Goal: Information Seeking & Learning: Learn about a topic

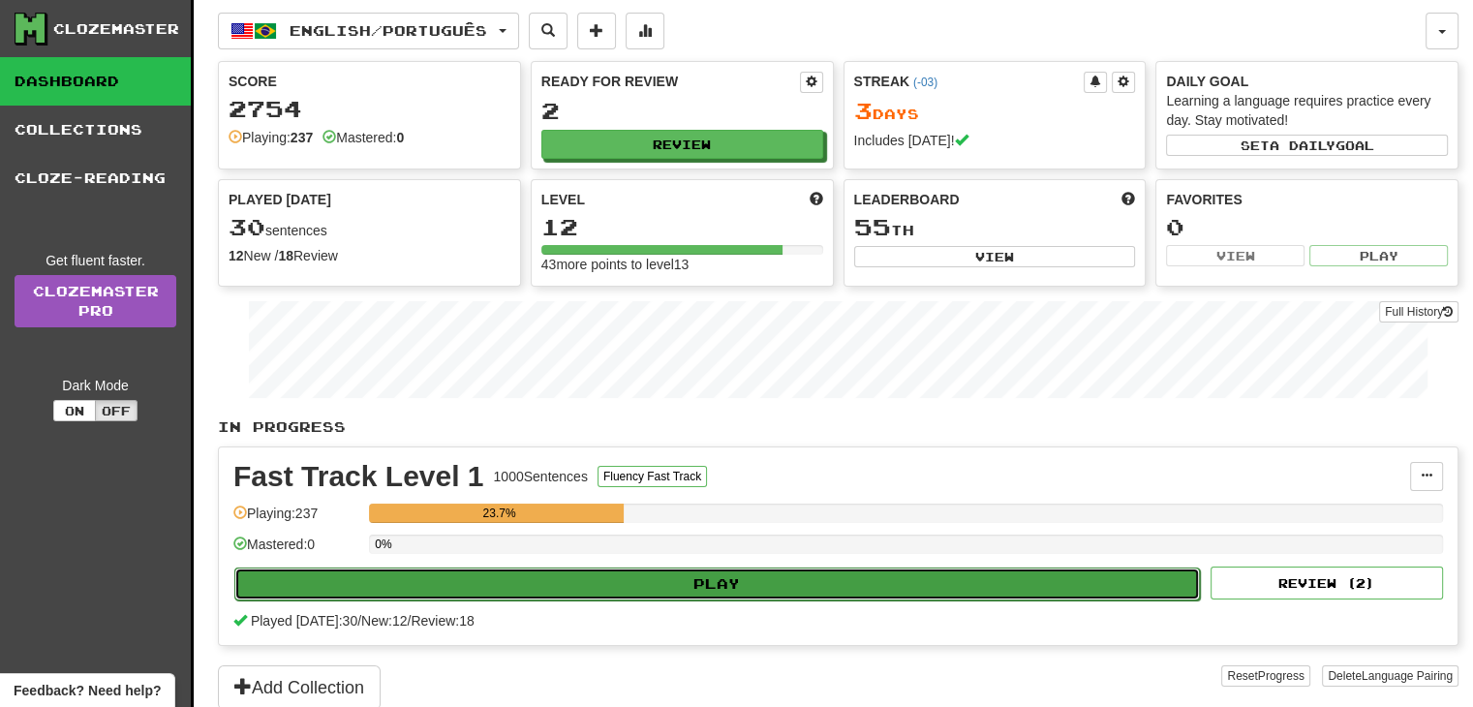
click at [614, 586] on button "Play" at bounding box center [717, 584] width 966 height 33
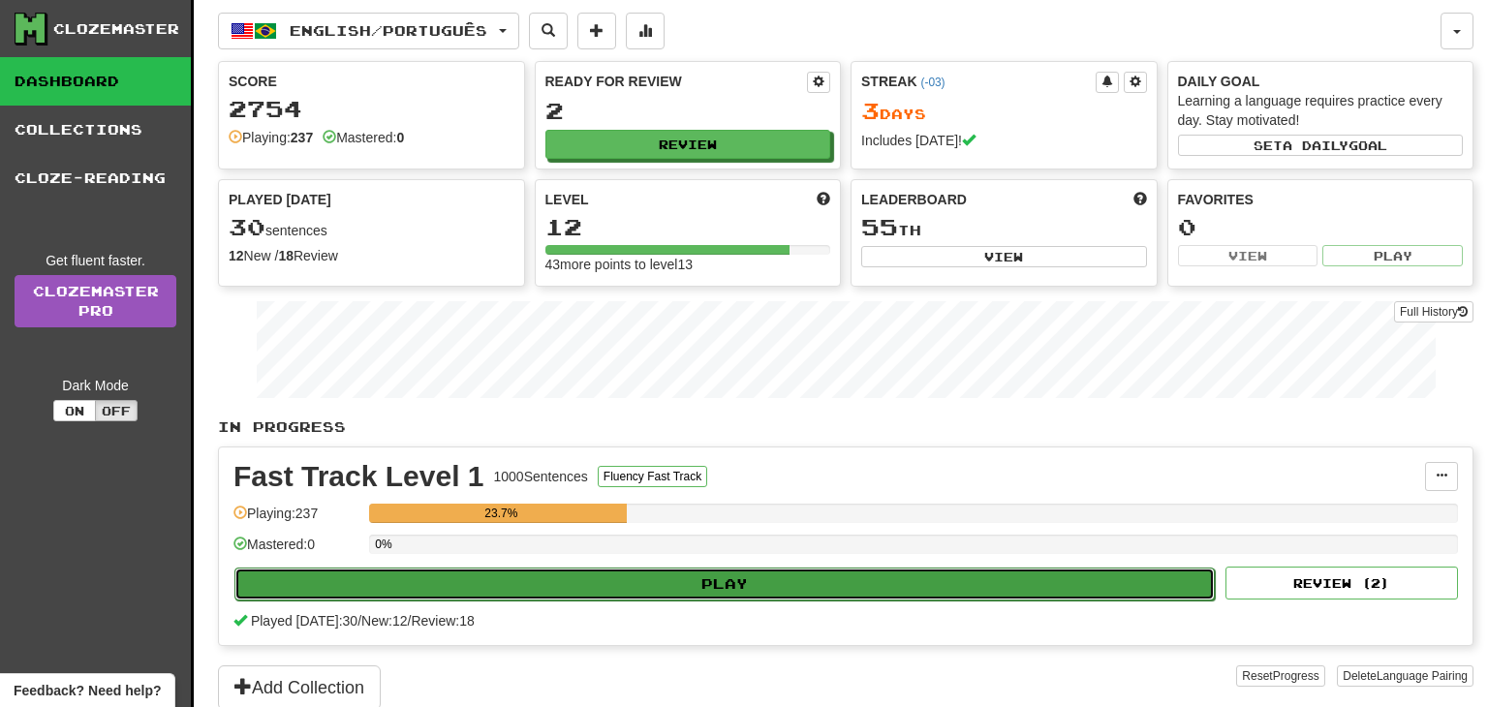
select select "**"
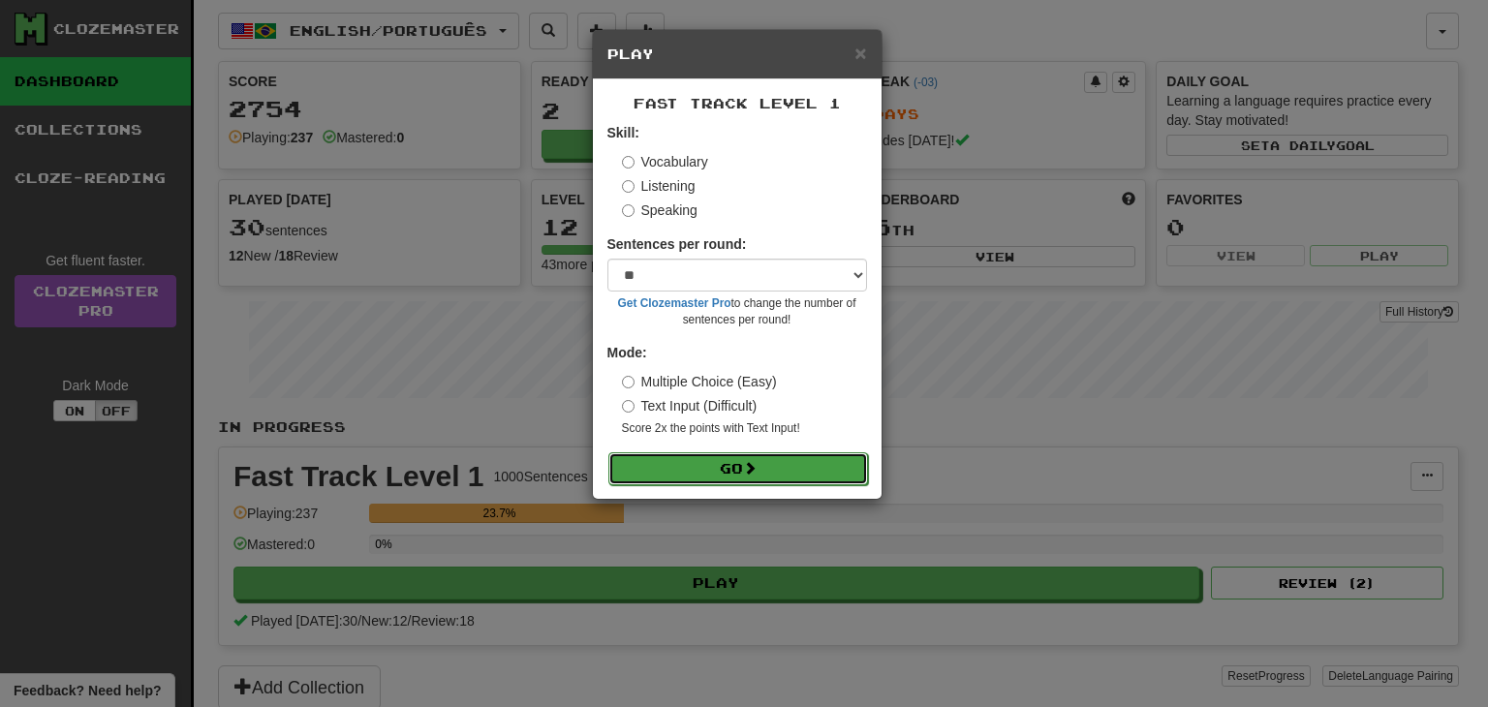
click at [697, 462] on button "Go" at bounding box center [738, 468] width 260 height 33
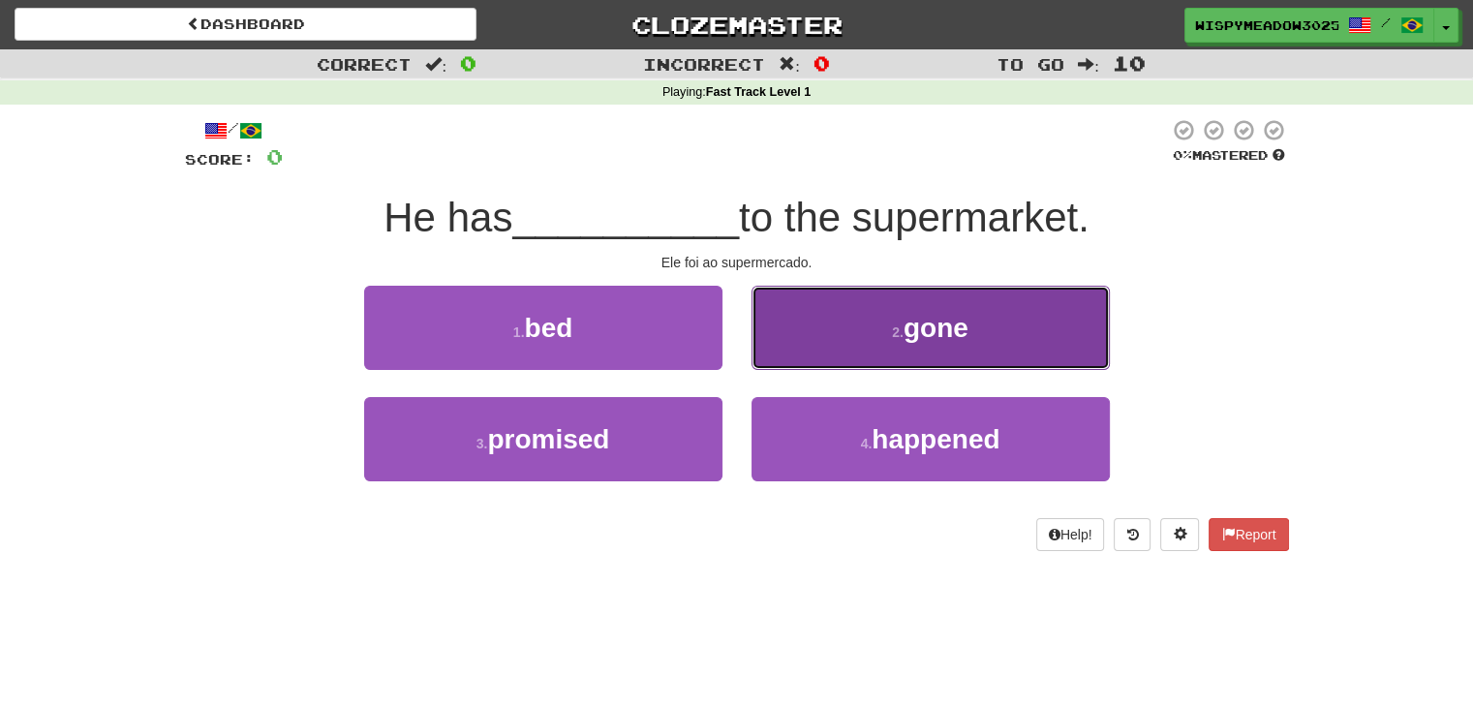
click at [929, 329] on span "gone" at bounding box center [936, 328] width 65 height 30
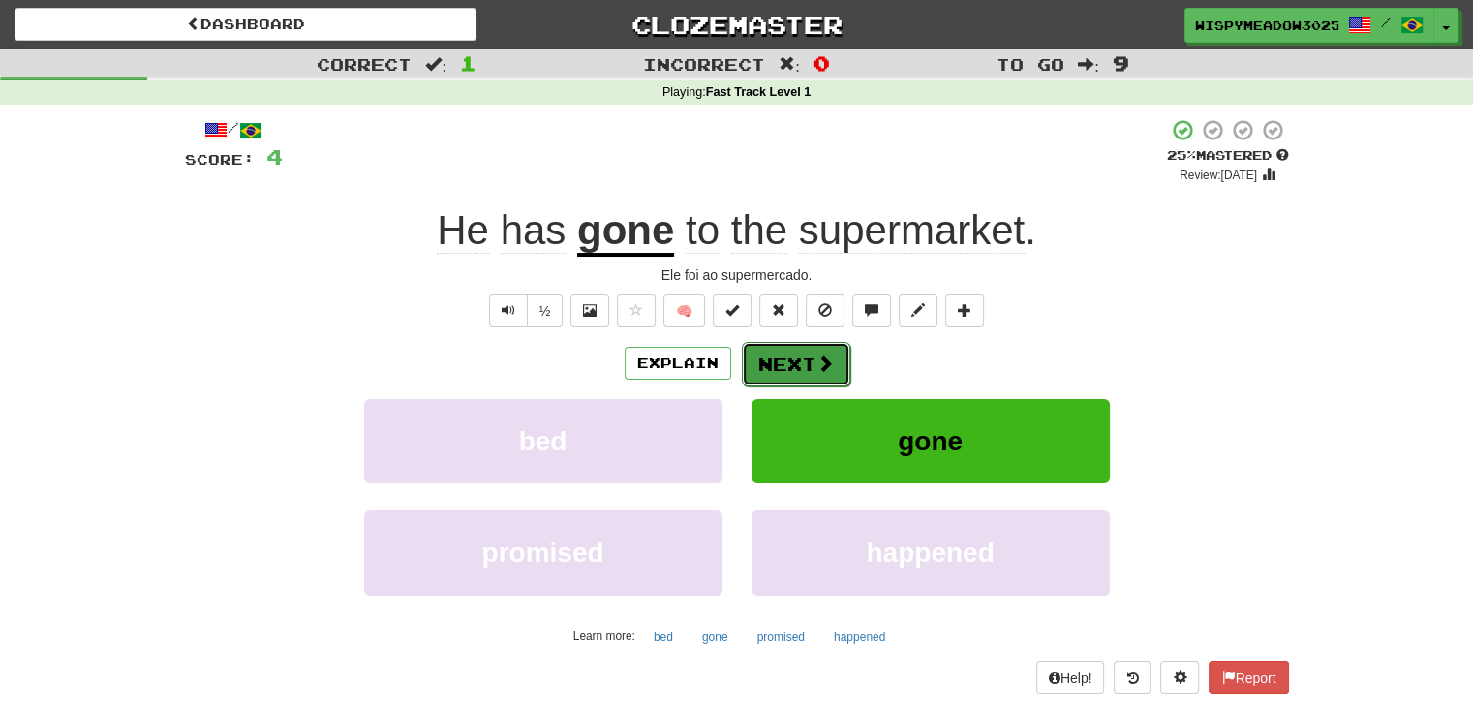
click at [802, 363] on button "Next" at bounding box center [796, 364] width 108 height 45
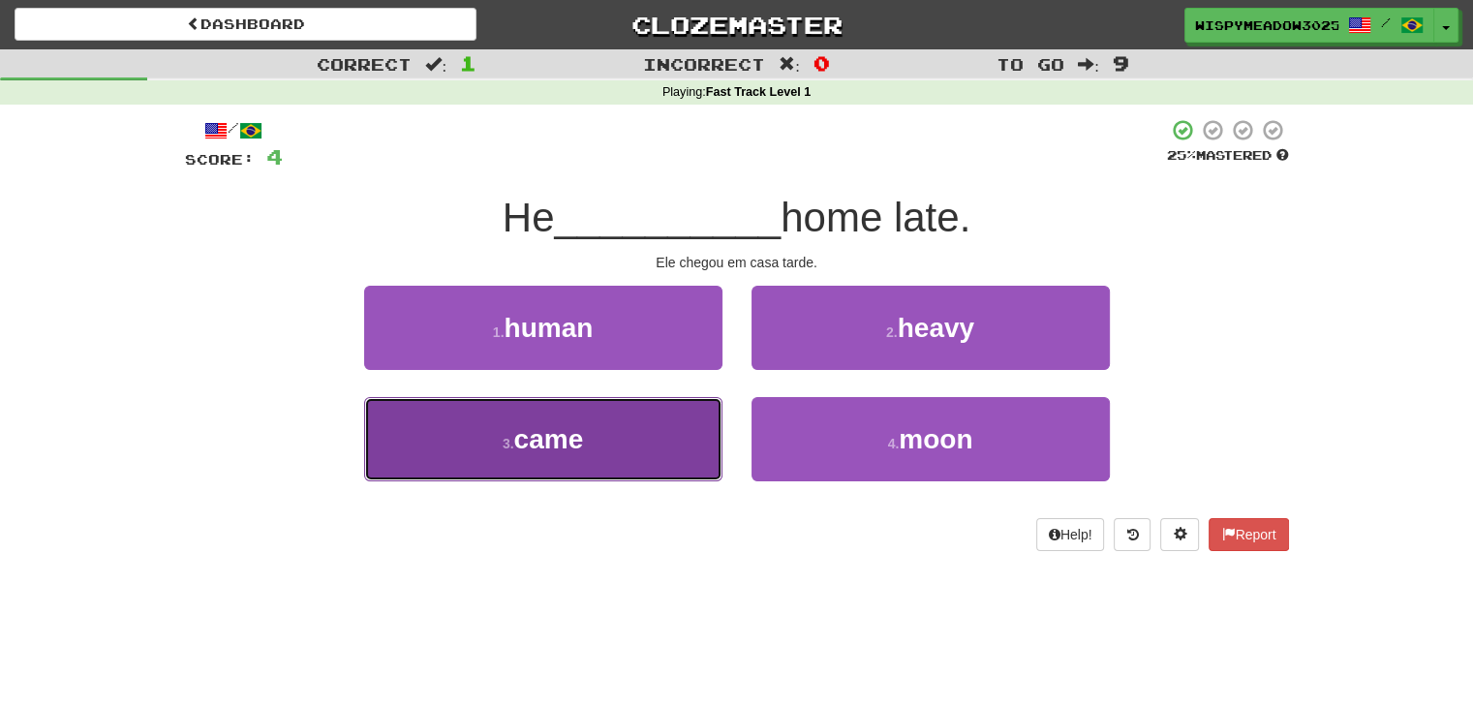
click at [694, 431] on button "3 . came" at bounding box center [543, 439] width 358 height 84
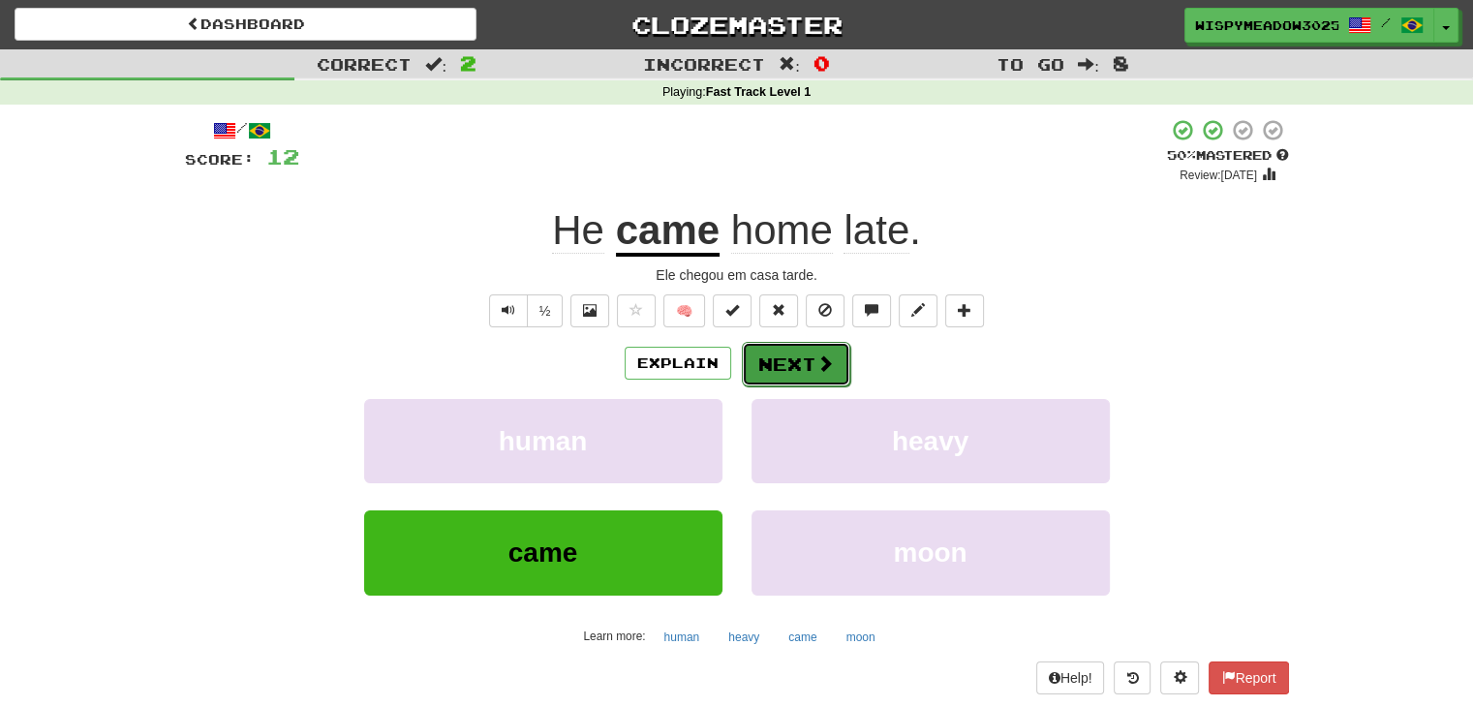
click at [799, 366] on button "Next" at bounding box center [796, 364] width 108 height 45
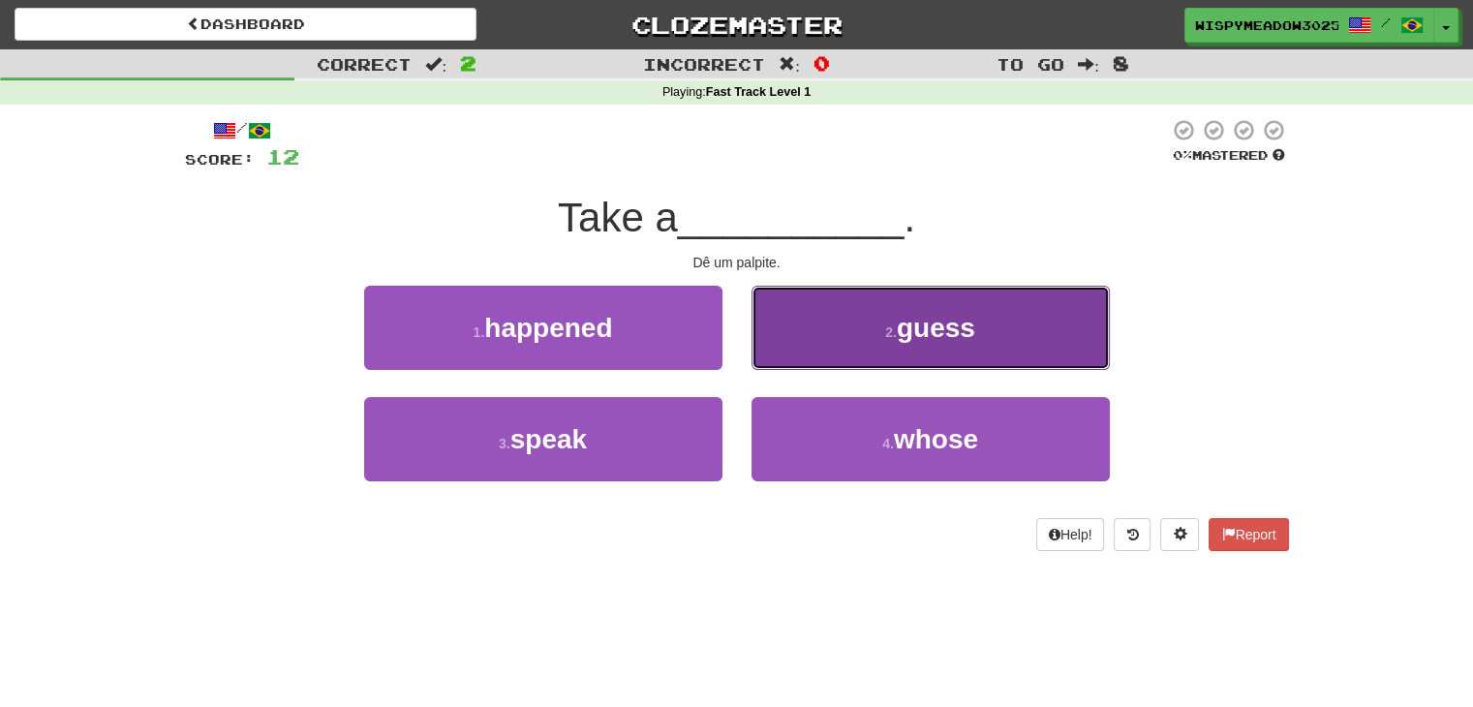
click at [833, 347] on button "2 . guess" at bounding box center [931, 328] width 358 height 84
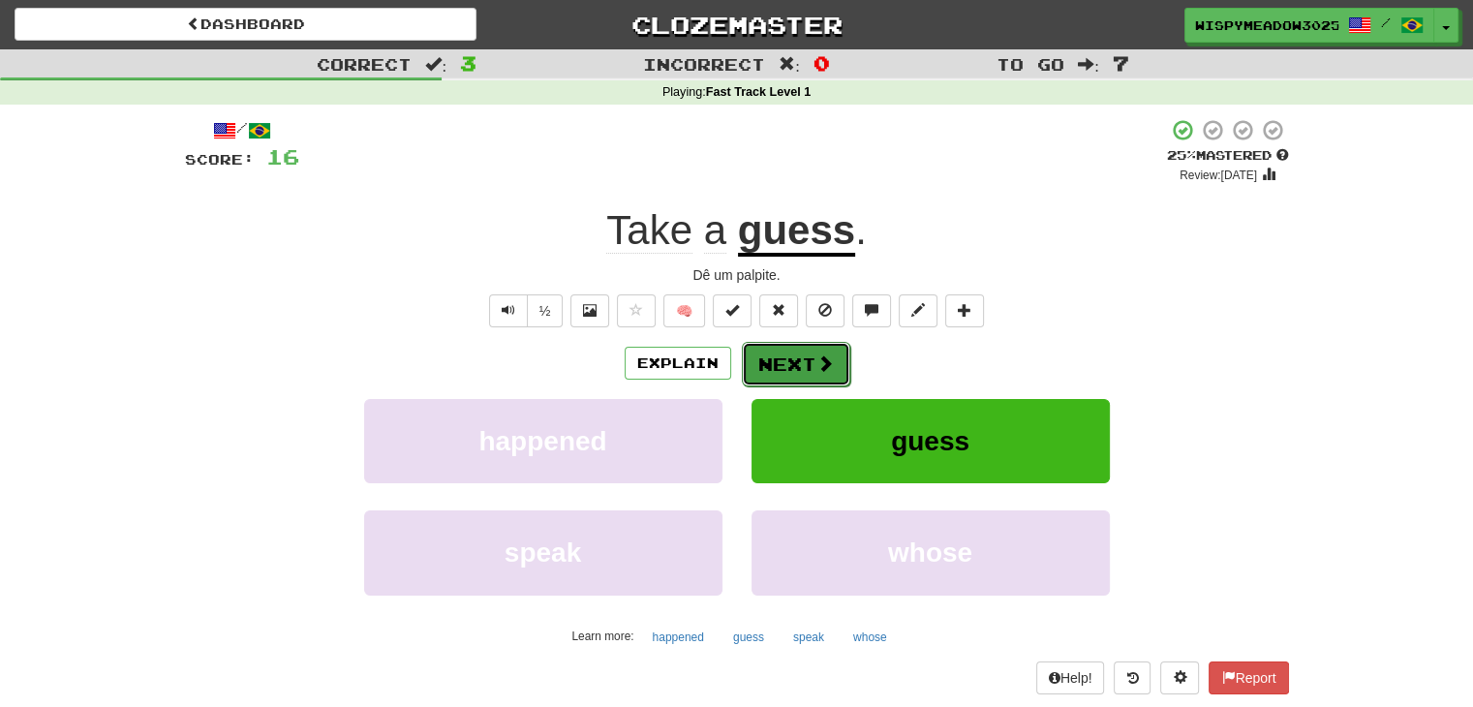
click at [830, 349] on button "Next" at bounding box center [796, 364] width 108 height 45
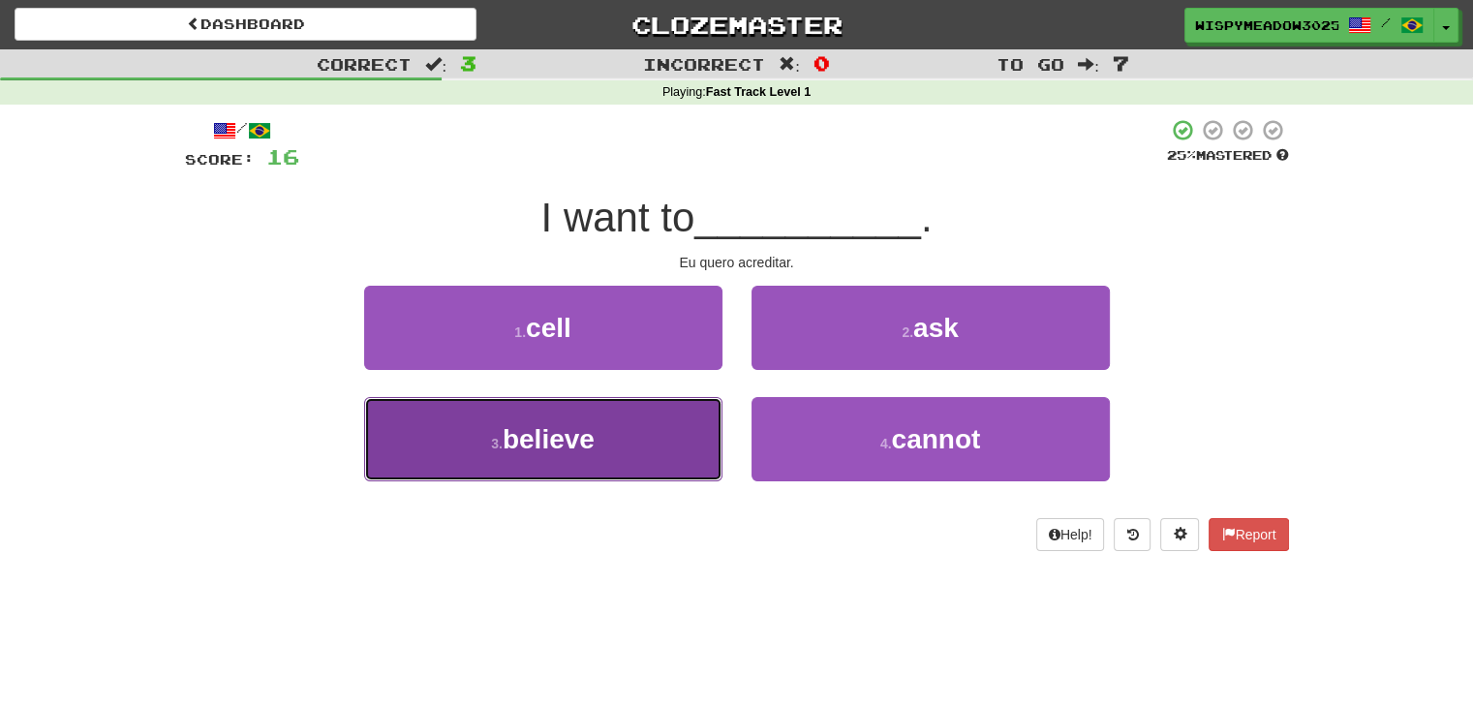
click at [672, 458] on button "3 . believe" at bounding box center [543, 439] width 358 height 84
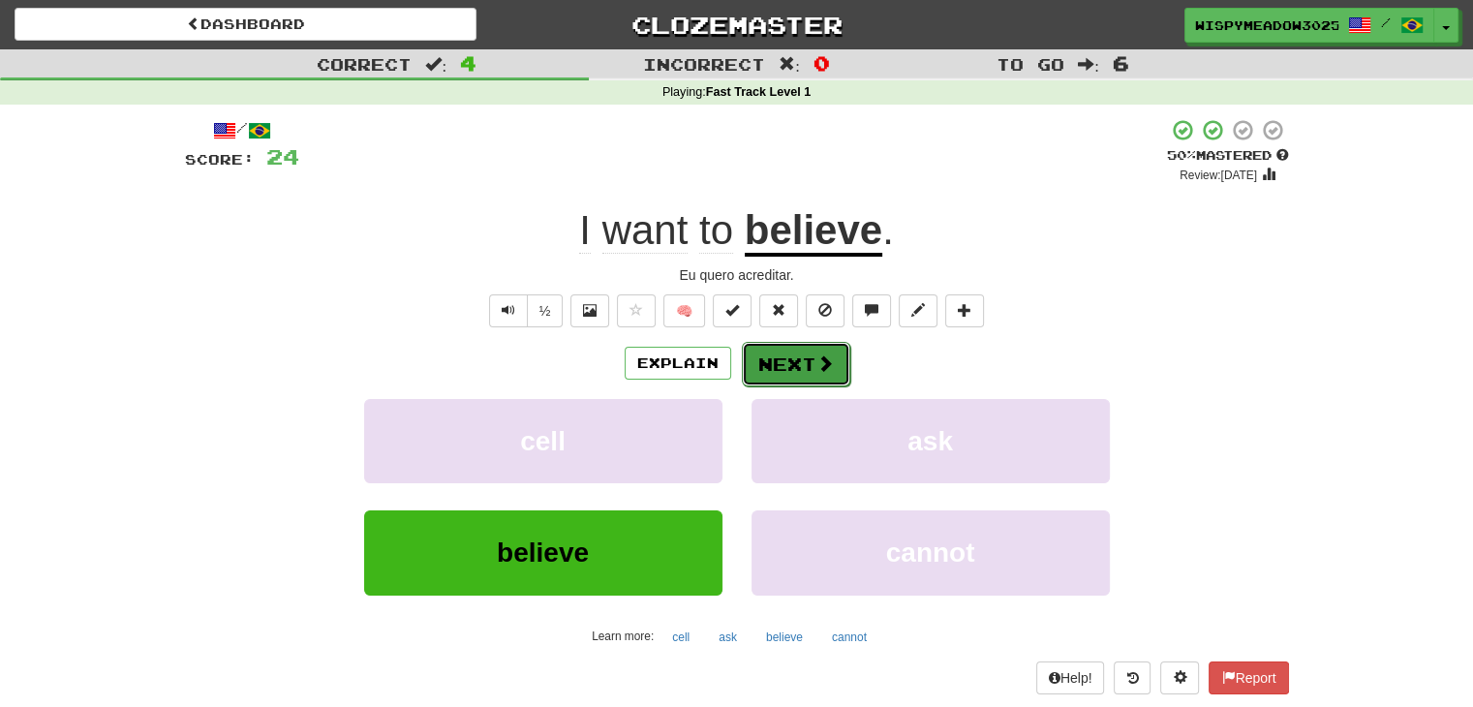
click at [796, 374] on button "Next" at bounding box center [796, 364] width 108 height 45
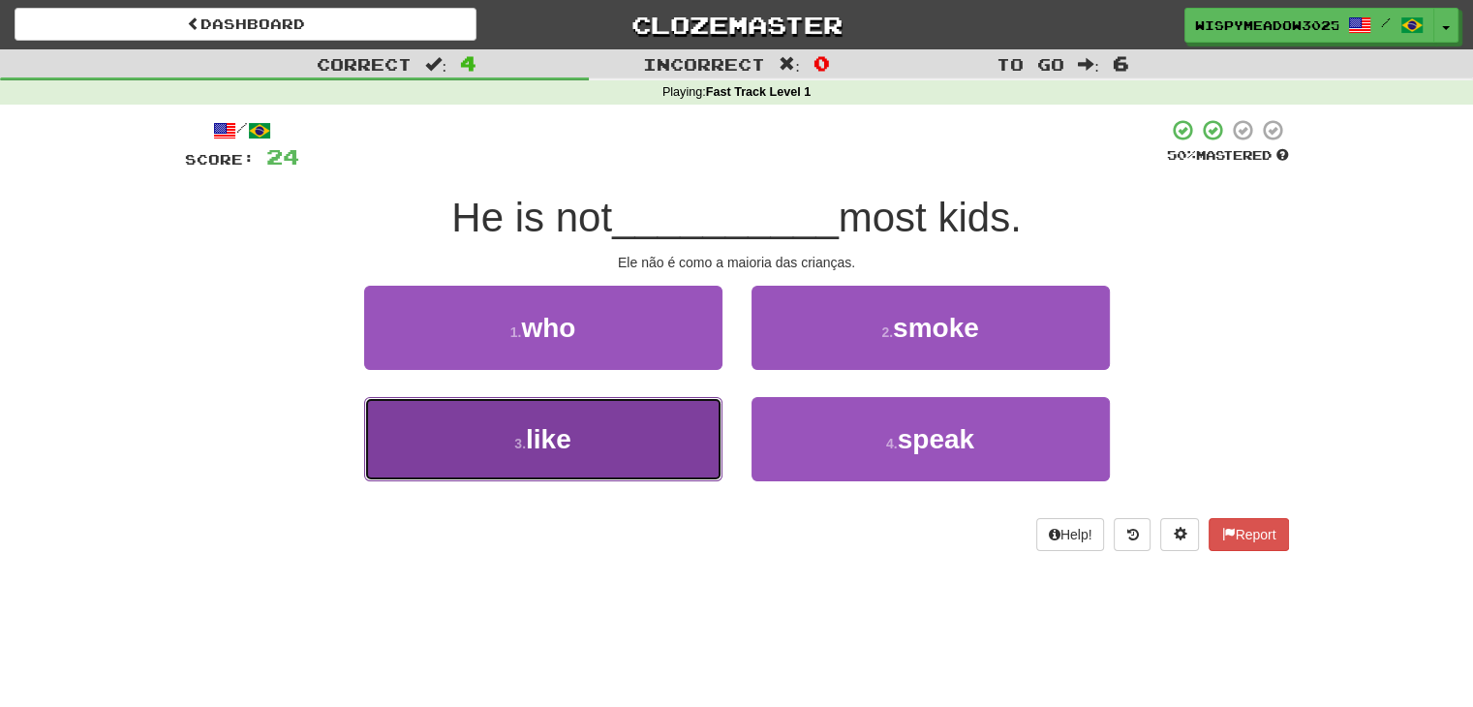
click at [679, 440] on button "3 . like" at bounding box center [543, 439] width 358 height 84
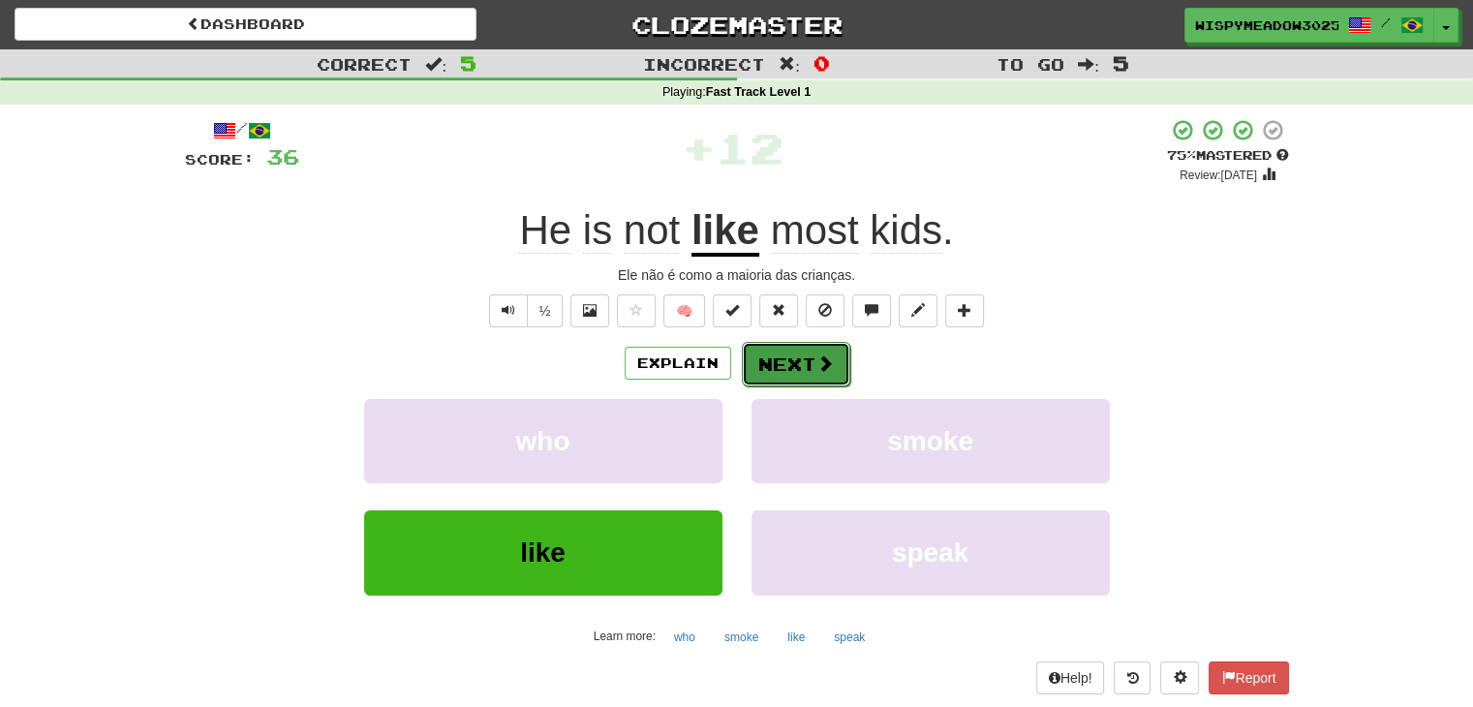
click at [793, 361] on button "Next" at bounding box center [796, 364] width 108 height 45
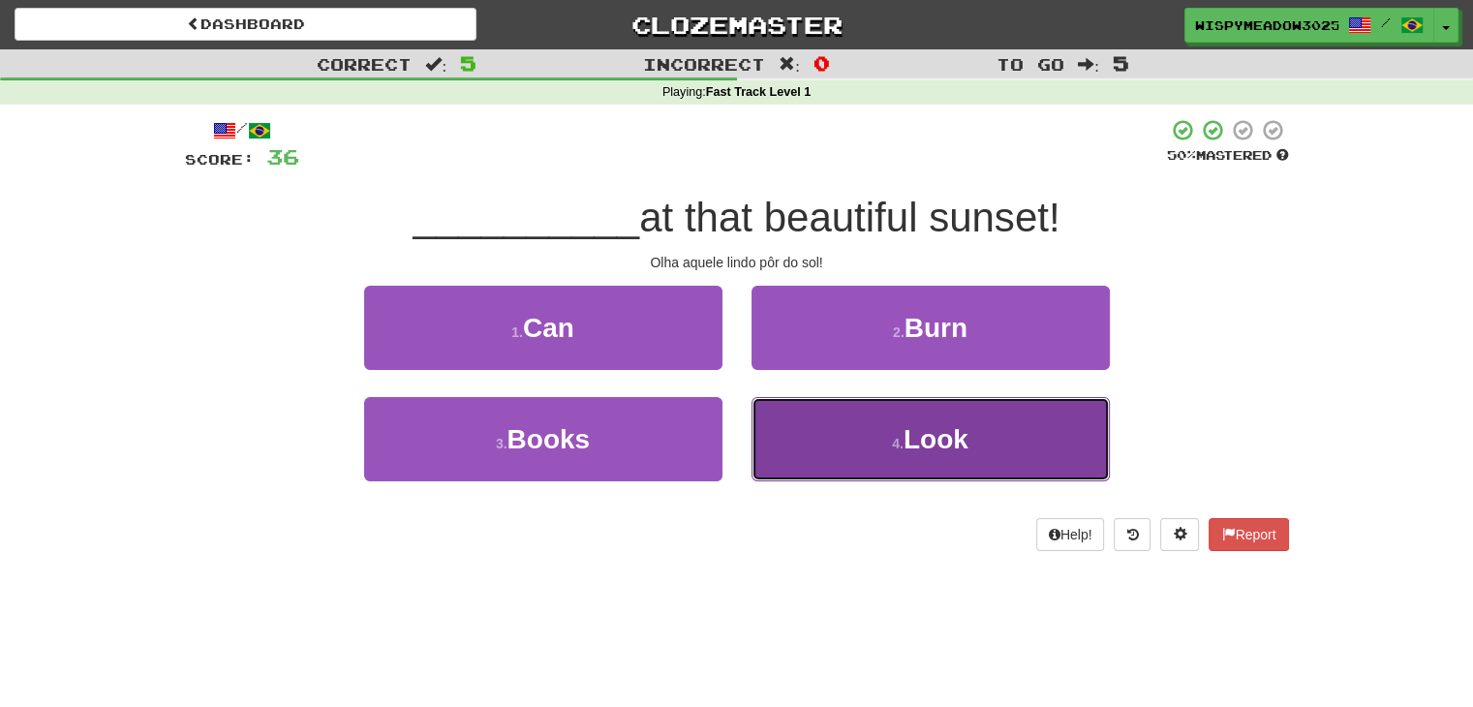
click at [828, 444] on button "4 . Look" at bounding box center [931, 439] width 358 height 84
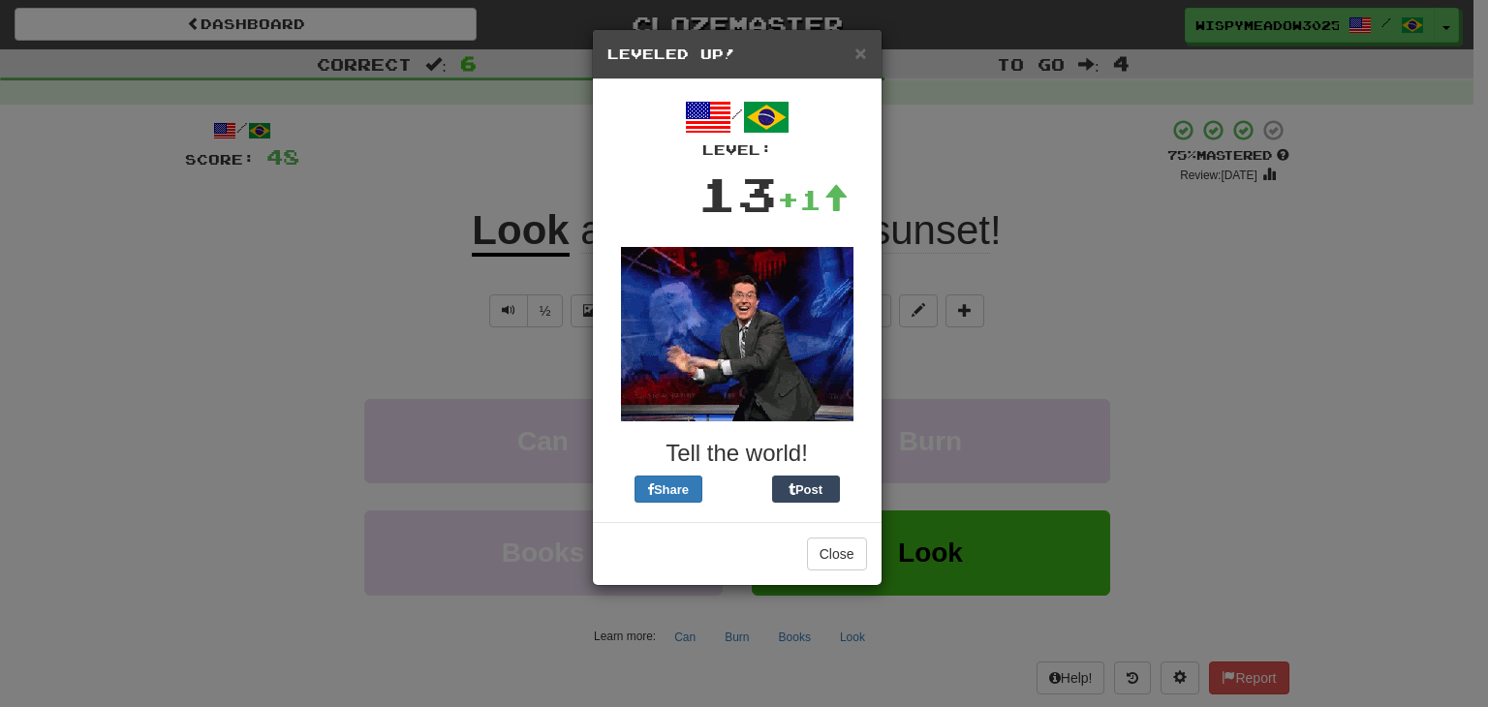
click at [868, 62] on div "× Leveled Up!" at bounding box center [737, 54] width 289 height 49
click at [858, 62] on span "×" at bounding box center [860, 53] width 12 height 22
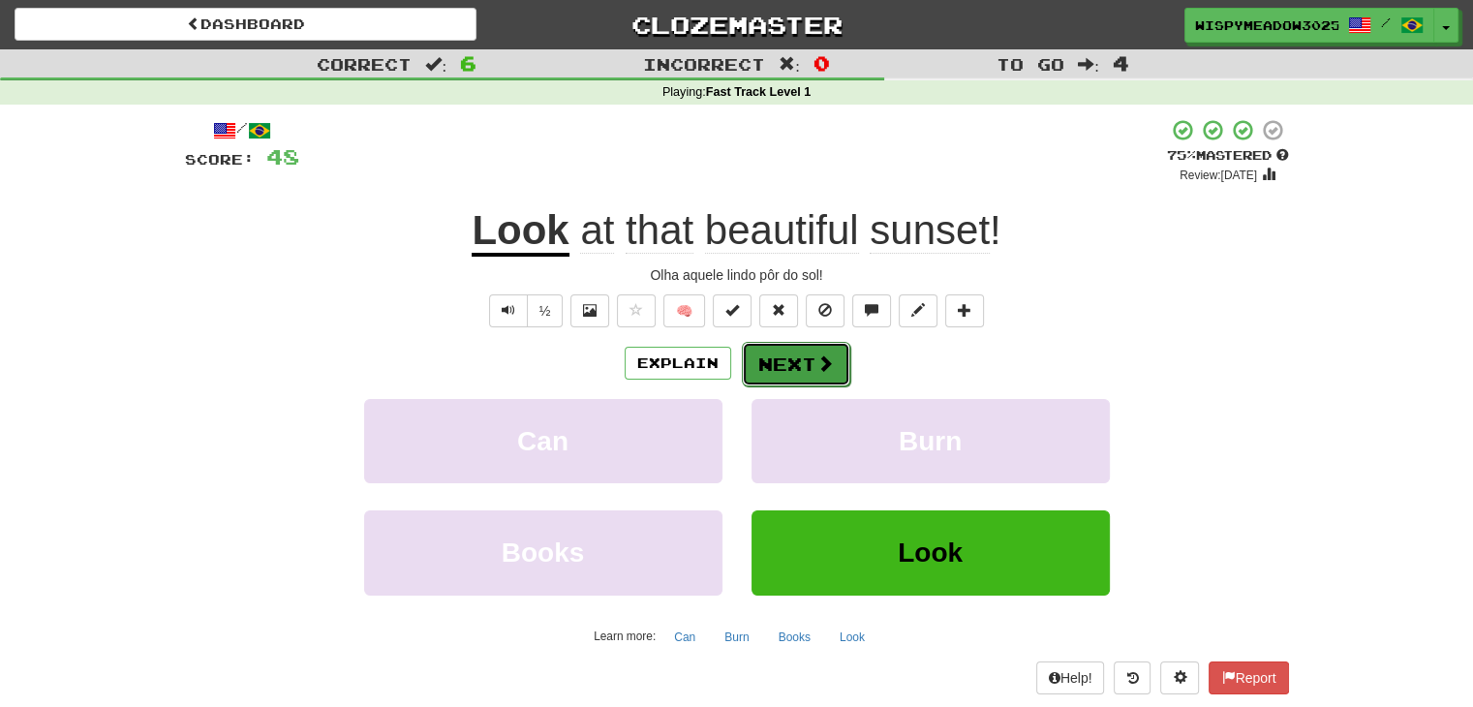
click at [786, 359] on button "Next" at bounding box center [796, 364] width 108 height 45
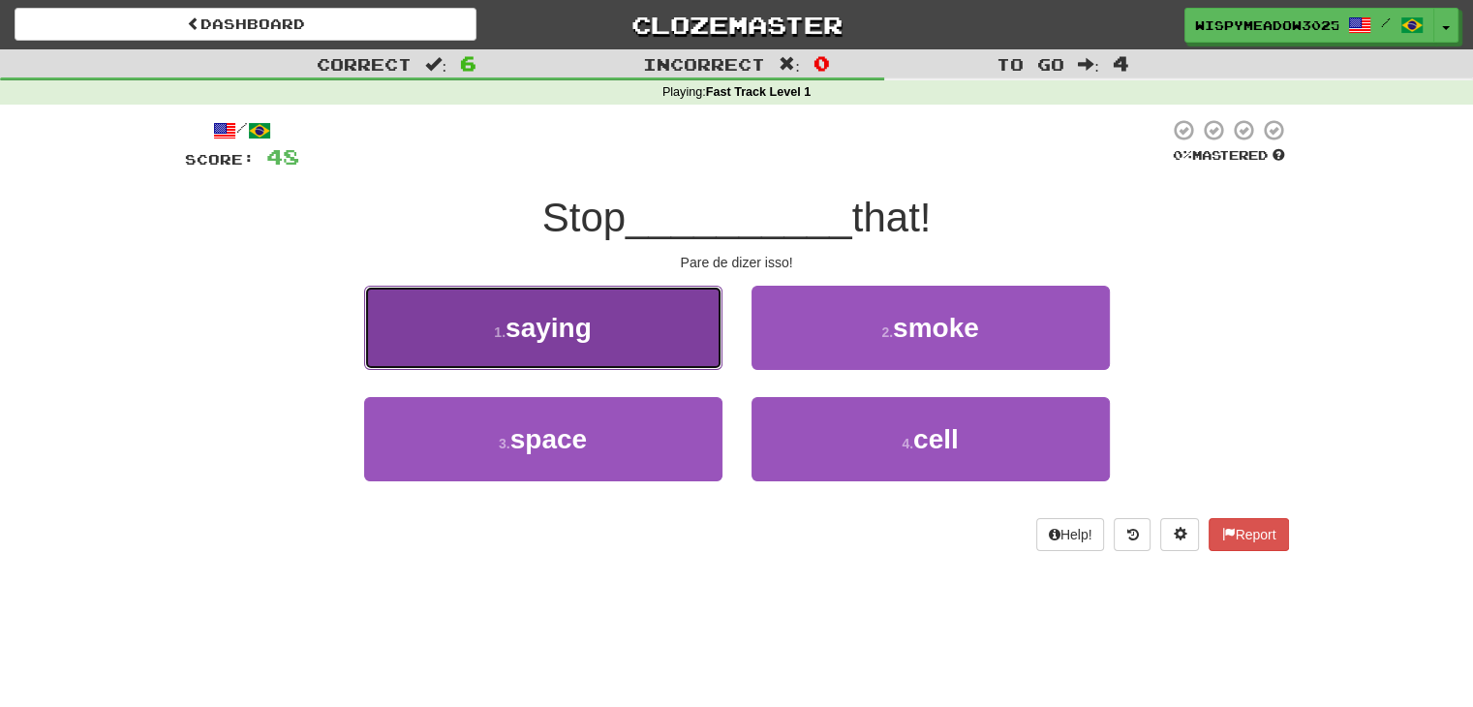
click at [662, 355] on button "1 . saying" at bounding box center [543, 328] width 358 height 84
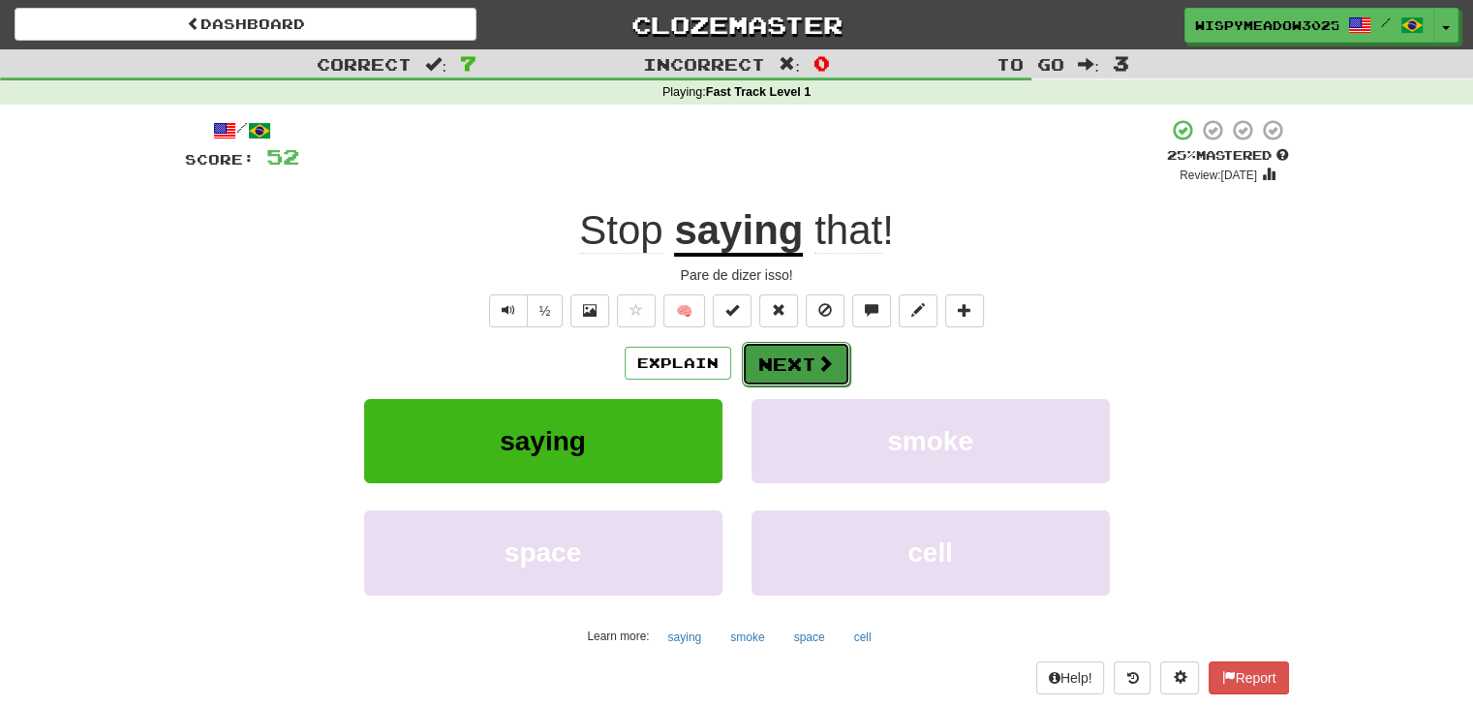
click at [800, 359] on button "Next" at bounding box center [796, 364] width 108 height 45
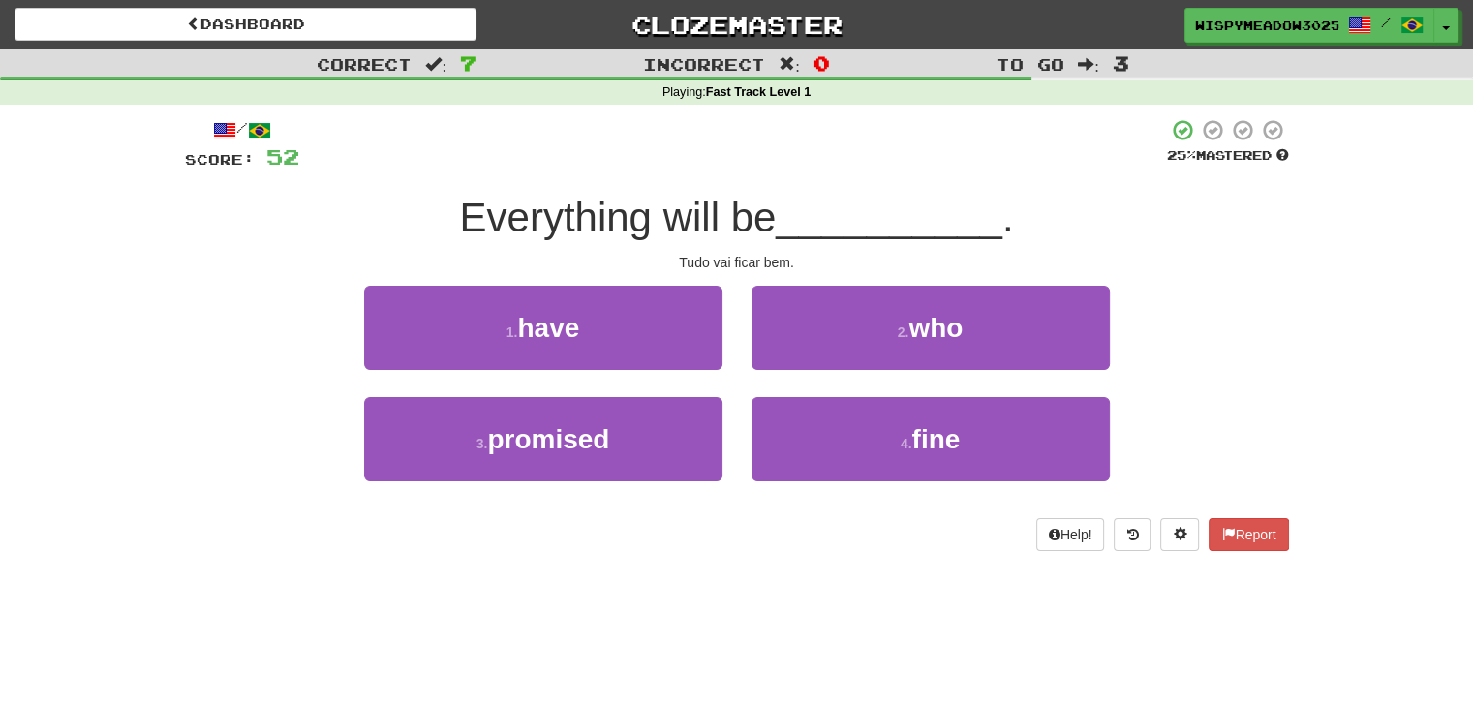
click at [873, 394] on div "2 . who" at bounding box center [930, 341] width 387 height 111
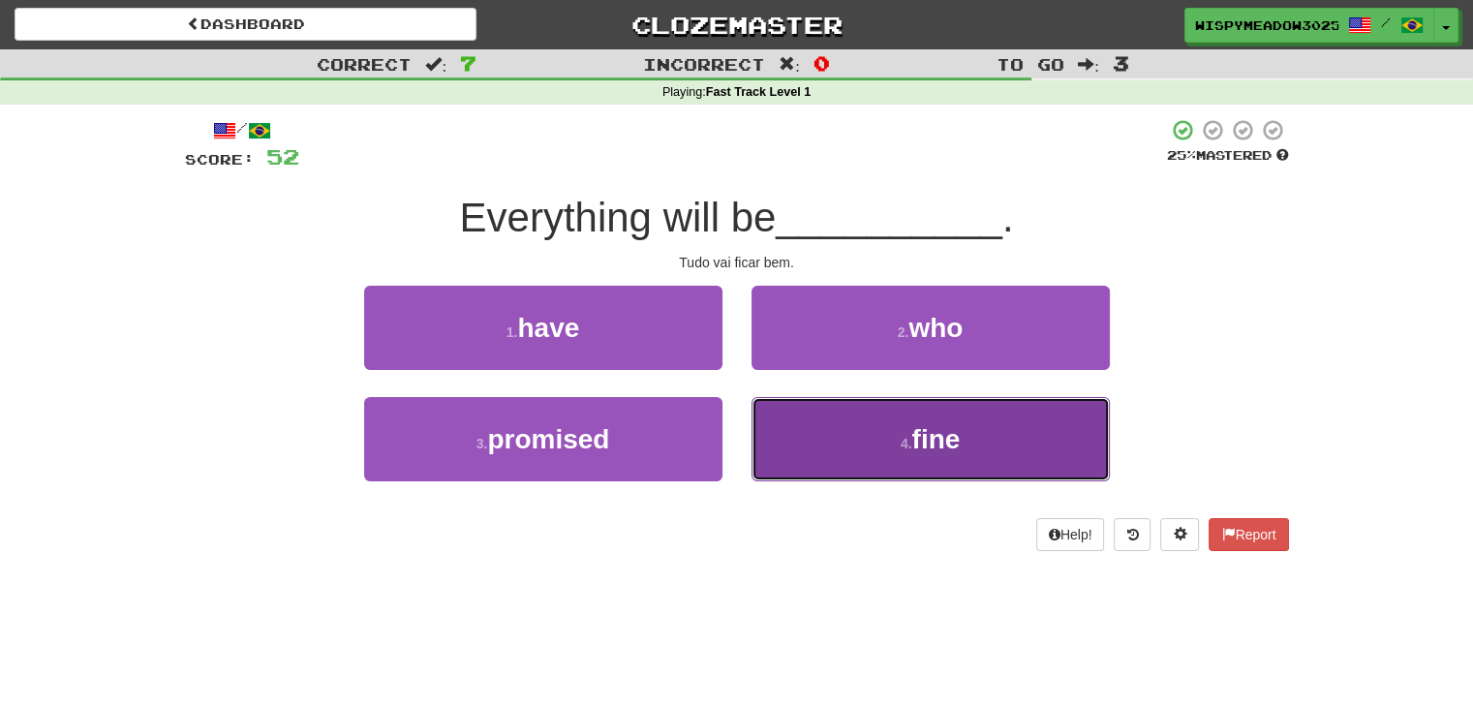
click at [860, 419] on button "4 . fine" at bounding box center [931, 439] width 358 height 84
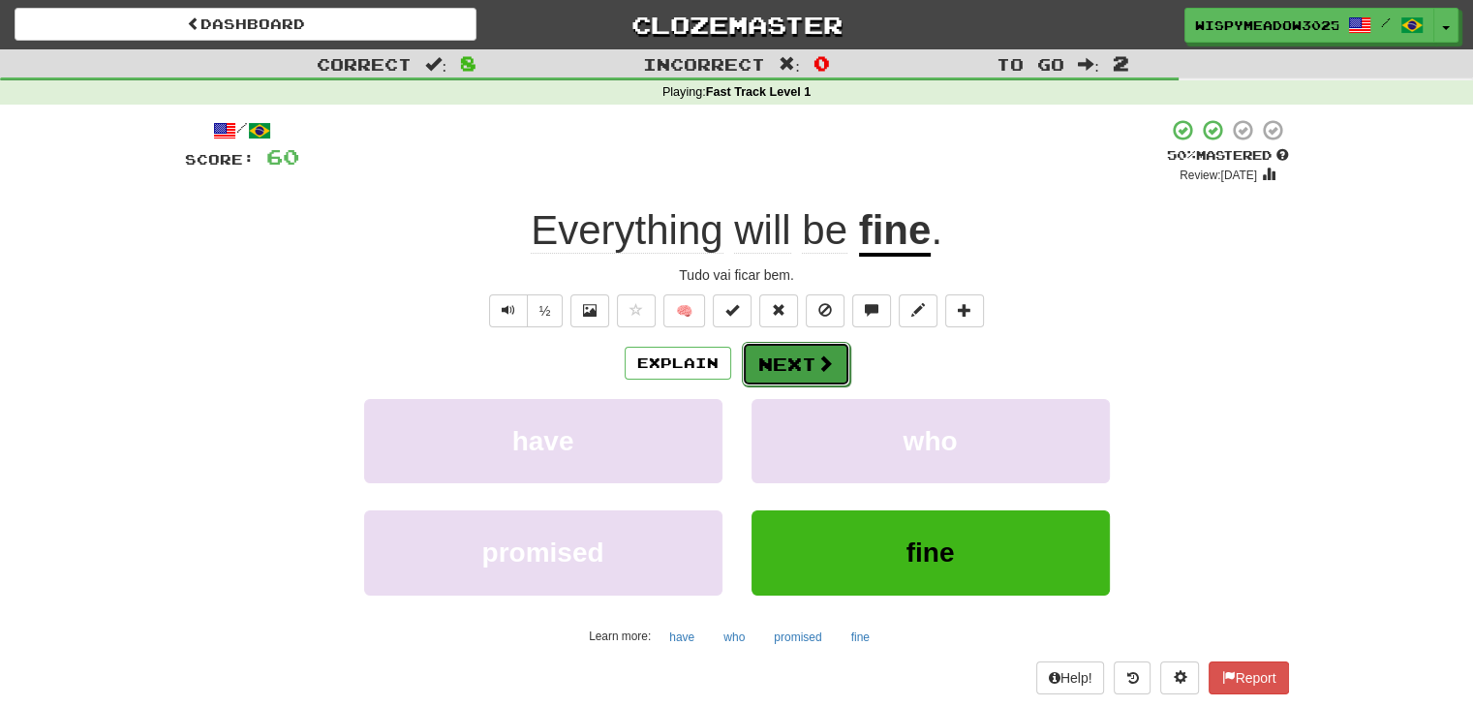
click at [825, 378] on button "Next" at bounding box center [796, 364] width 108 height 45
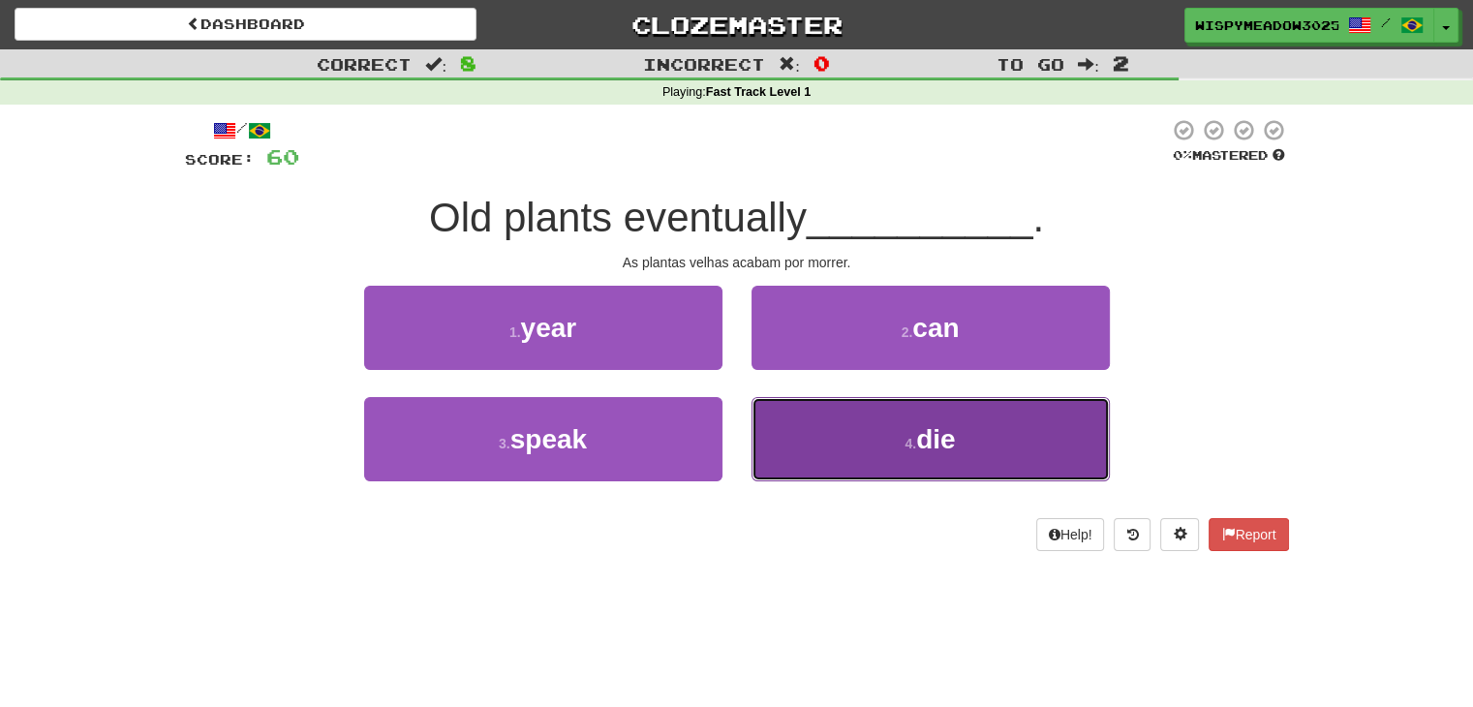
click at [901, 464] on button "4 . die" at bounding box center [931, 439] width 358 height 84
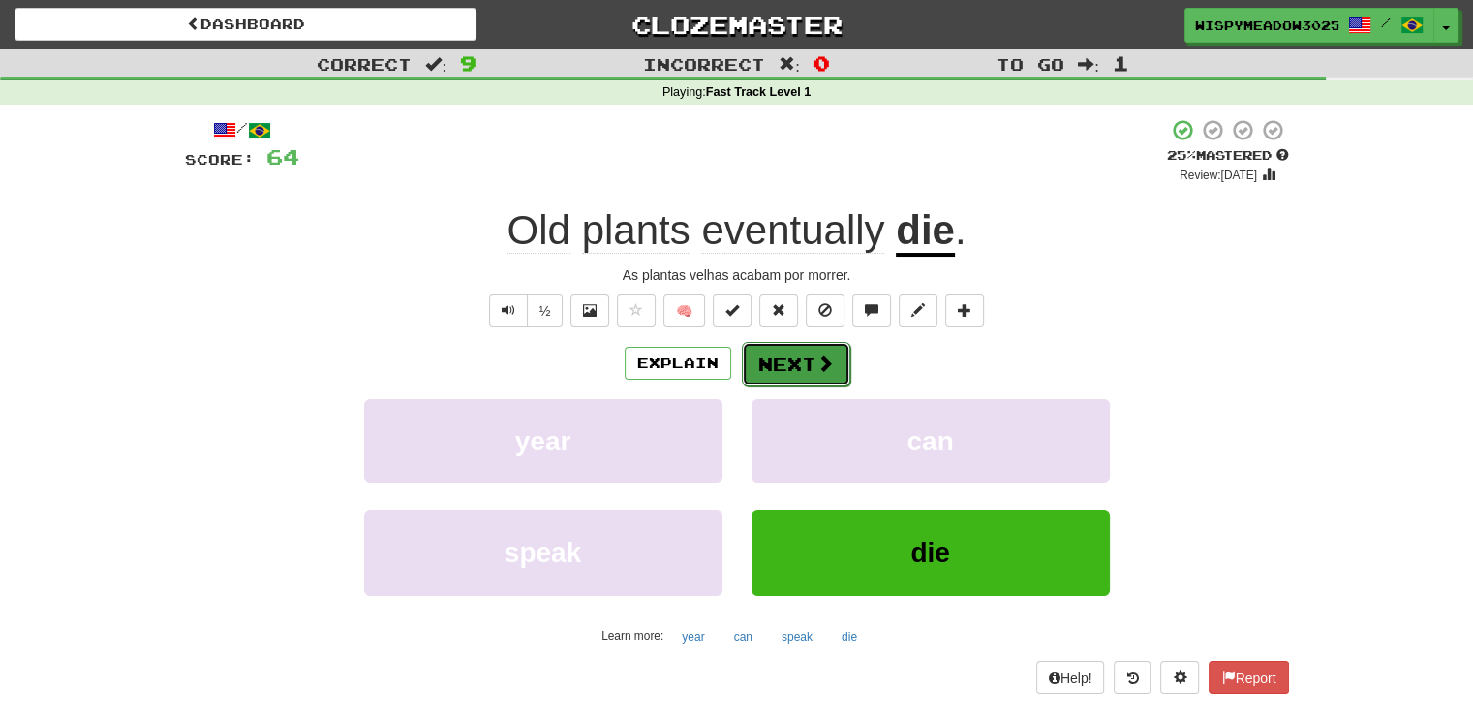
click at [767, 357] on button "Next" at bounding box center [796, 364] width 108 height 45
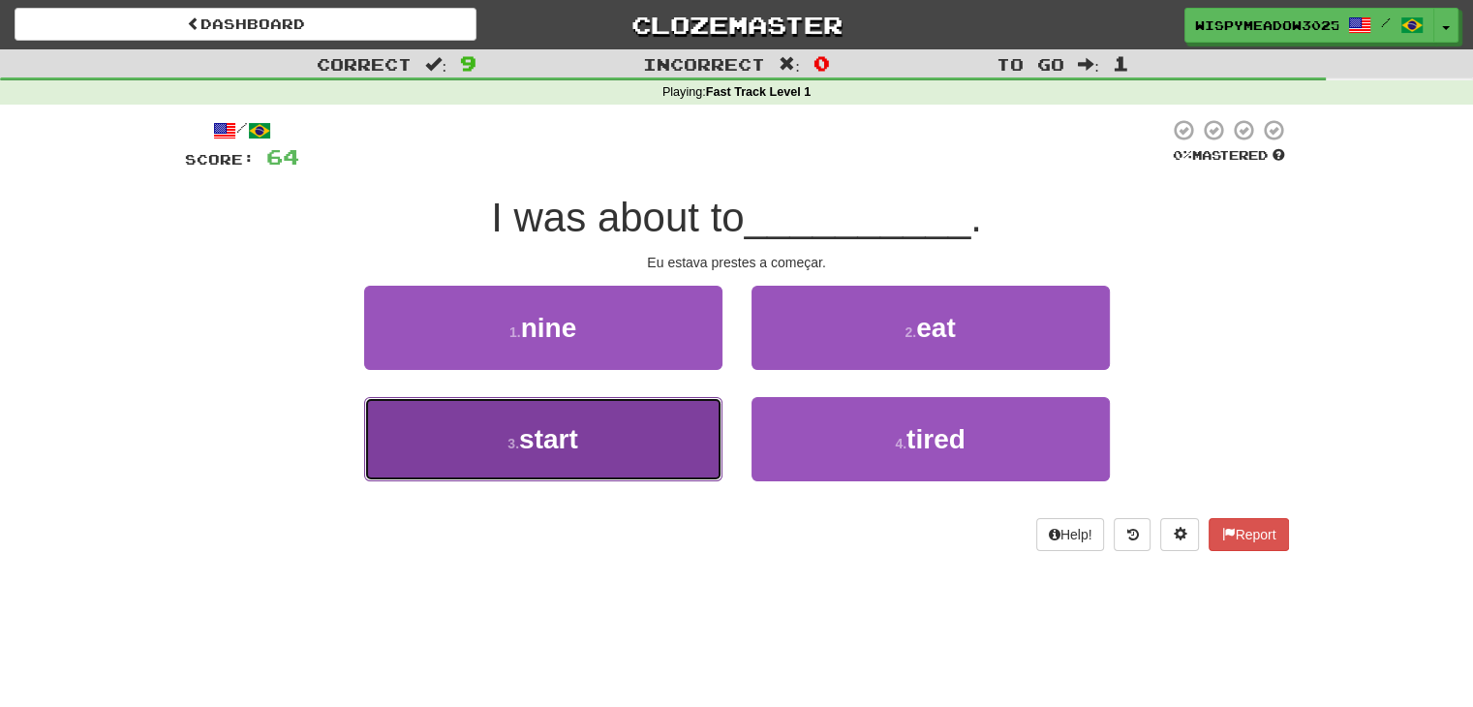
click at [659, 426] on button "3 . start" at bounding box center [543, 439] width 358 height 84
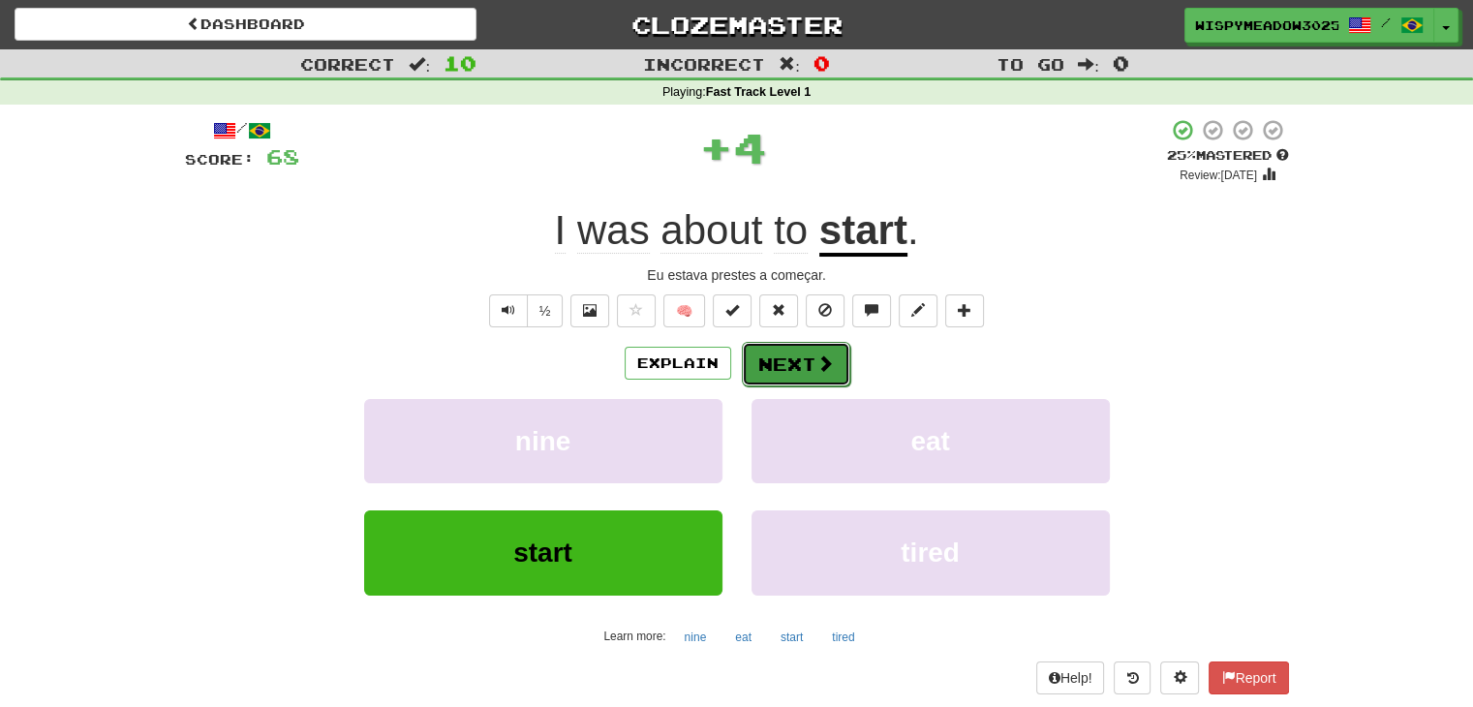
click at [775, 360] on button "Next" at bounding box center [796, 364] width 108 height 45
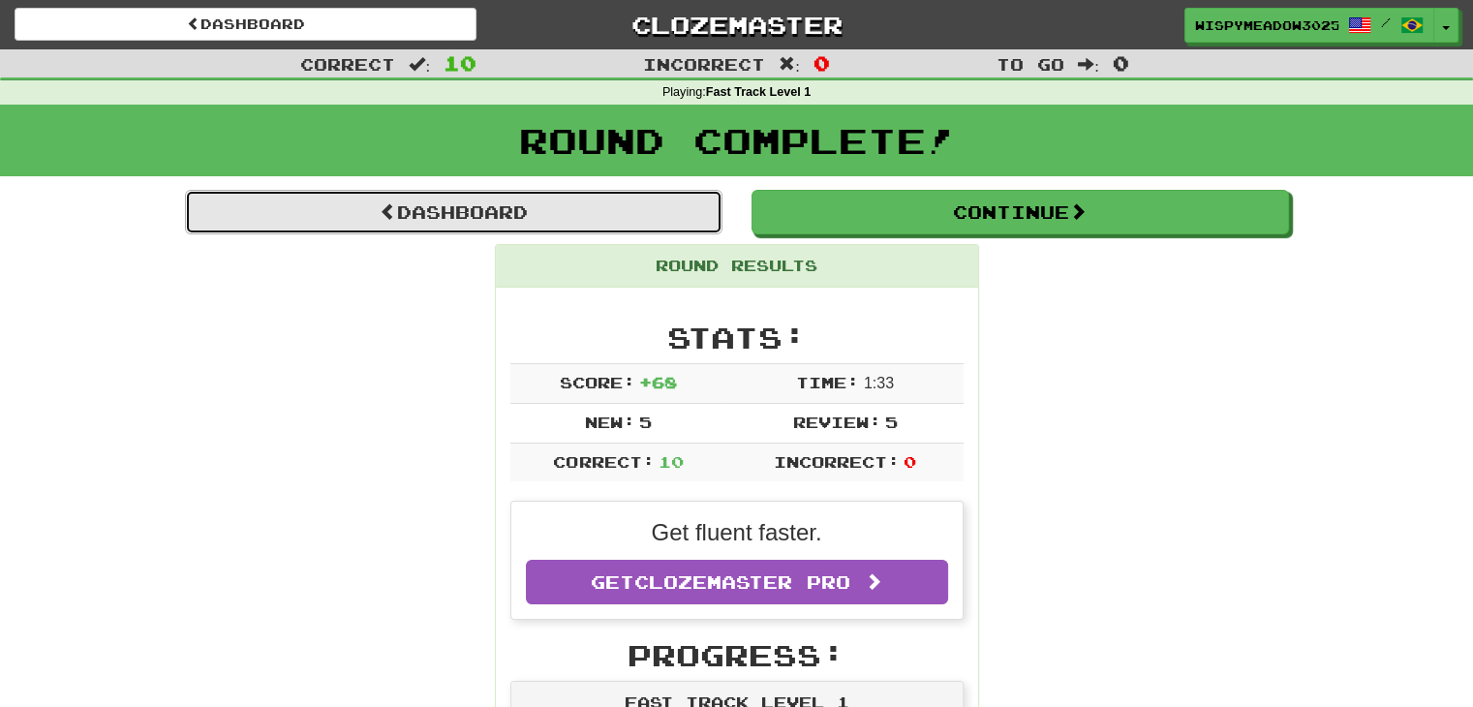
click at [500, 202] on link "Dashboard" at bounding box center [454, 212] width 538 height 45
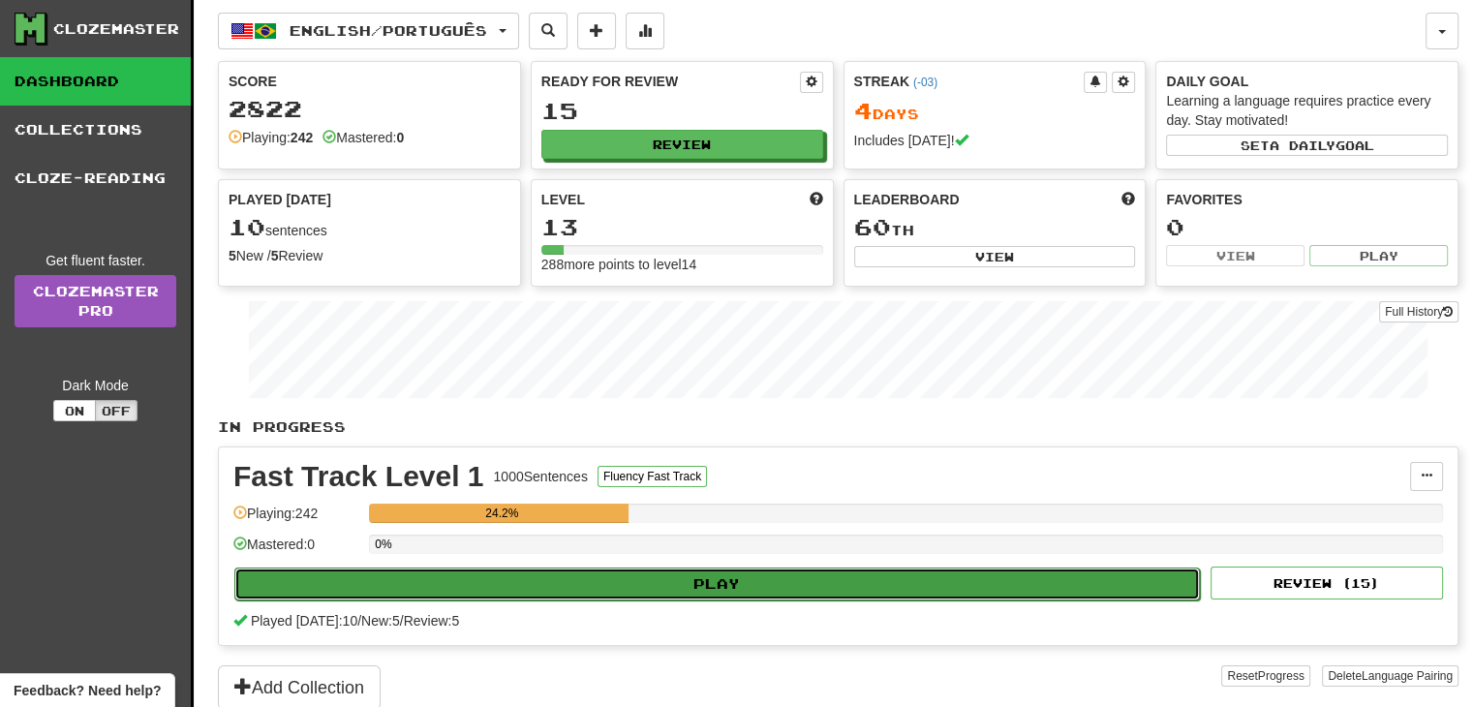
click at [482, 571] on button "Play" at bounding box center [717, 584] width 966 height 33
select select "**"
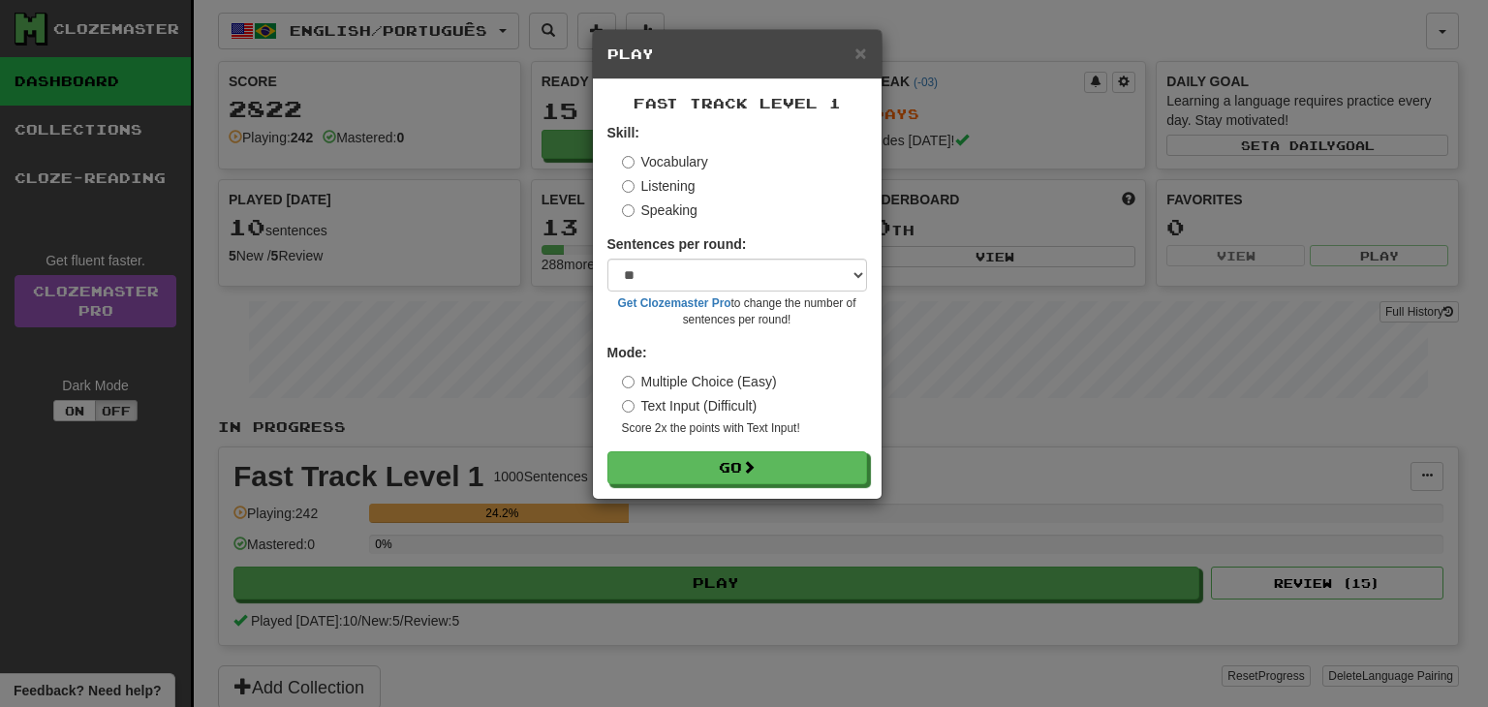
click at [680, 191] on label "Listening" at bounding box center [659, 185] width 74 height 19
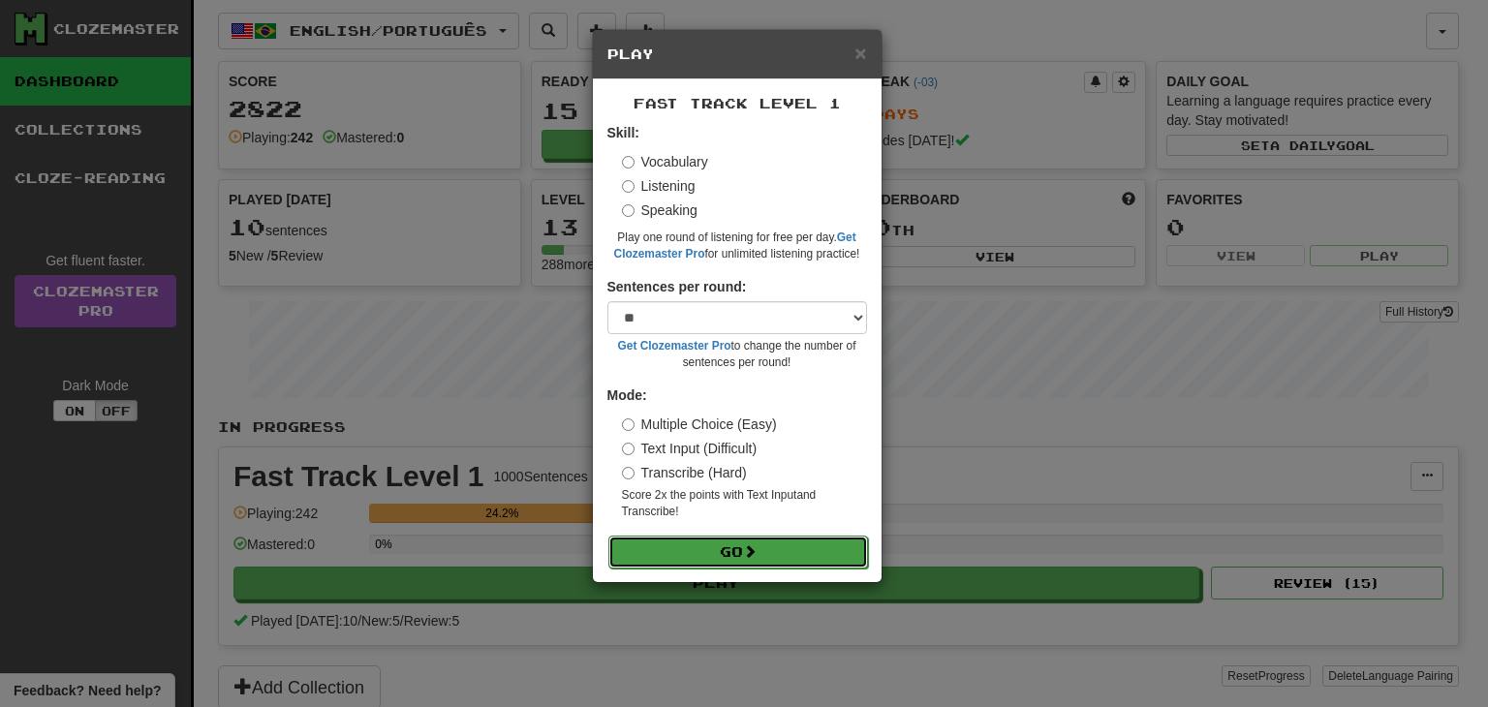
click at [655, 547] on button "Go" at bounding box center [738, 552] width 260 height 33
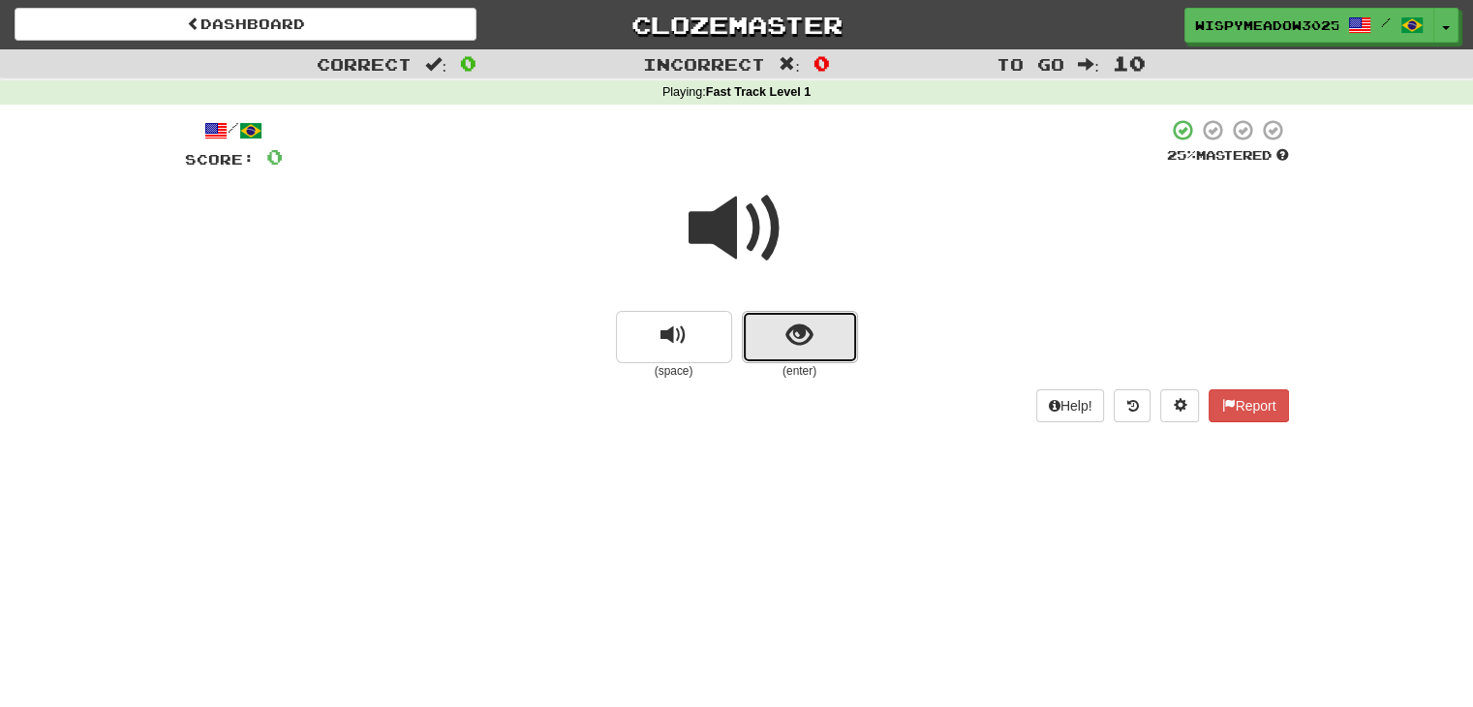
click at [790, 337] on span "show sentence" at bounding box center [799, 336] width 26 height 26
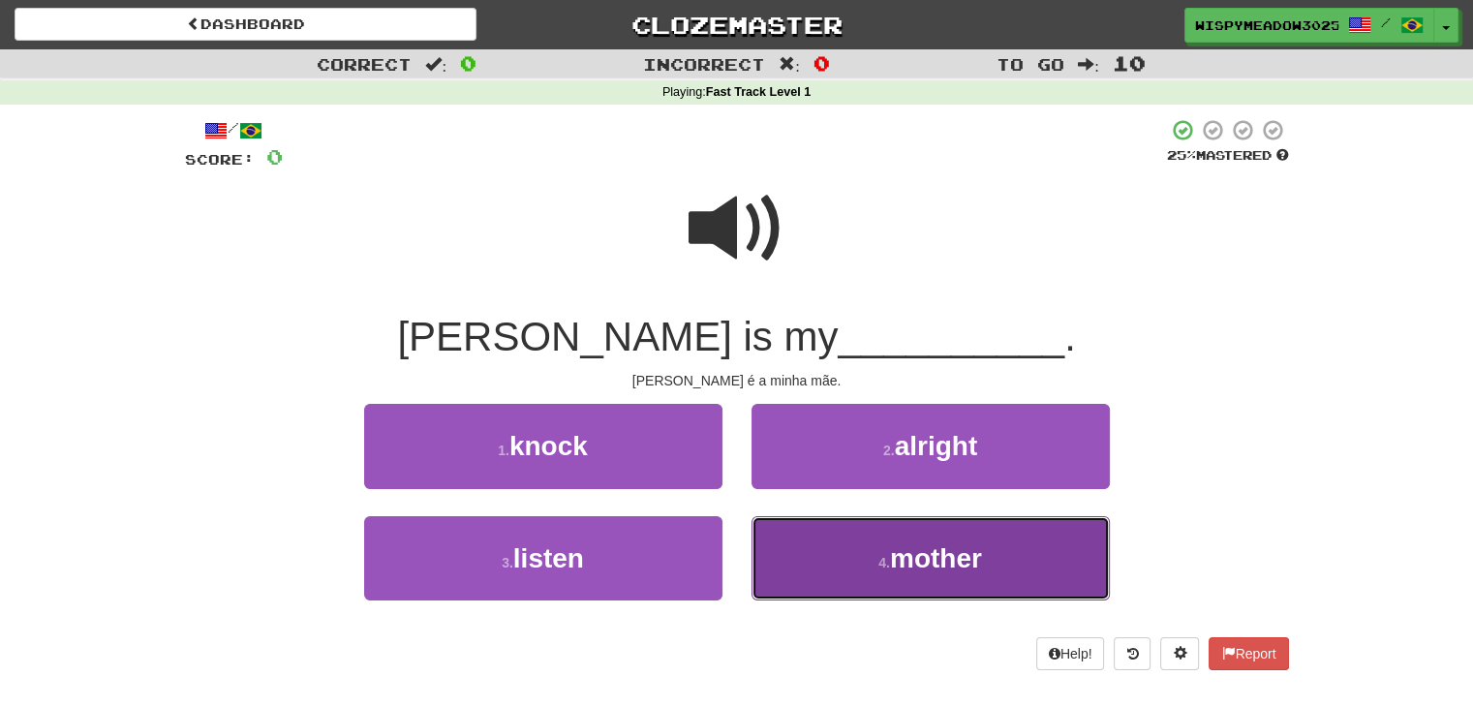
click at [814, 551] on button "4 . mother" at bounding box center [931, 558] width 358 height 84
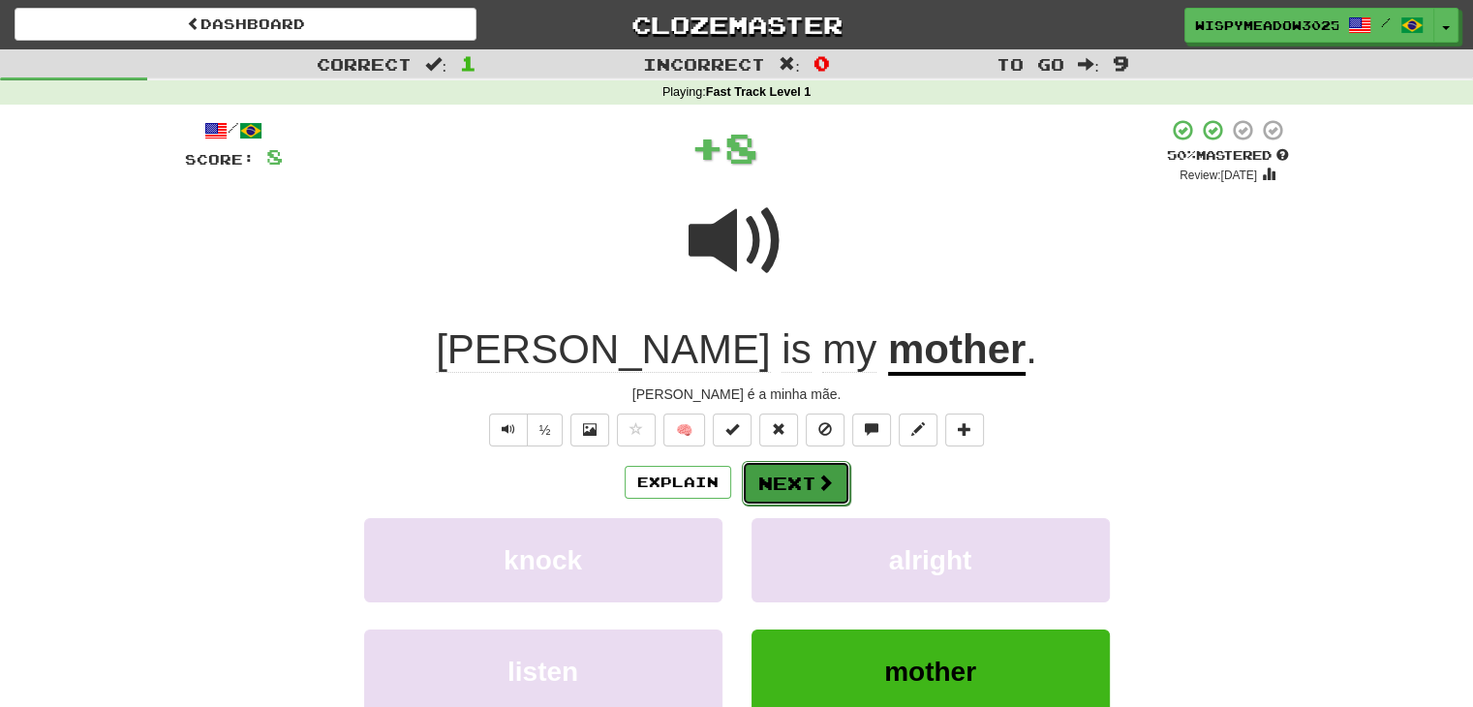
click at [810, 492] on button "Next" at bounding box center [796, 483] width 108 height 45
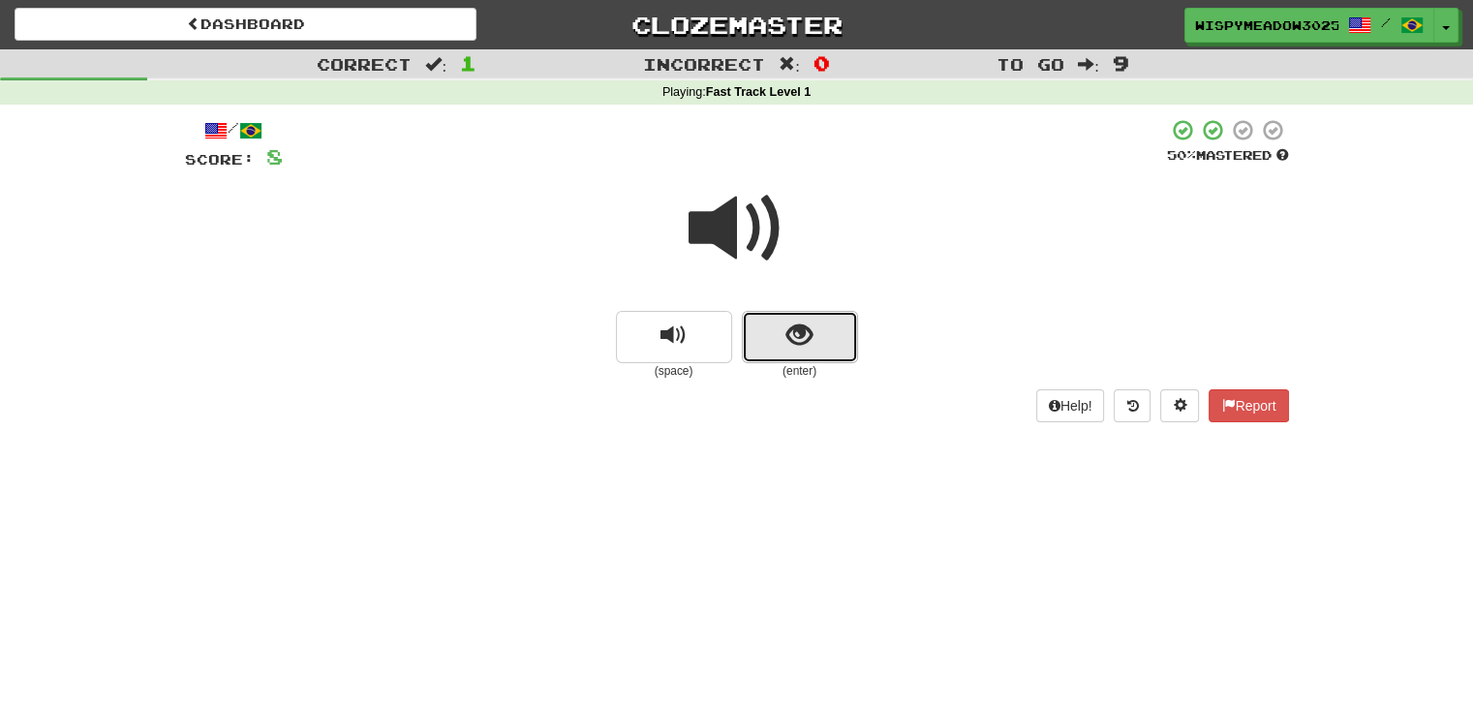
click at [781, 342] on button "show sentence" at bounding box center [800, 337] width 116 height 52
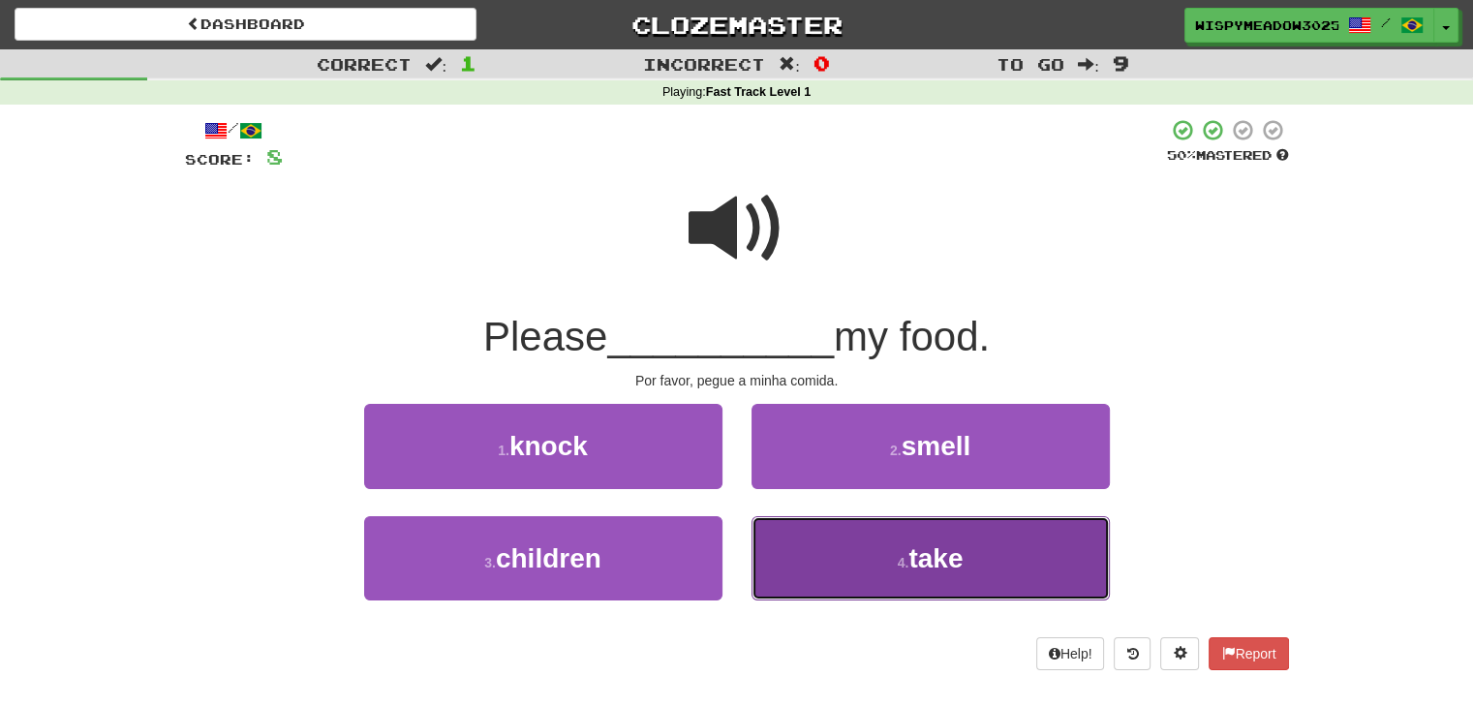
click at [879, 563] on button "4 . take" at bounding box center [931, 558] width 358 height 84
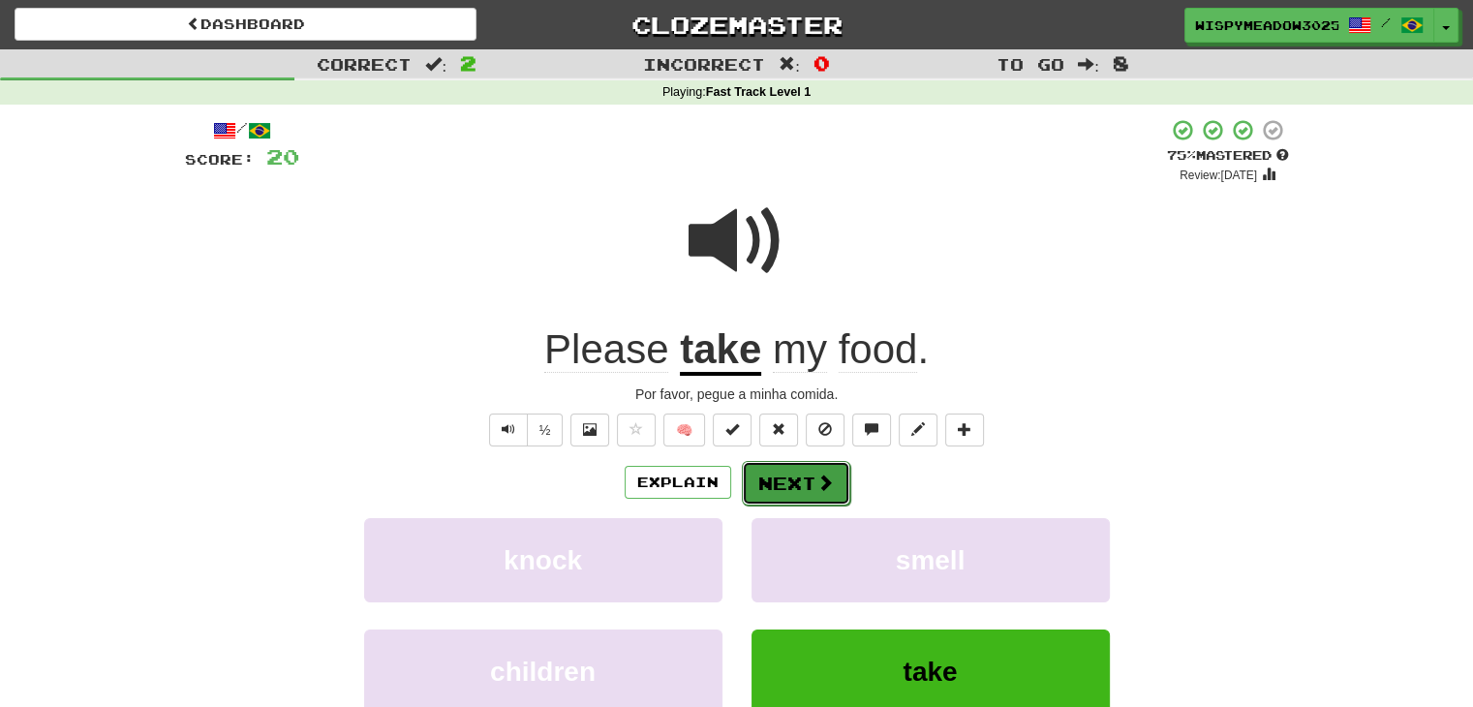
click at [832, 479] on button "Next" at bounding box center [796, 483] width 108 height 45
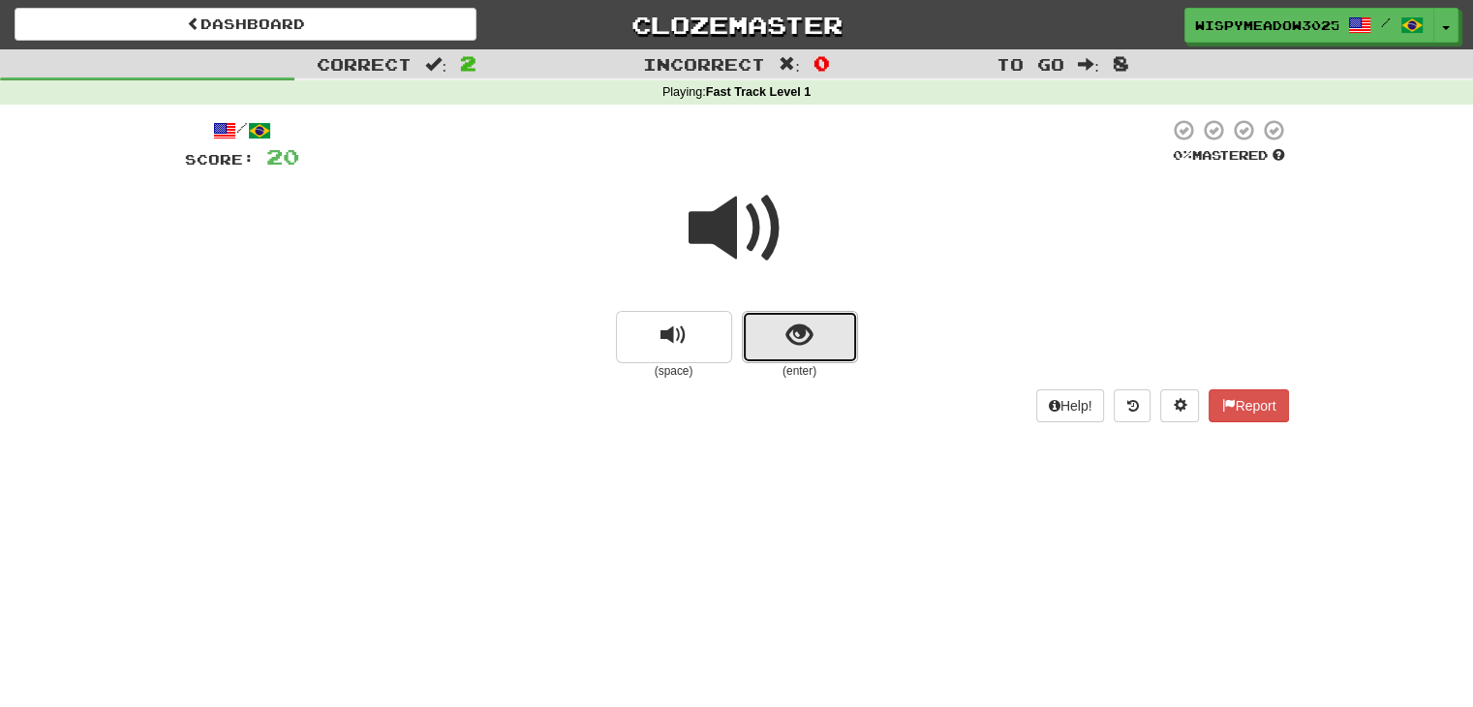
click at [811, 346] on span "show sentence" at bounding box center [799, 336] width 26 height 26
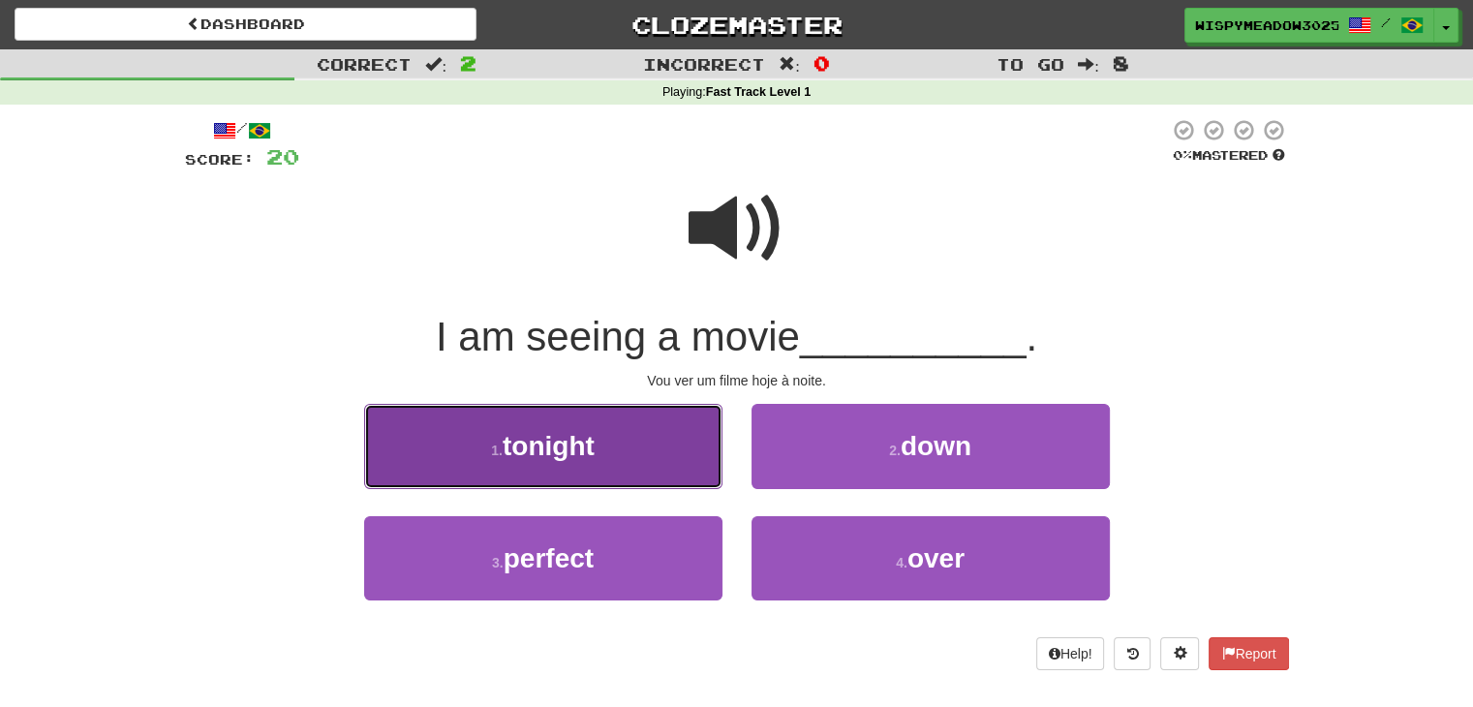
click at [593, 447] on span "tonight" at bounding box center [549, 446] width 92 height 30
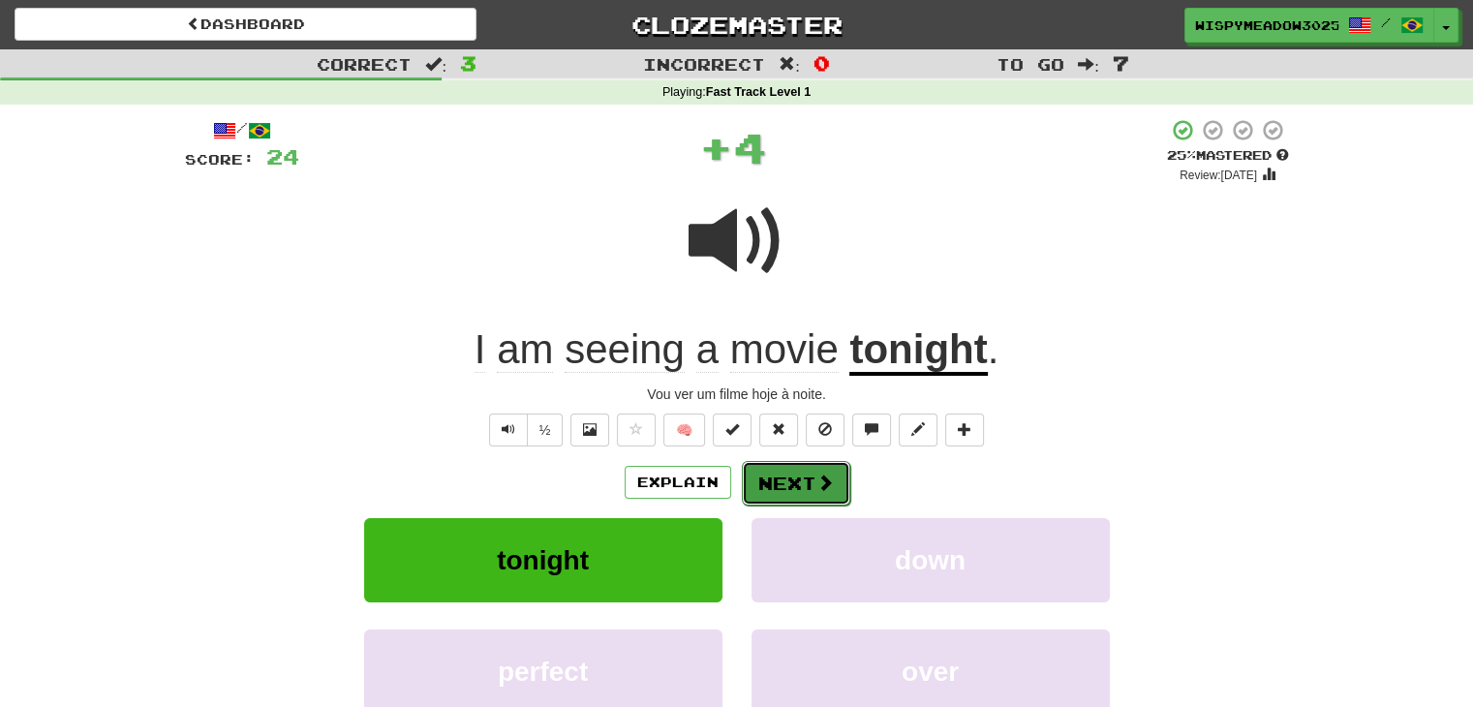
click at [806, 469] on button "Next" at bounding box center [796, 483] width 108 height 45
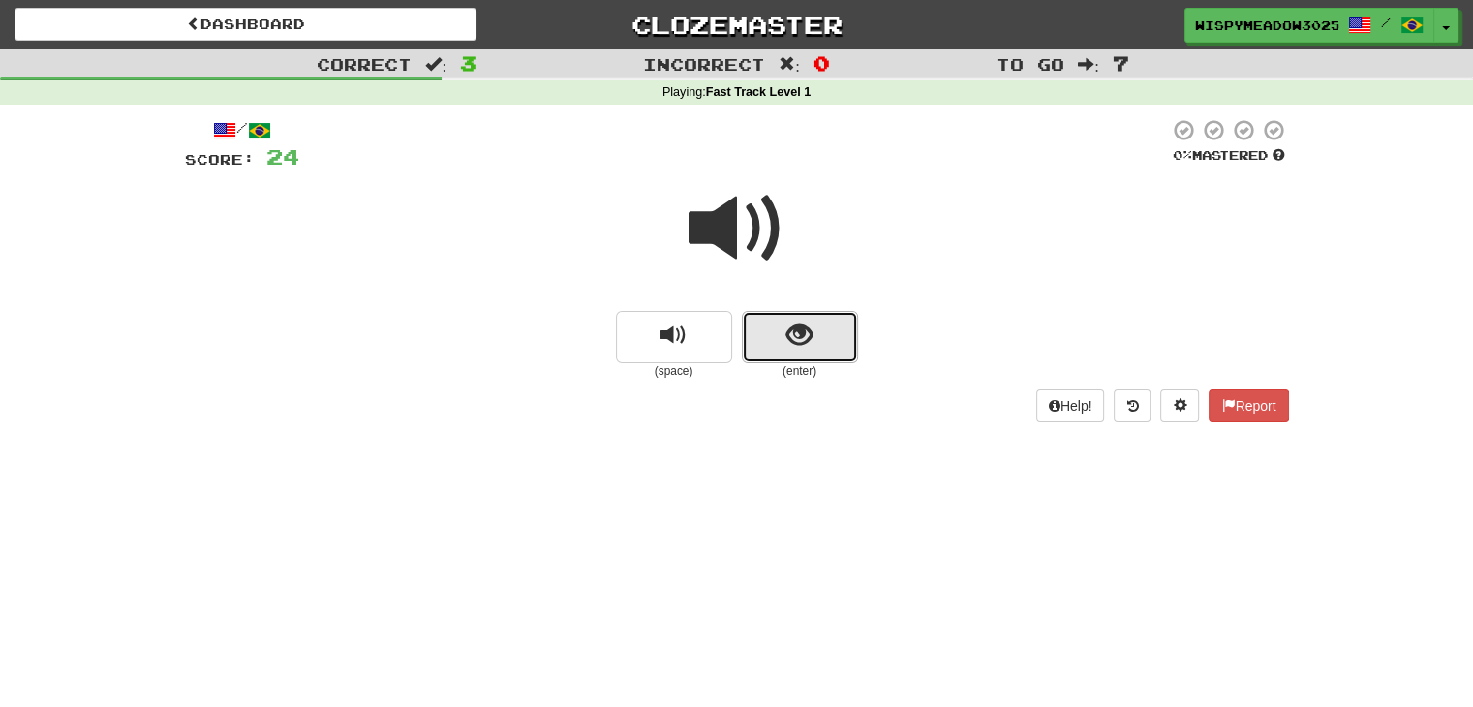
click at [783, 341] on button "show sentence" at bounding box center [800, 337] width 116 height 52
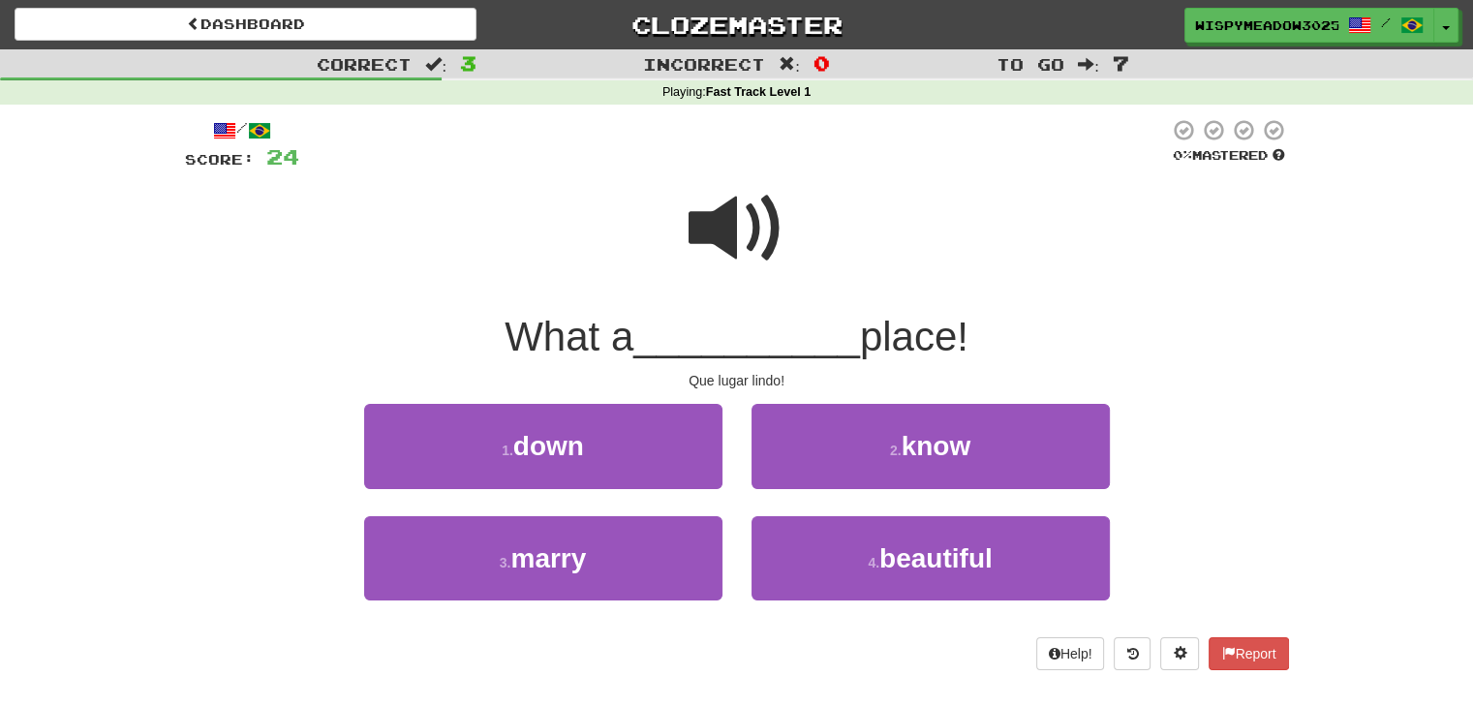
click at [872, 605] on div "4 . beautiful" at bounding box center [930, 571] width 387 height 111
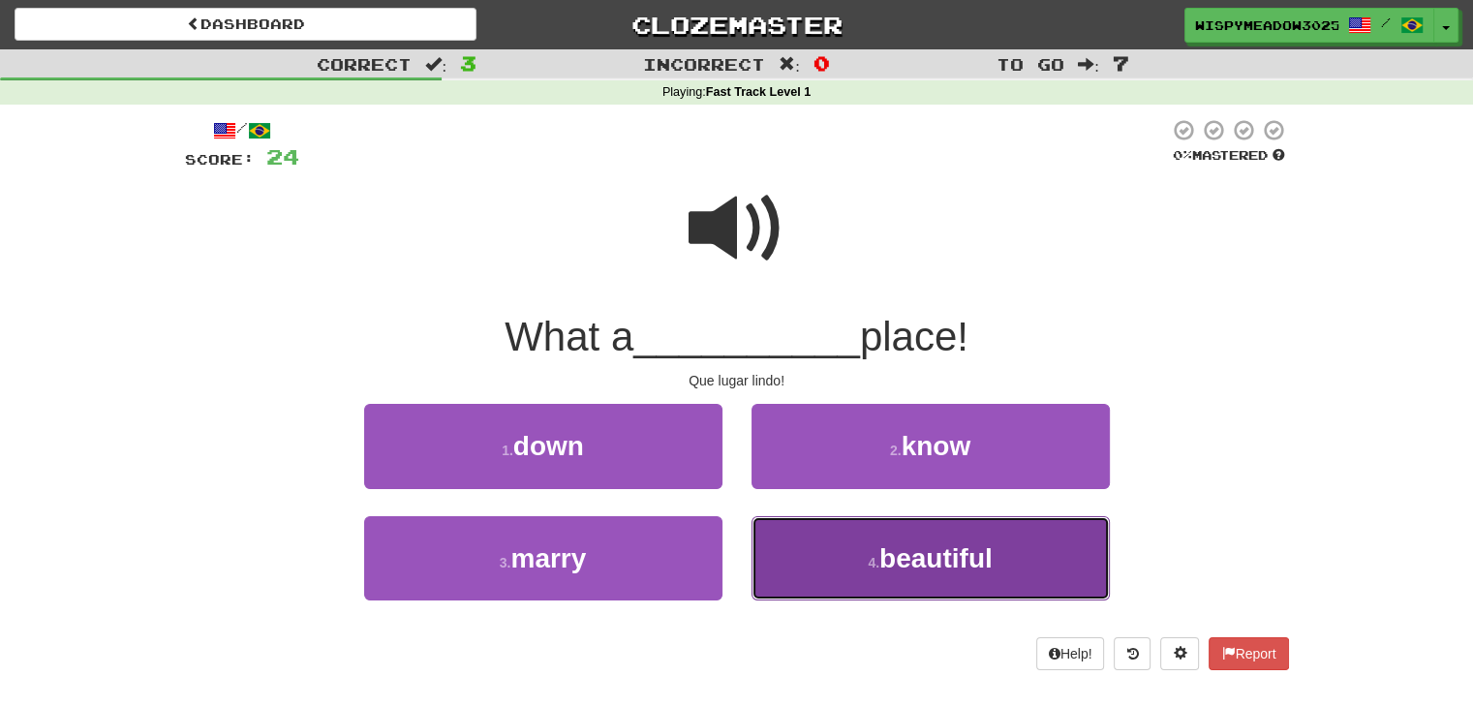
click at [887, 559] on span "beautiful" at bounding box center [935, 558] width 113 height 30
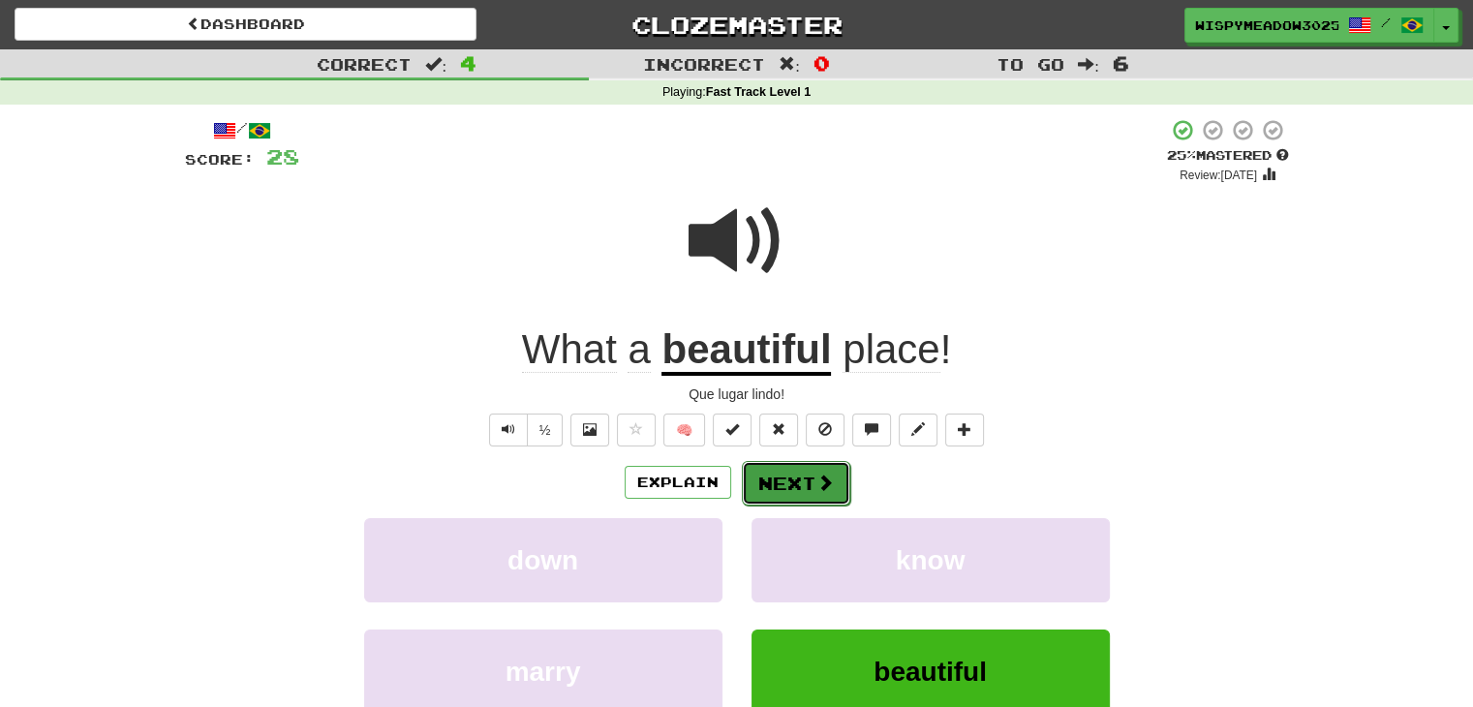
click at [801, 468] on button "Next" at bounding box center [796, 483] width 108 height 45
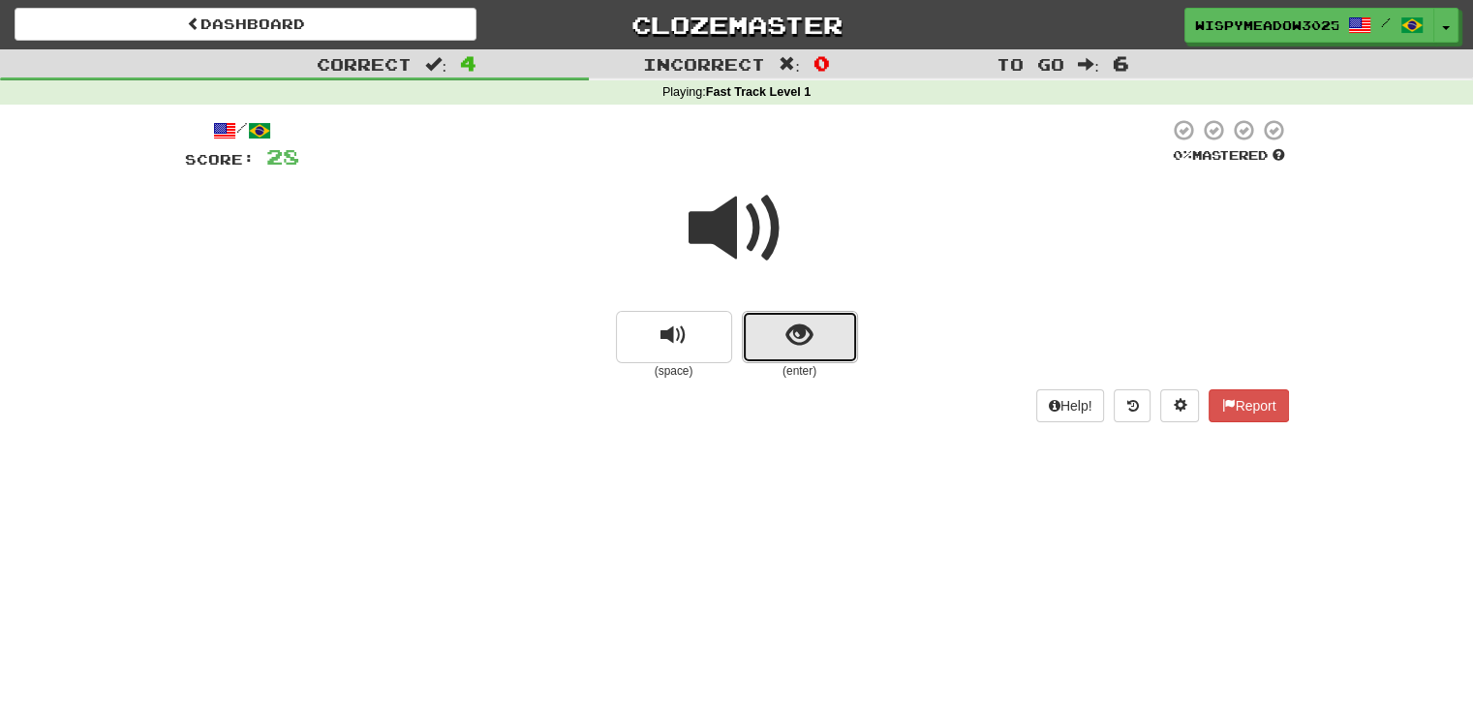
click at [805, 329] on span "show sentence" at bounding box center [799, 336] width 26 height 26
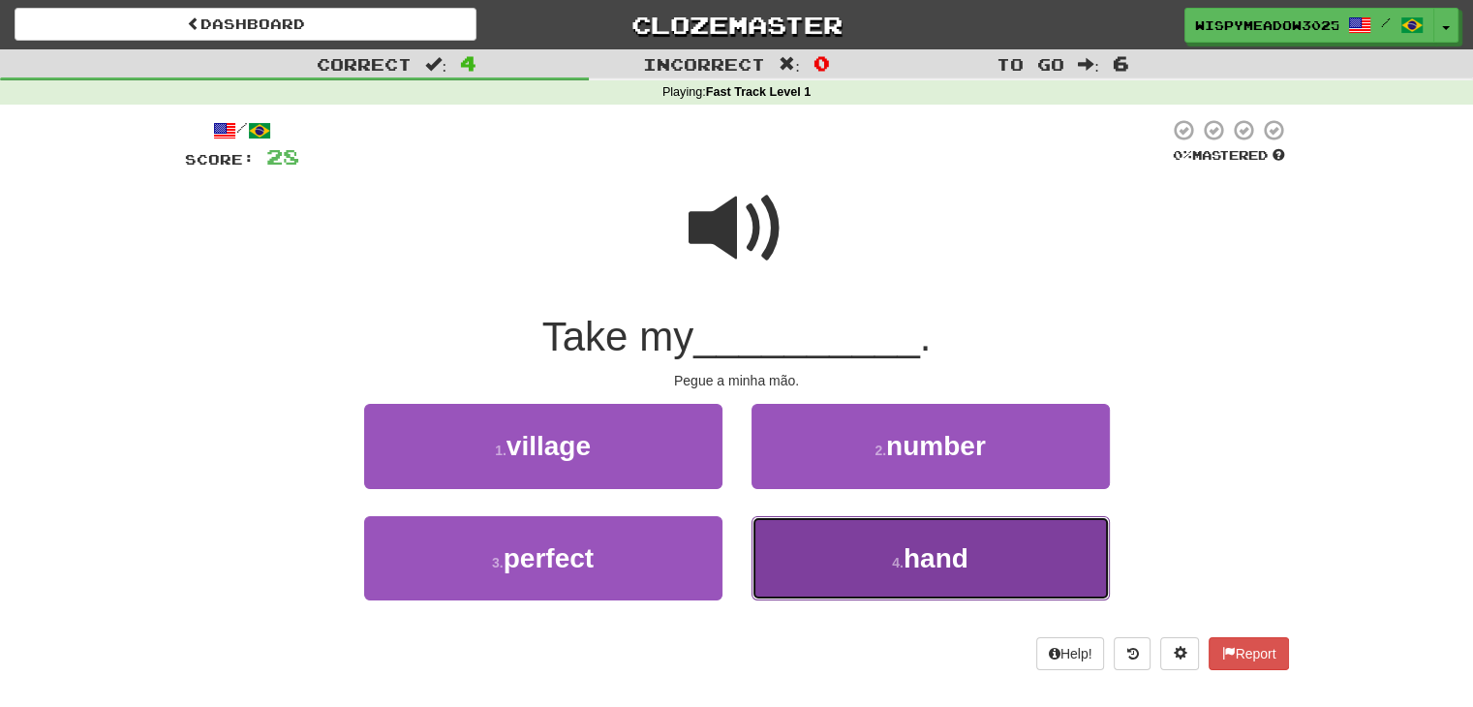
click at [922, 555] on span "hand" at bounding box center [936, 558] width 65 height 30
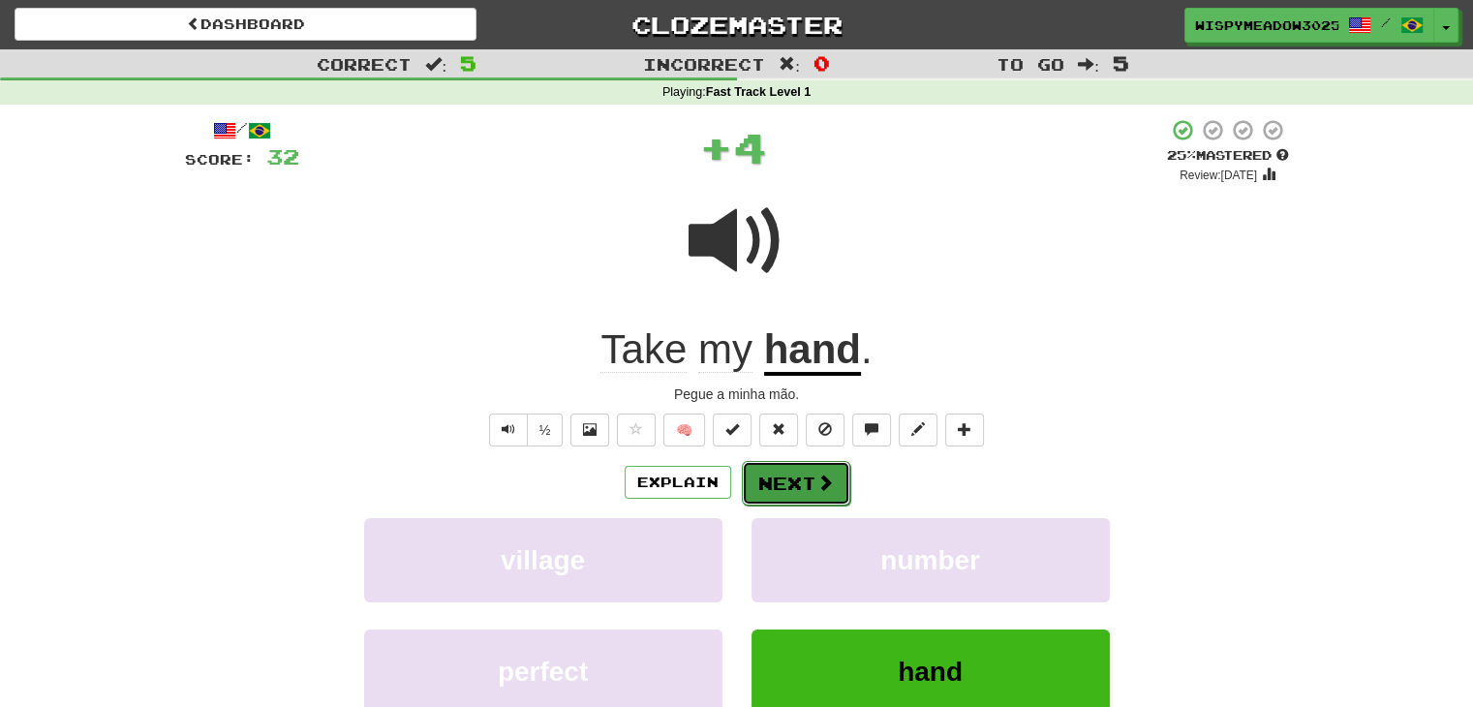
click at [820, 480] on span at bounding box center [824, 482] width 17 height 17
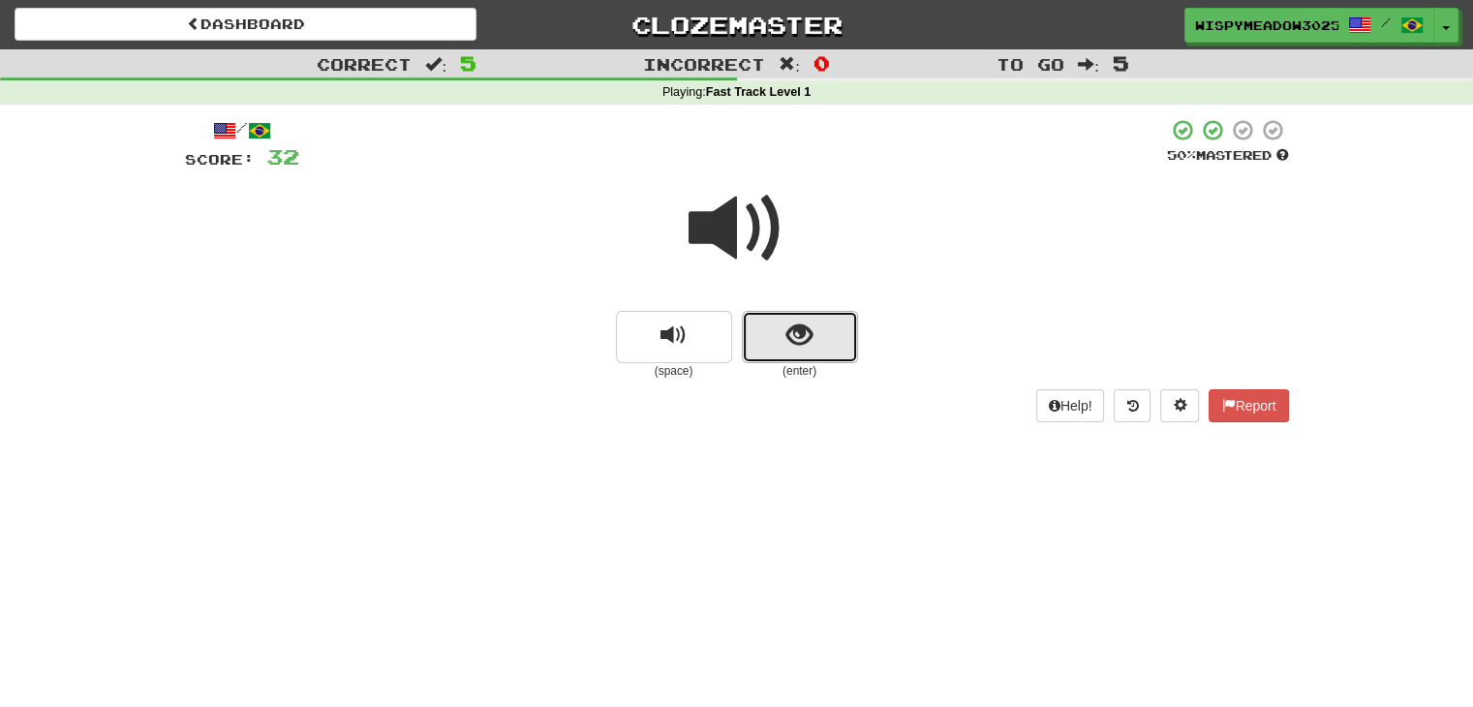
click at [816, 348] on button "show sentence" at bounding box center [800, 337] width 116 height 52
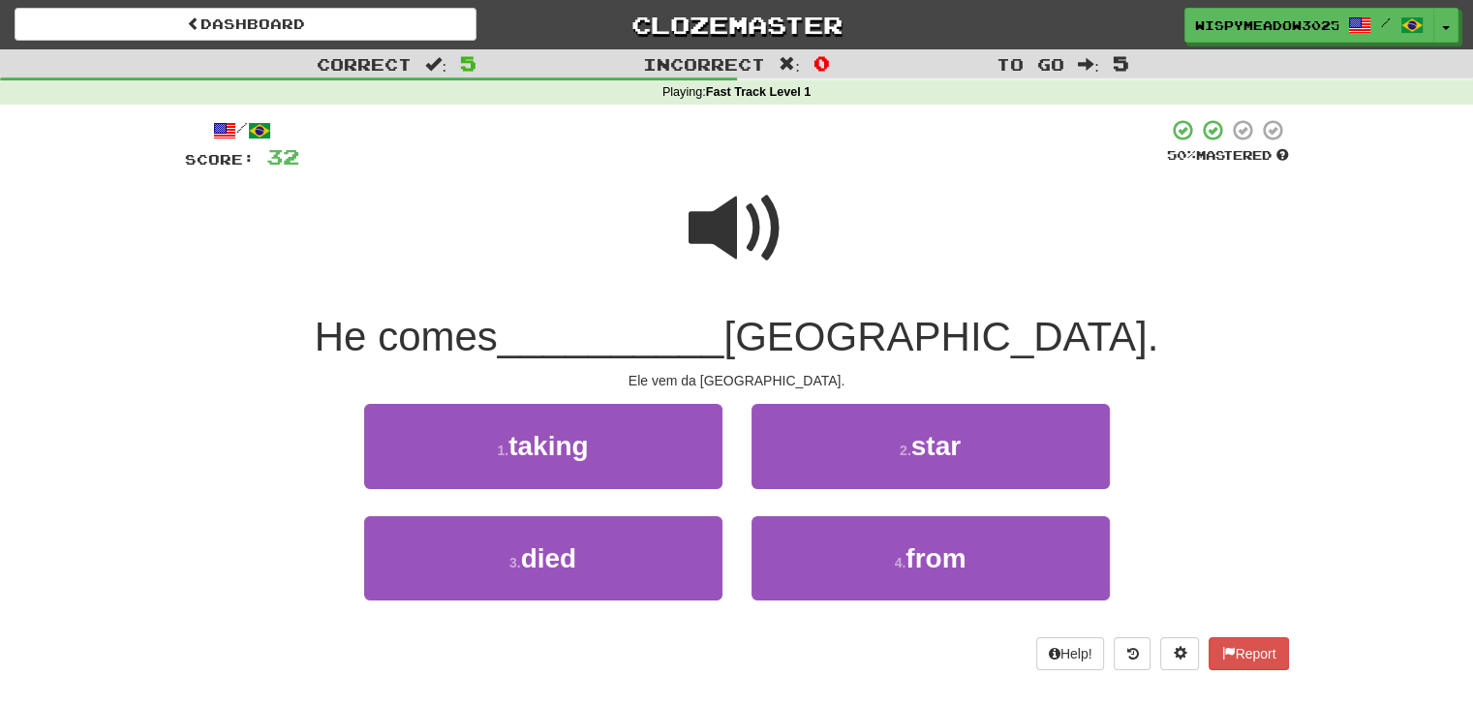
click at [760, 241] on span at bounding box center [737, 228] width 97 height 97
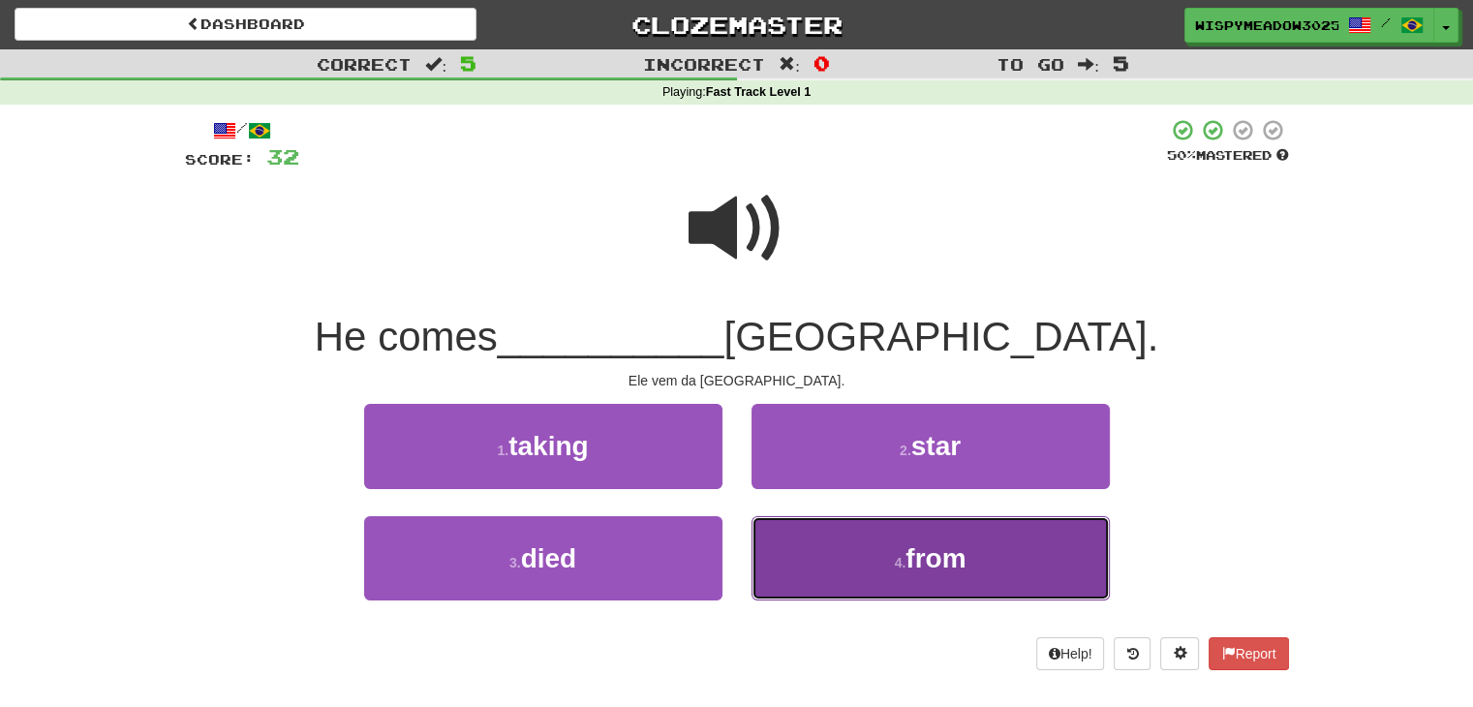
click at [908, 546] on span "from" at bounding box center [936, 558] width 60 height 30
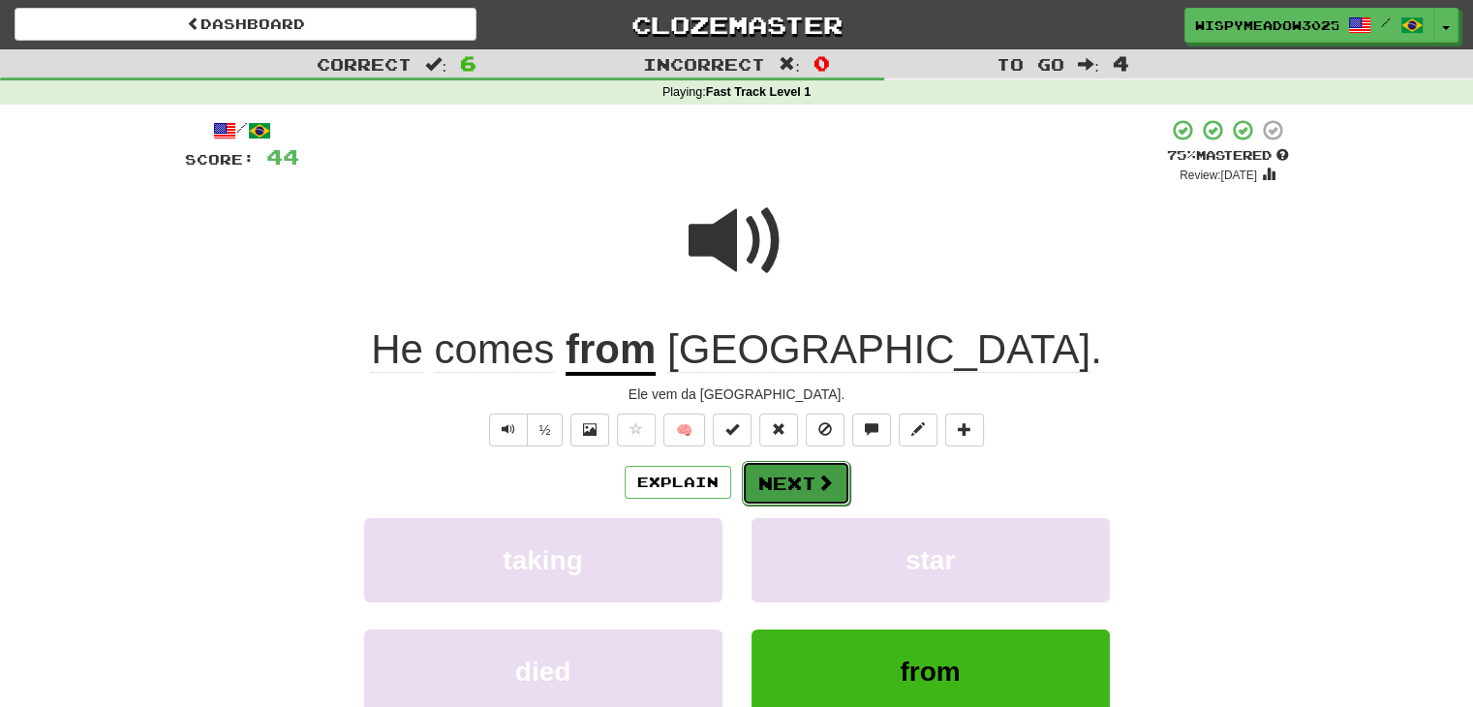
click at [825, 493] on button "Next" at bounding box center [796, 483] width 108 height 45
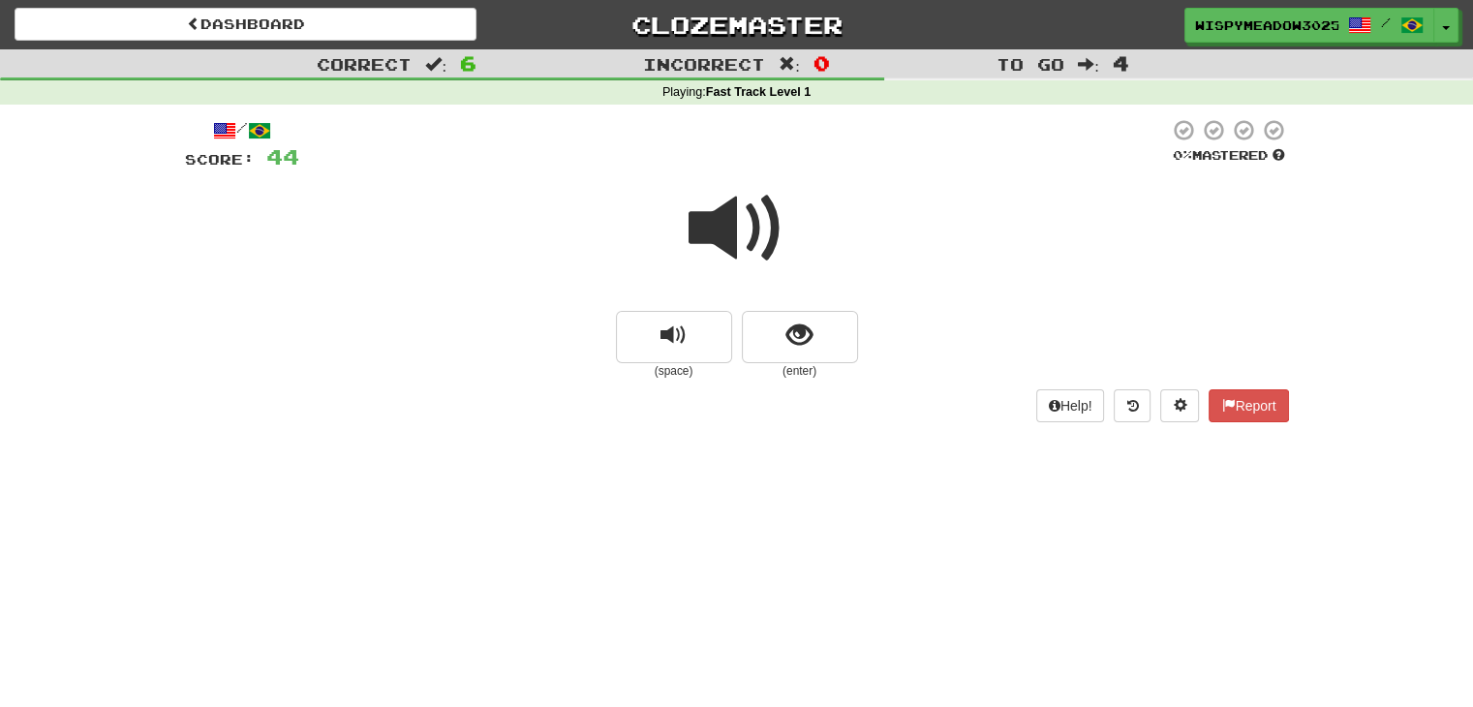
click at [764, 235] on span at bounding box center [737, 228] width 97 height 97
click at [774, 323] on button "show sentence" at bounding box center [800, 337] width 116 height 52
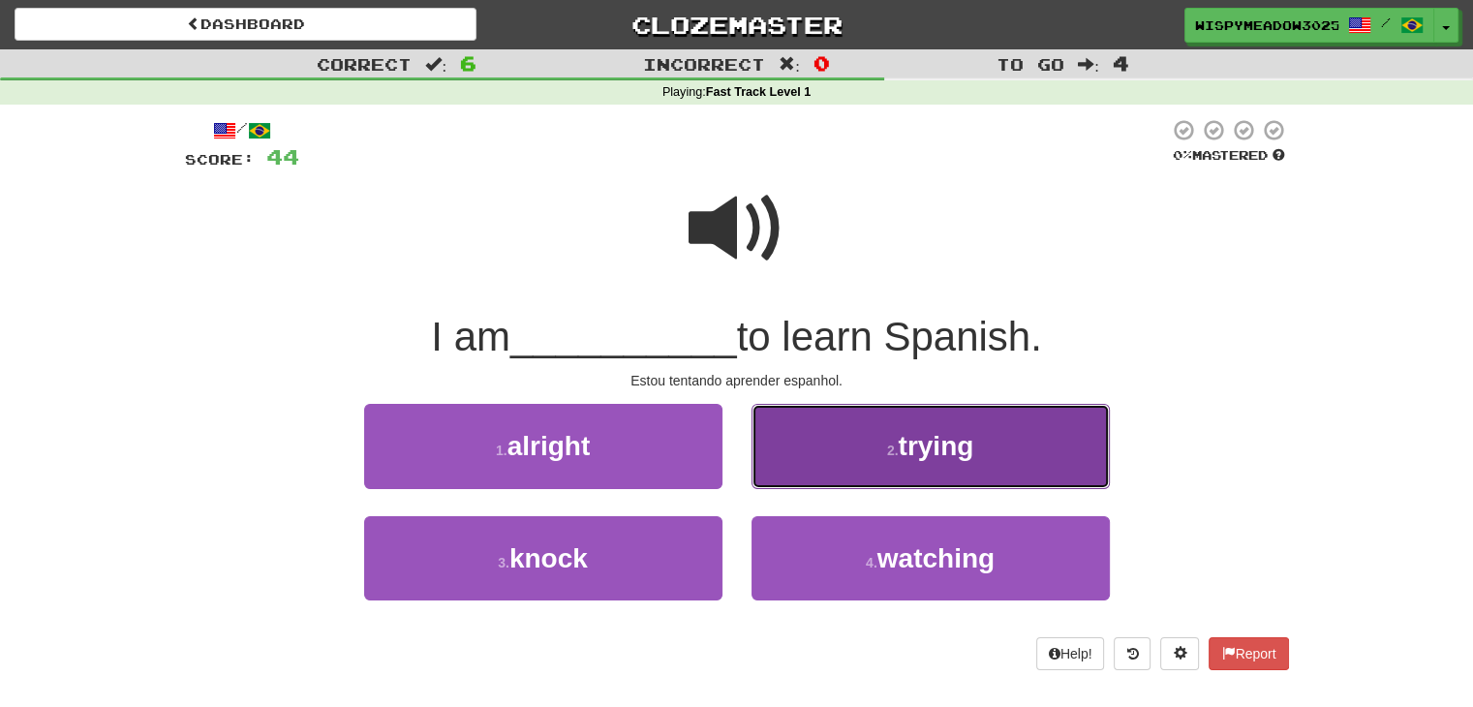
click at [864, 470] on button "2 . trying" at bounding box center [931, 446] width 358 height 84
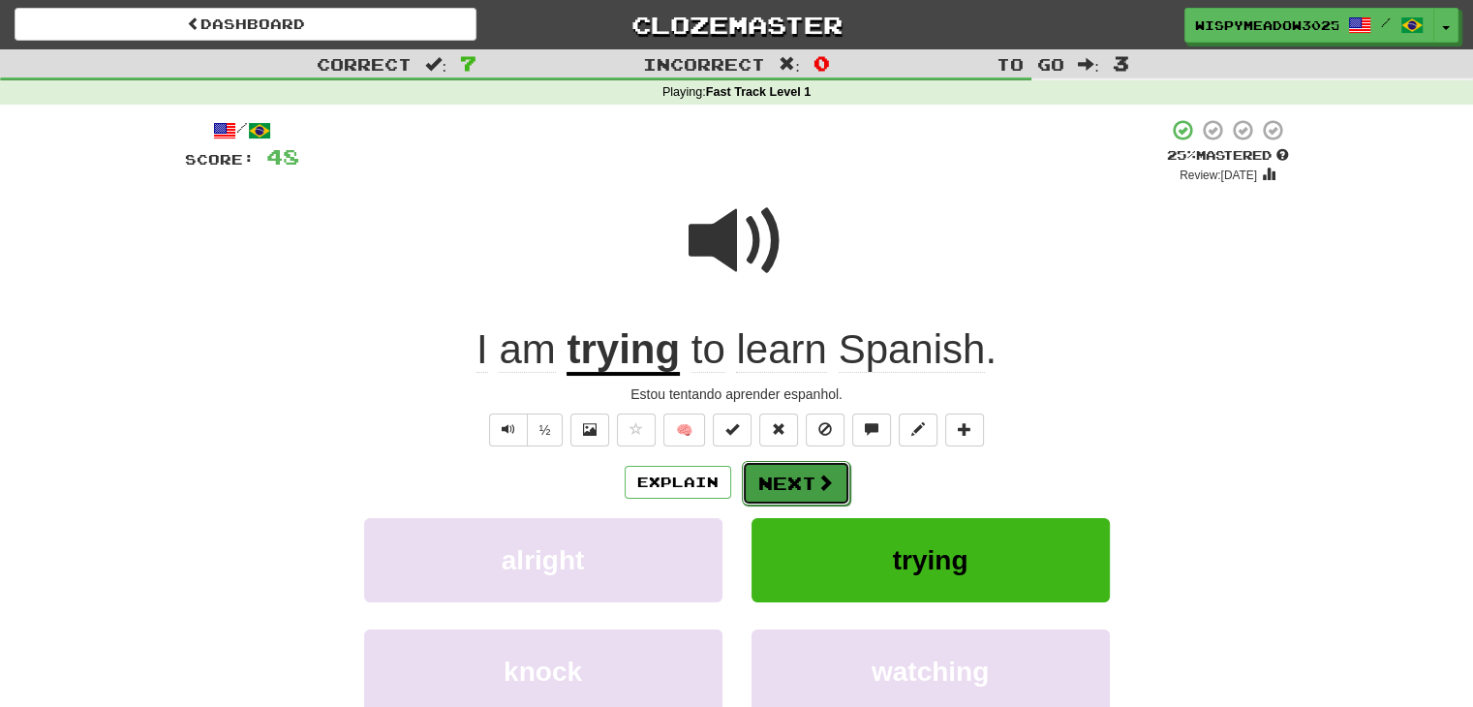
click at [766, 477] on button "Next" at bounding box center [796, 483] width 108 height 45
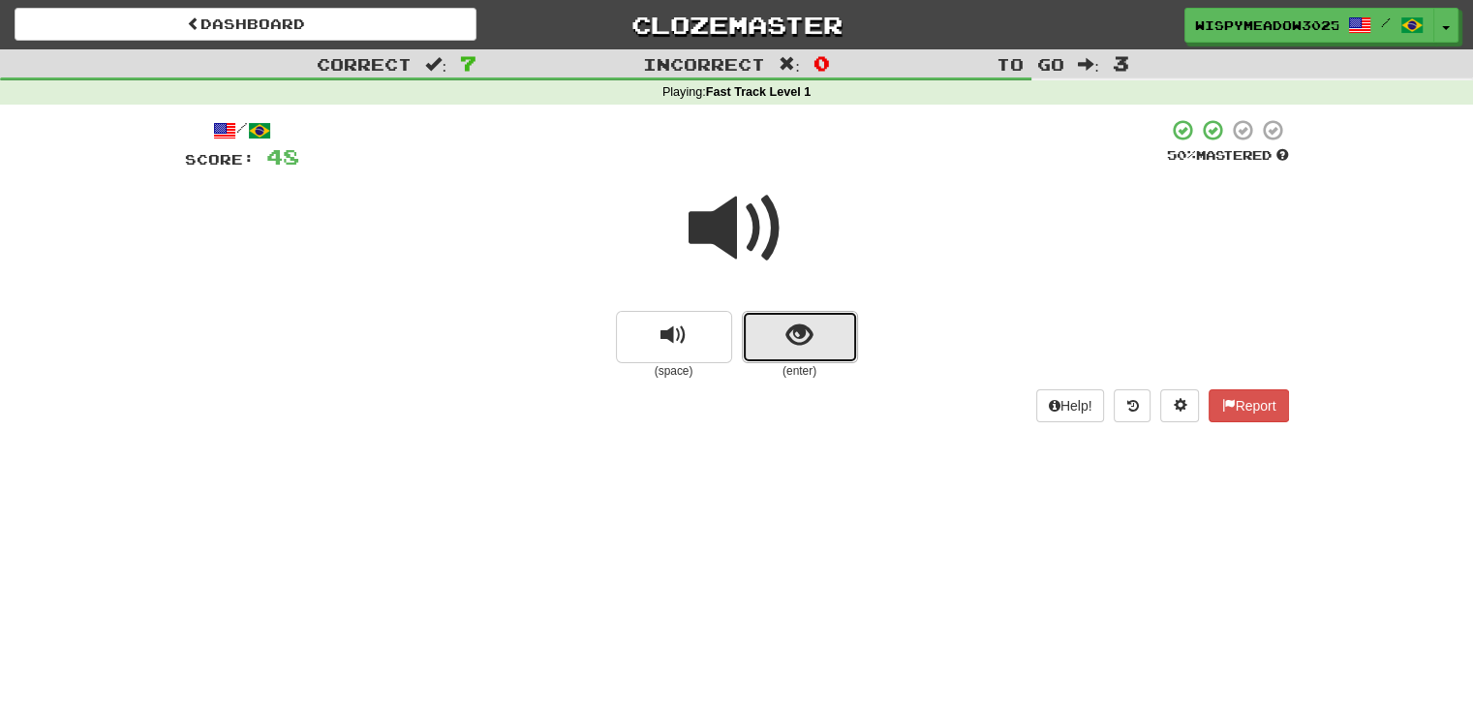
click at [781, 318] on button "show sentence" at bounding box center [800, 337] width 116 height 52
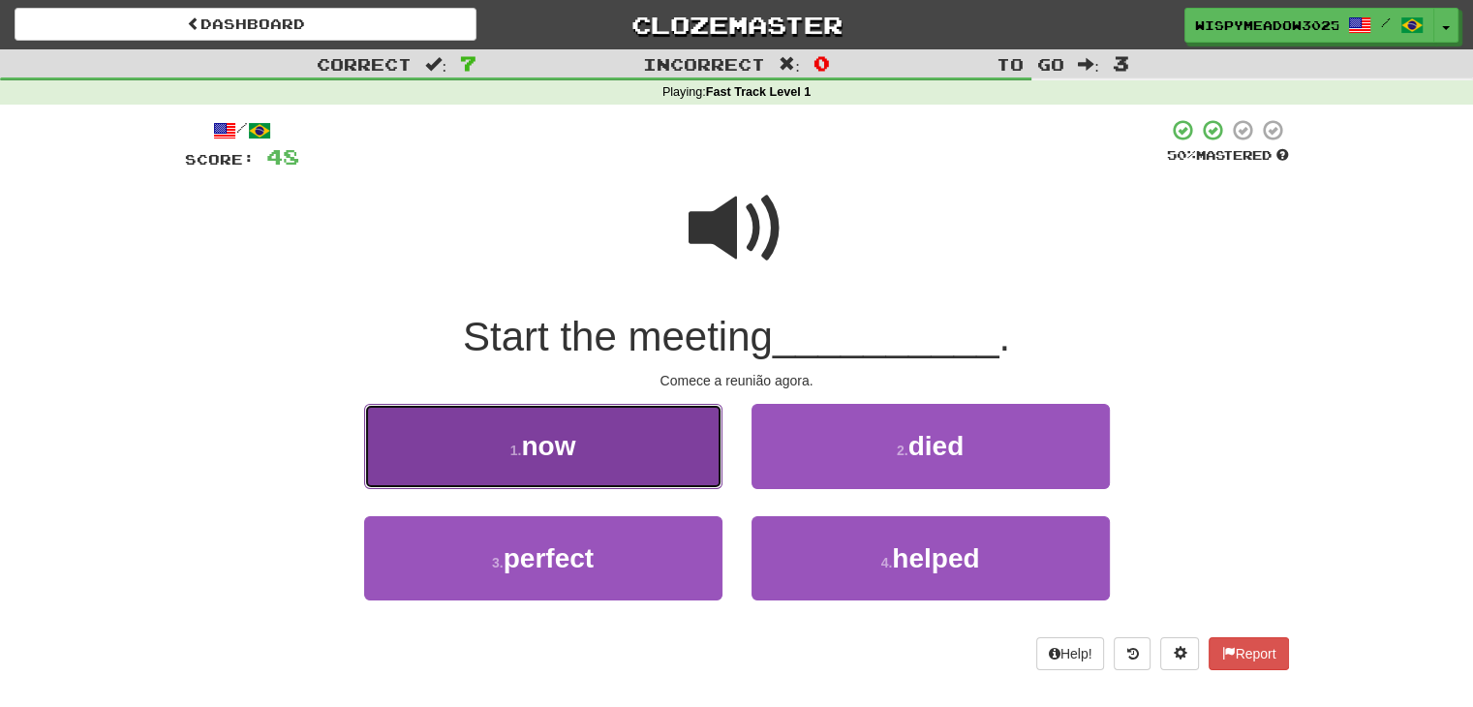
click at [637, 466] on button "1 . now" at bounding box center [543, 446] width 358 height 84
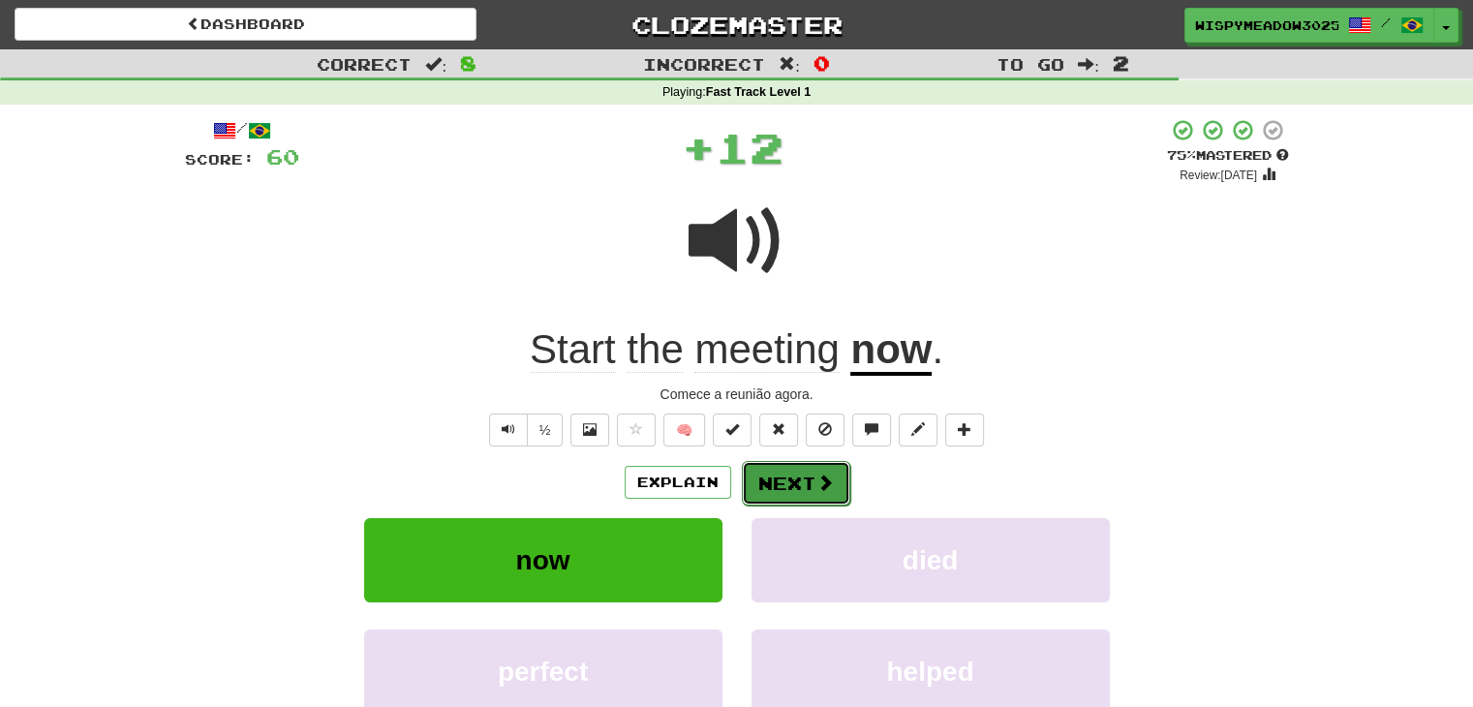
click at [794, 484] on button "Next" at bounding box center [796, 483] width 108 height 45
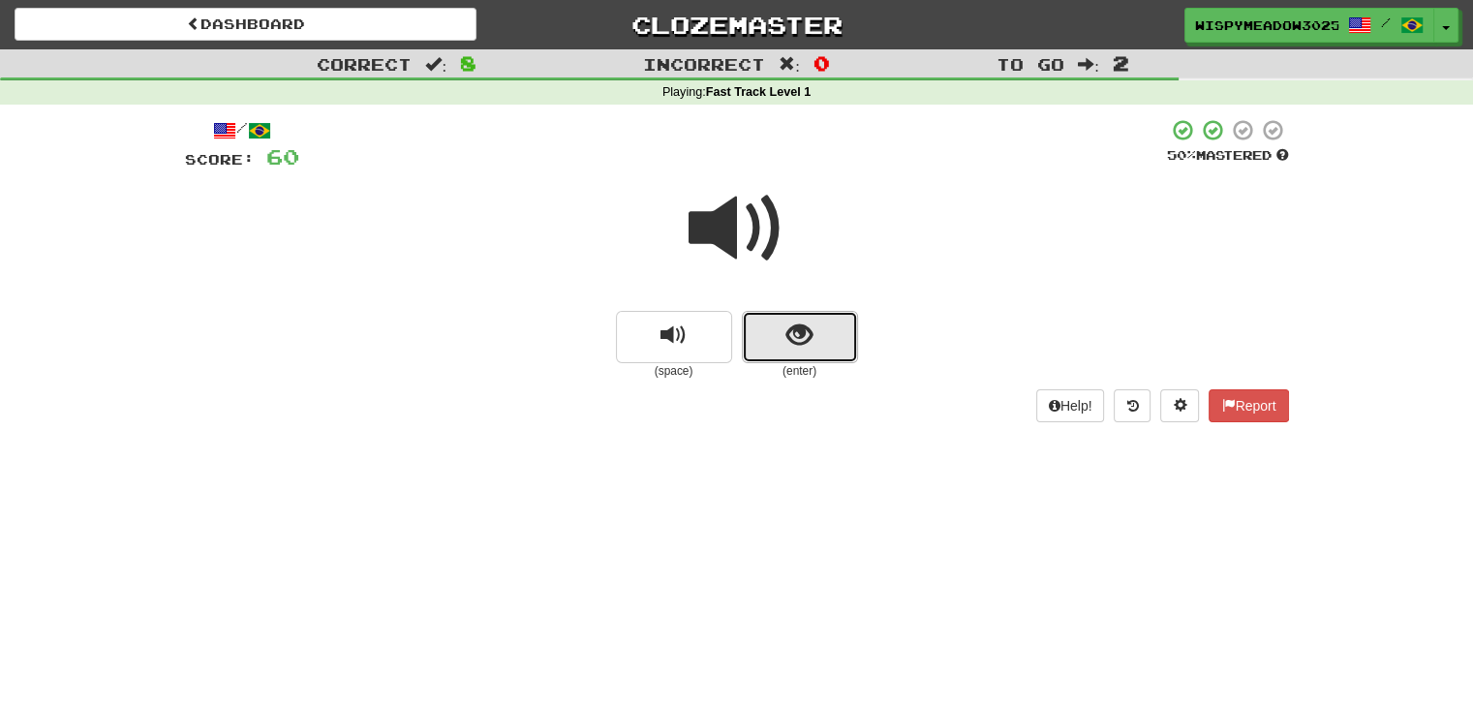
click at [815, 341] on button "show sentence" at bounding box center [800, 337] width 116 height 52
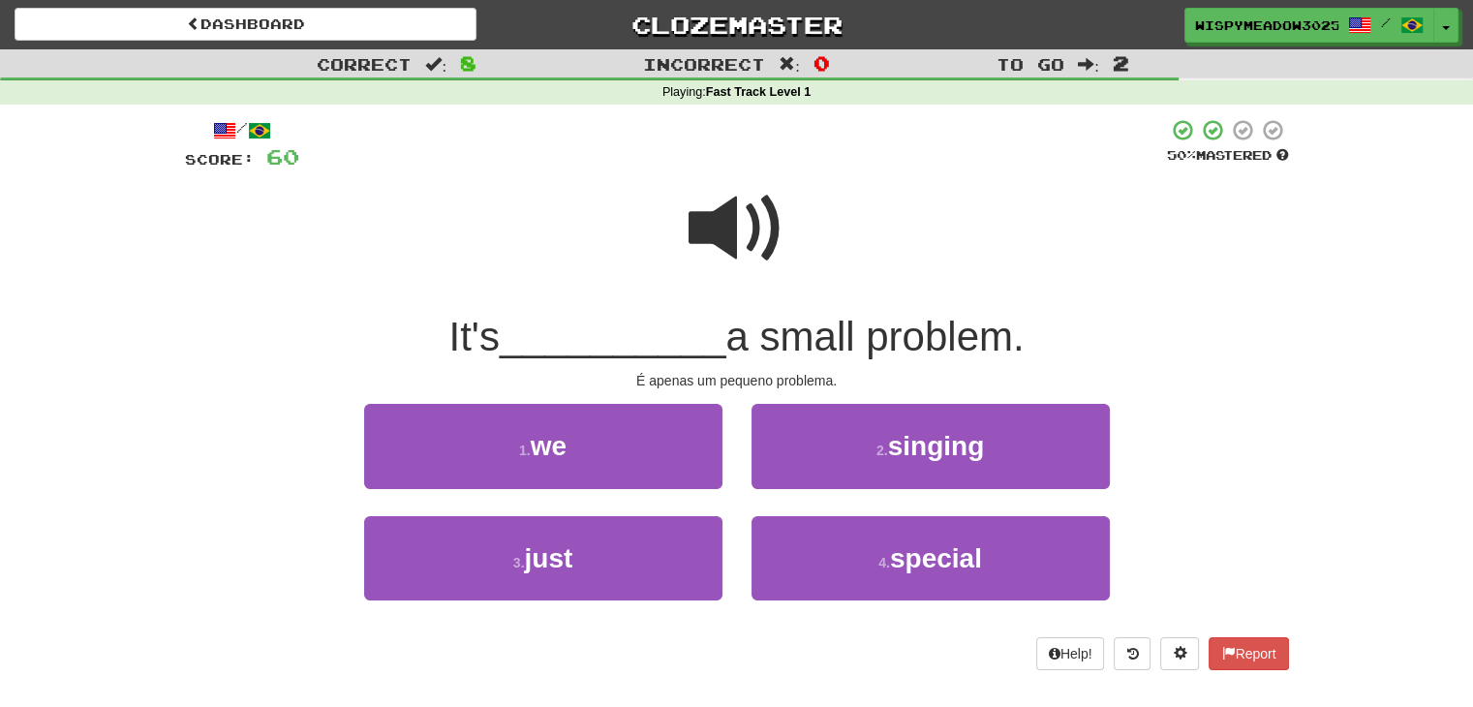
click at [723, 222] on span at bounding box center [737, 228] width 97 height 97
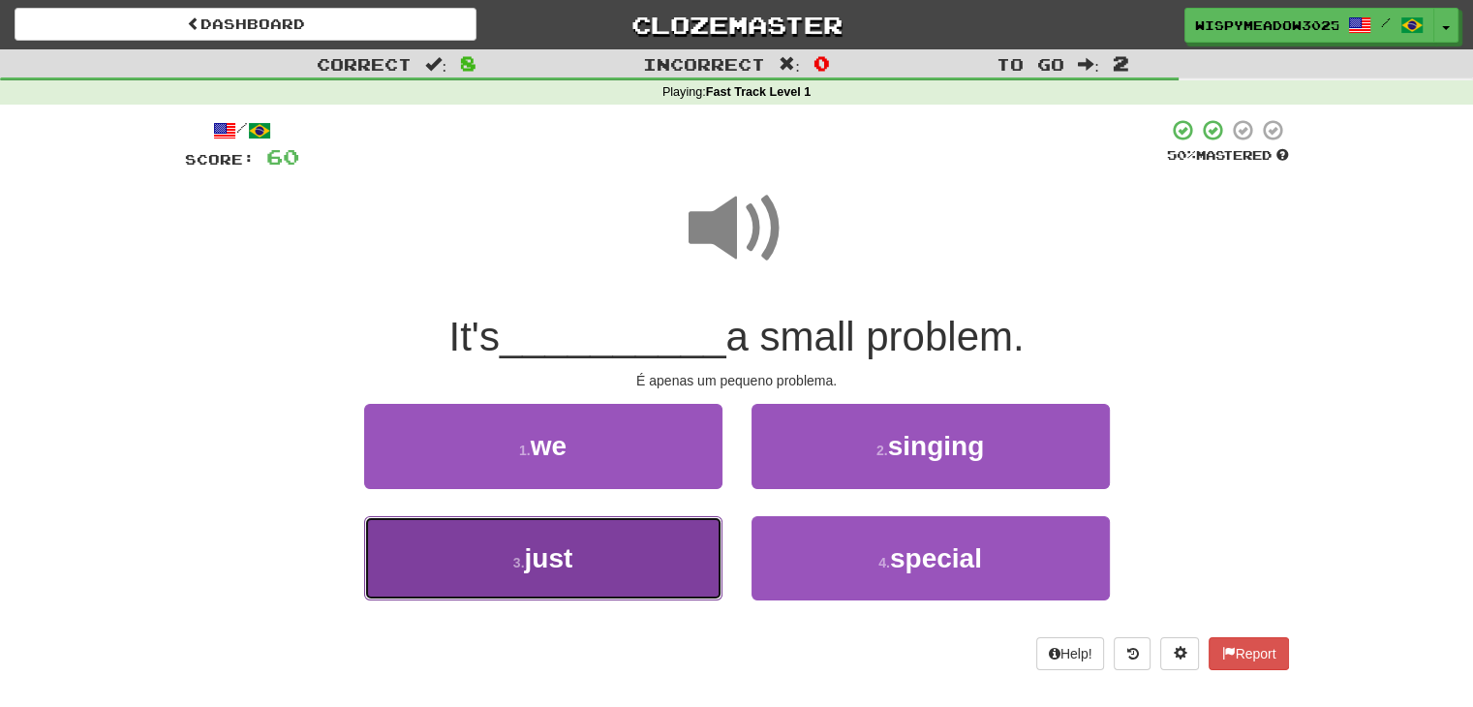
click at [601, 559] on button "3 . just" at bounding box center [543, 558] width 358 height 84
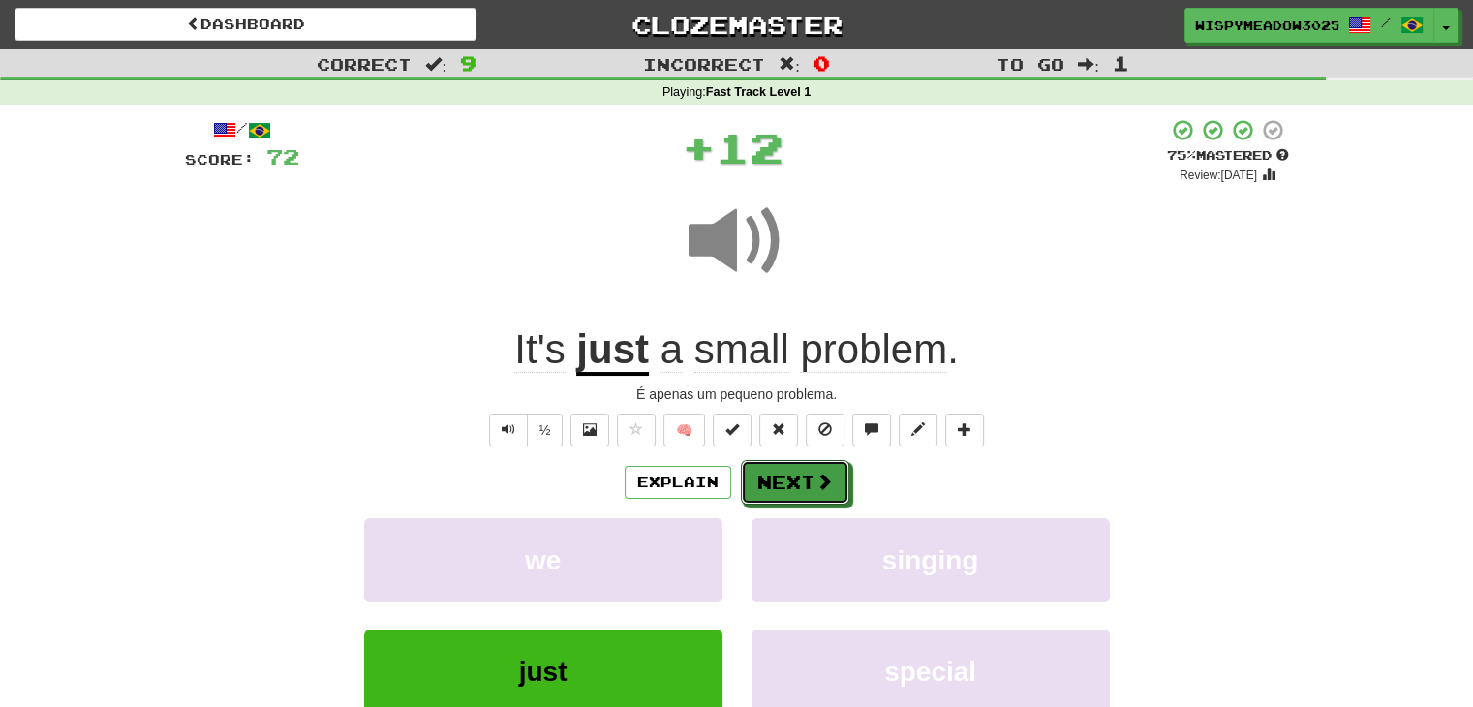
click at [788, 474] on button "Next" at bounding box center [795, 482] width 108 height 45
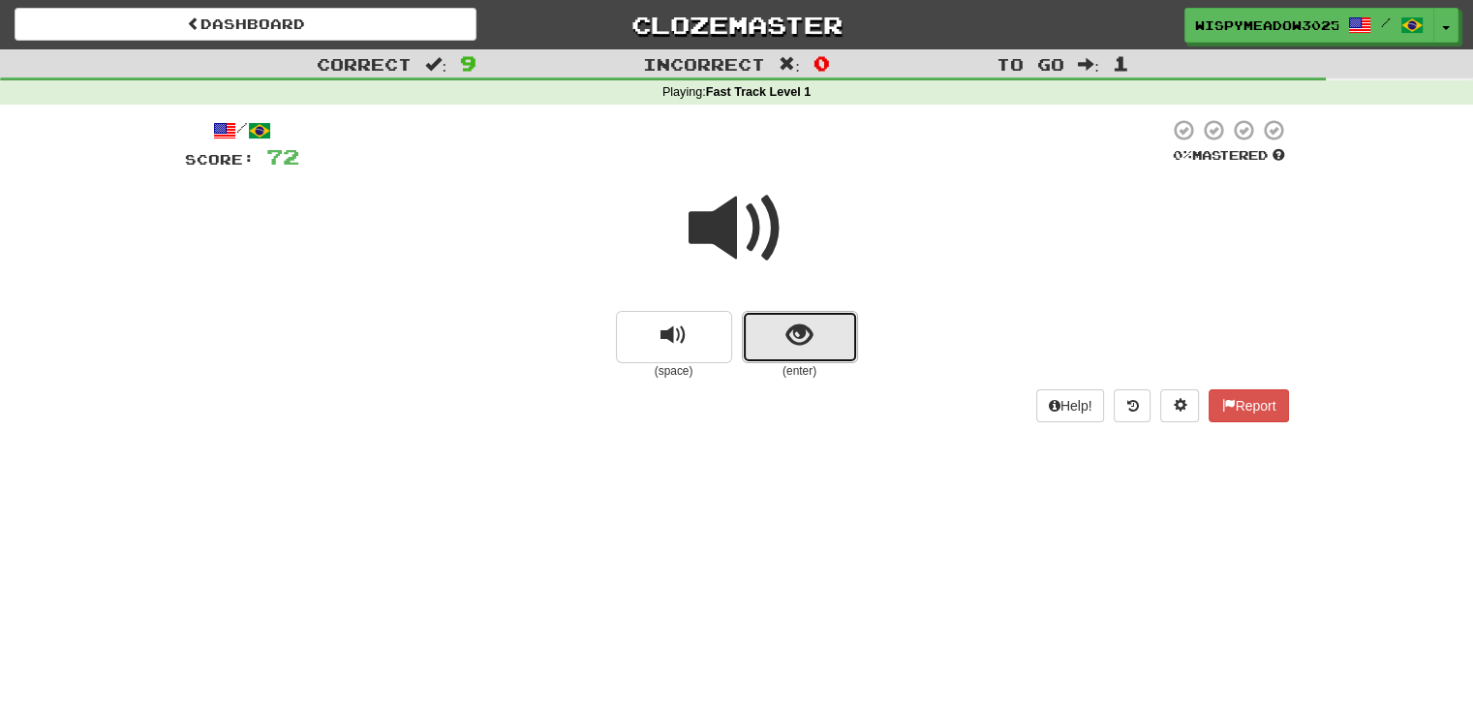
click at [779, 337] on button "show sentence" at bounding box center [800, 337] width 116 height 52
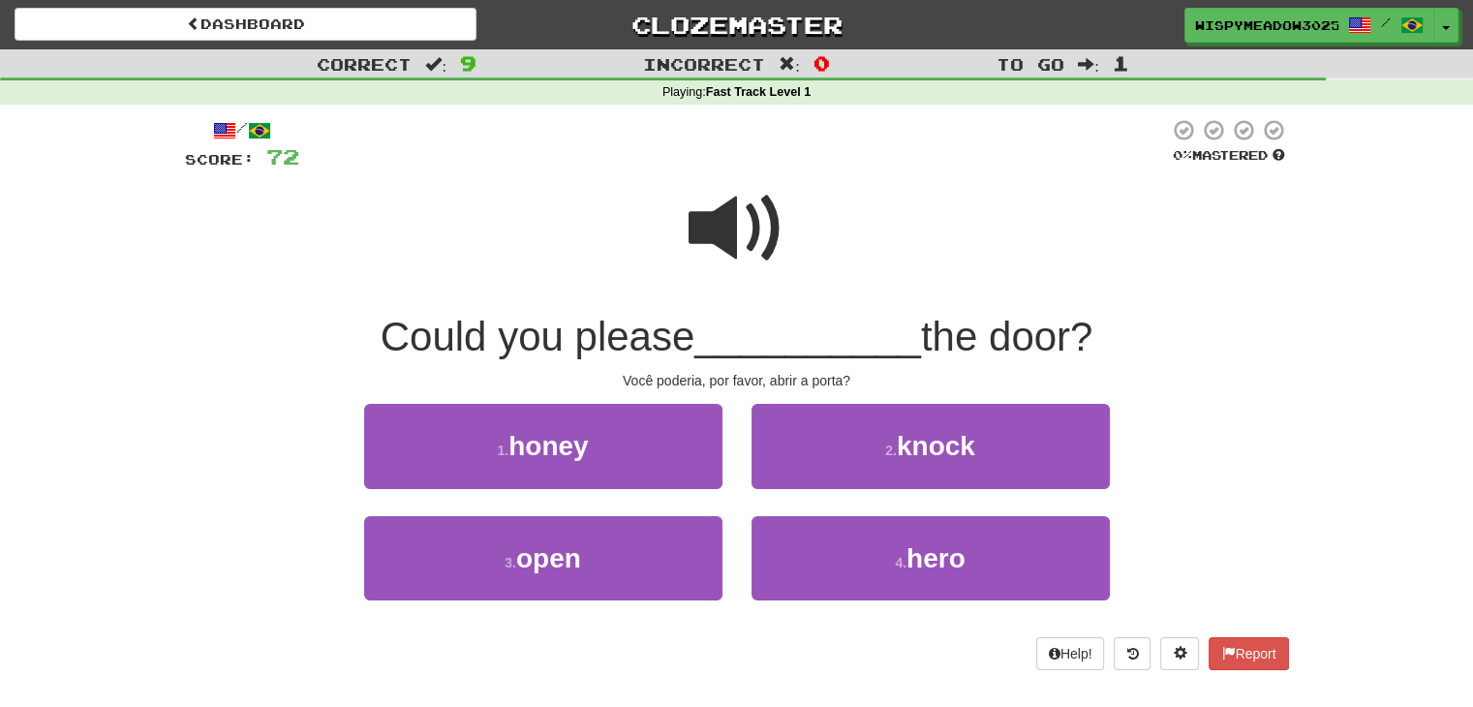
click at [732, 210] on span at bounding box center [737, 228] width 97 height 97
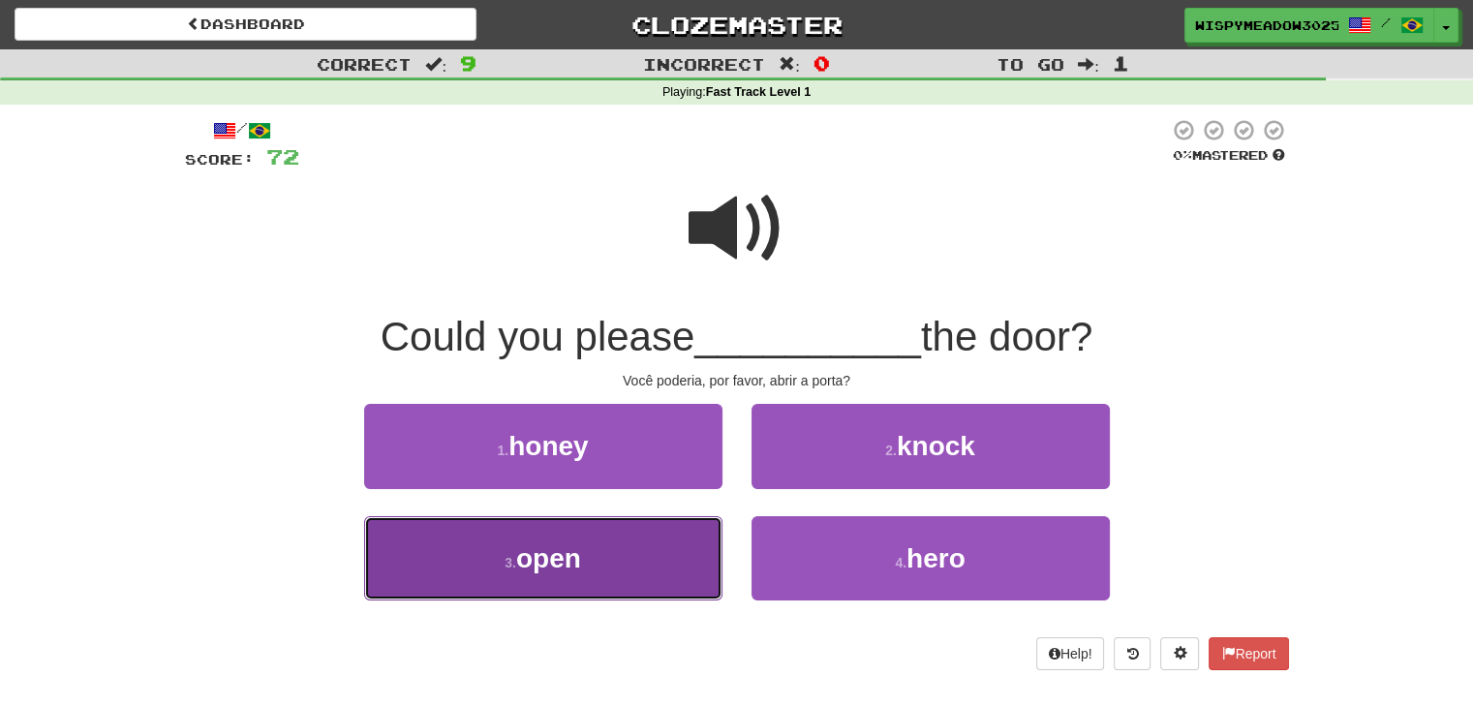
click at [681, 537] on button "3 . open" at bounding box center [543, 558] width 358 height 84
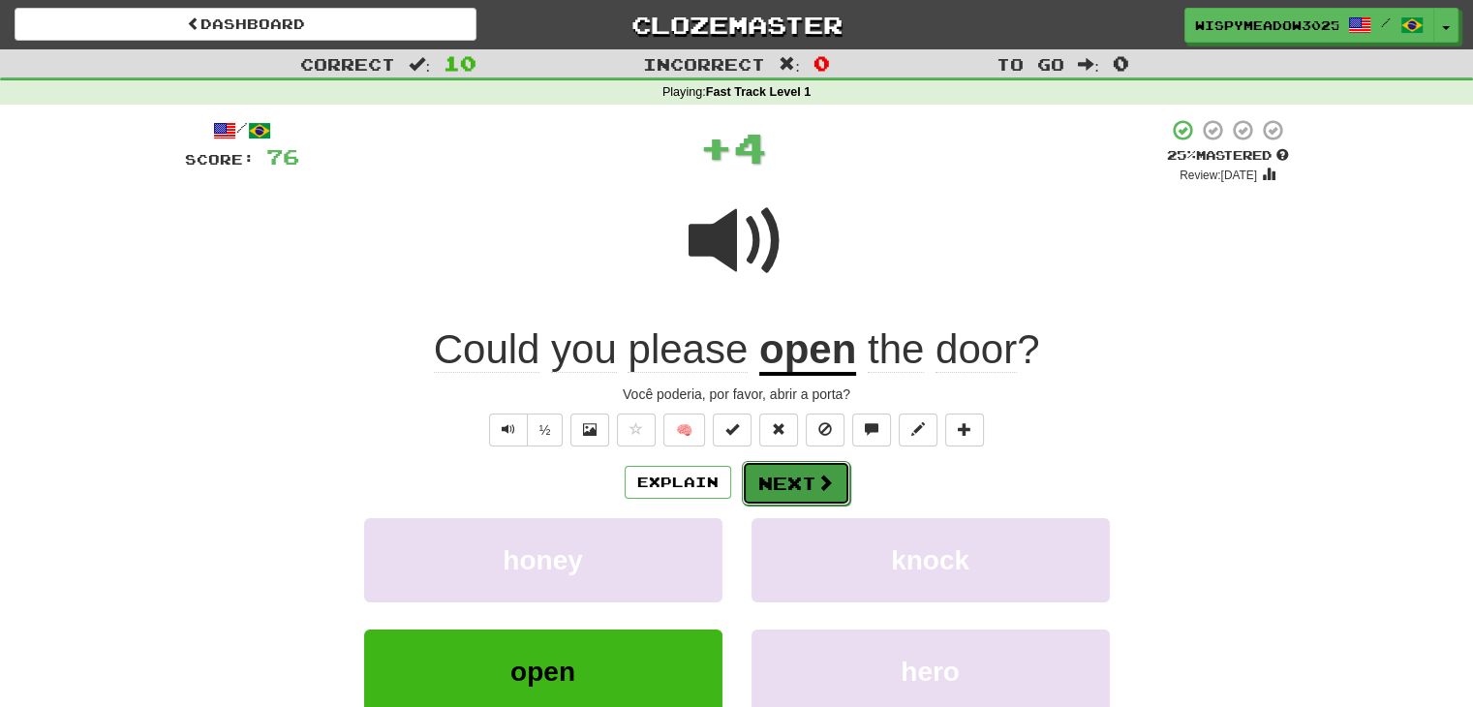
click at [762, 462] on button "Next" at bounding box center [796, 483] width 108 height 45
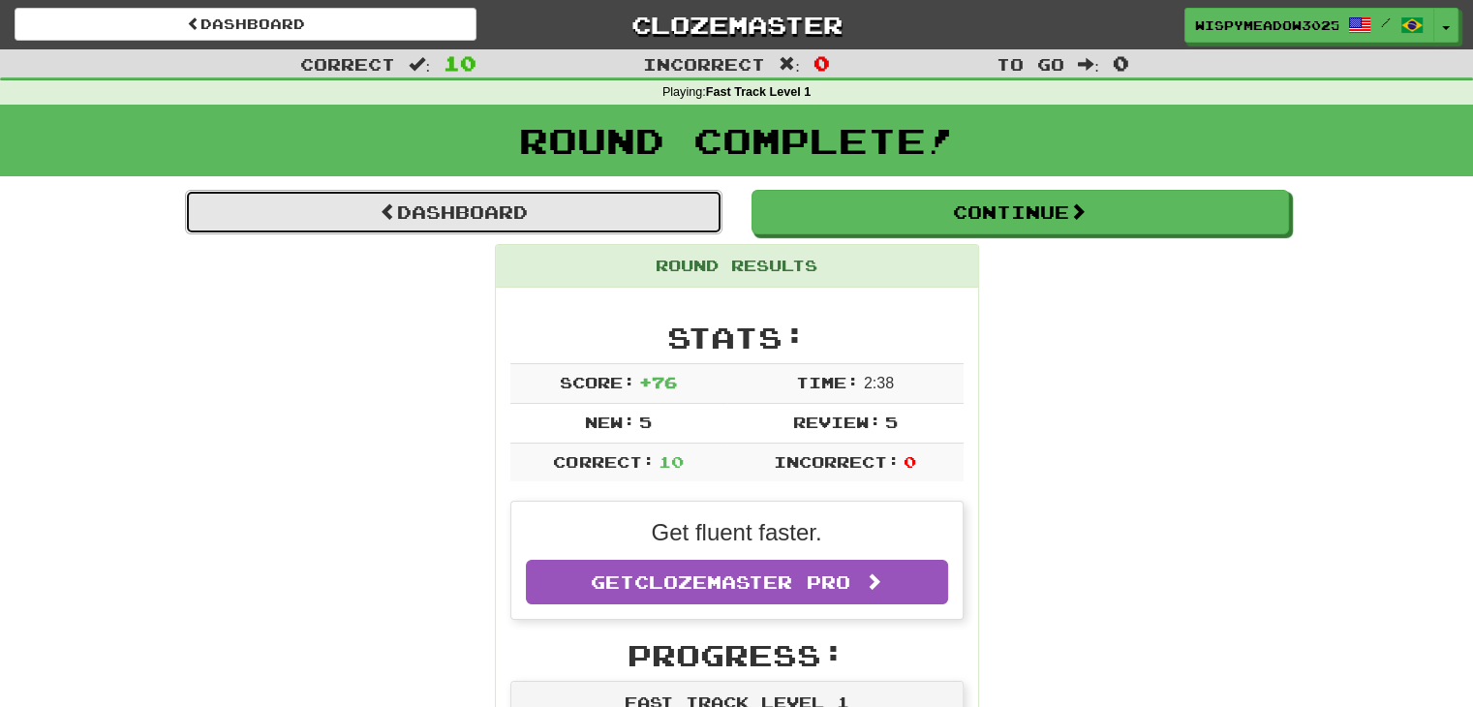
click at [656, 212] on link "Dashboard" at bounding box center [454, 212] width 538 height 45
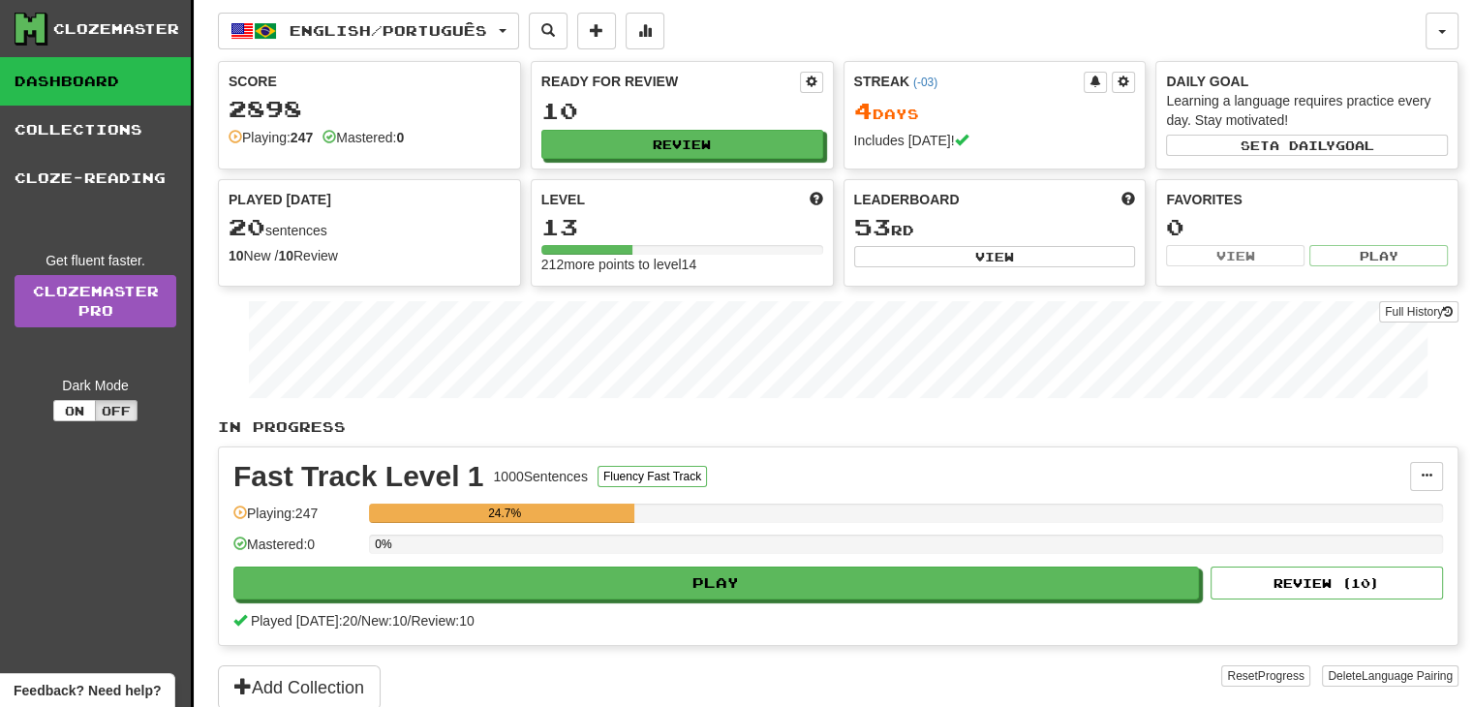
click at [655, 558] on div "0%" at bounding box center [906, 551] width 1074 height 32
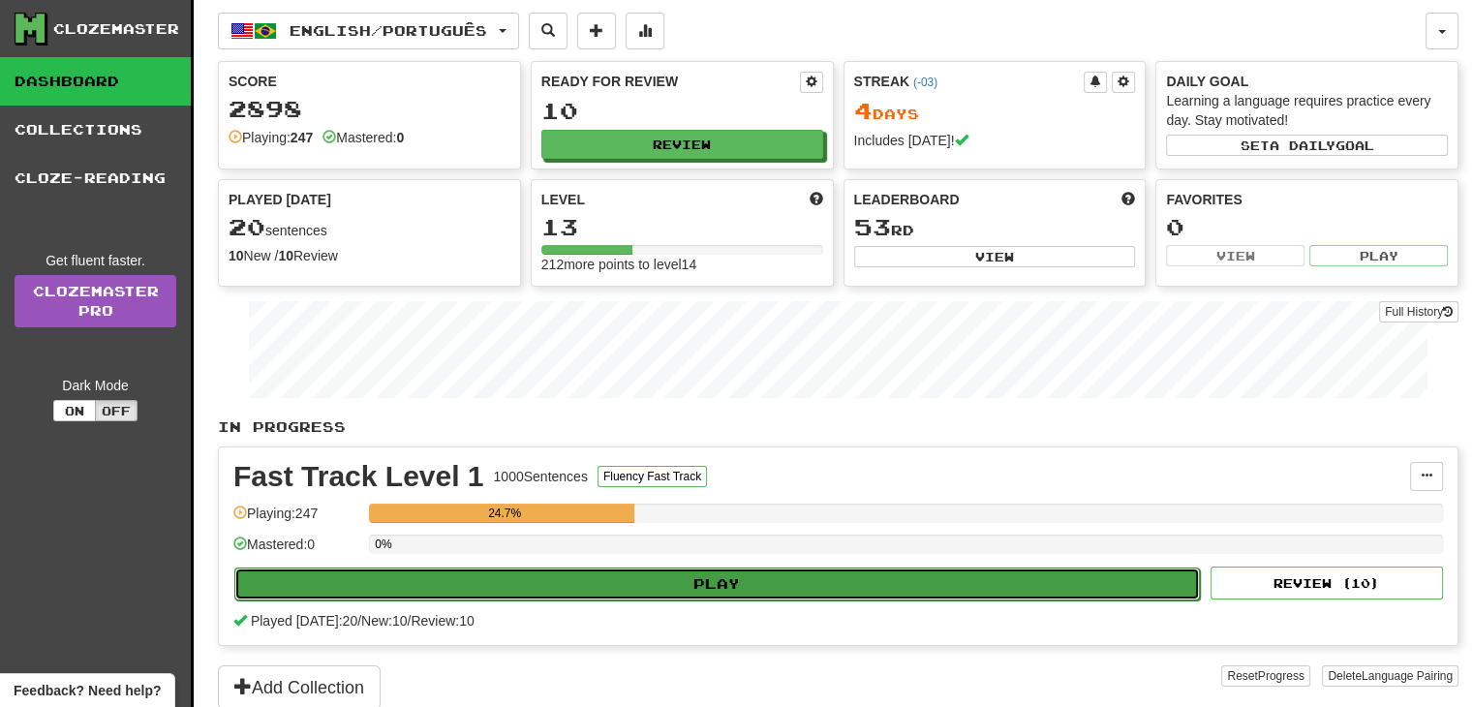
click at [651, 575] on button "Play" at bounding box center [717, 584] width 966 height 33
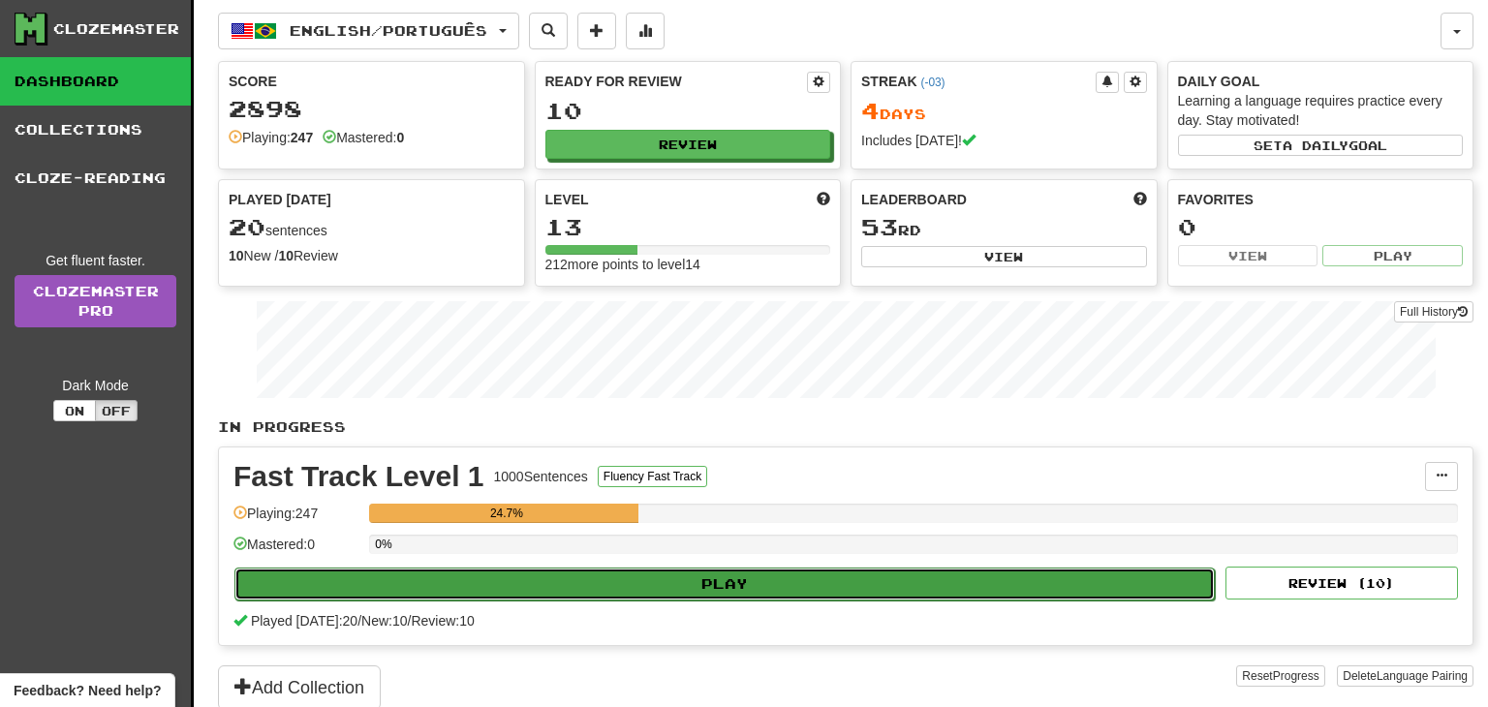
select select "**"
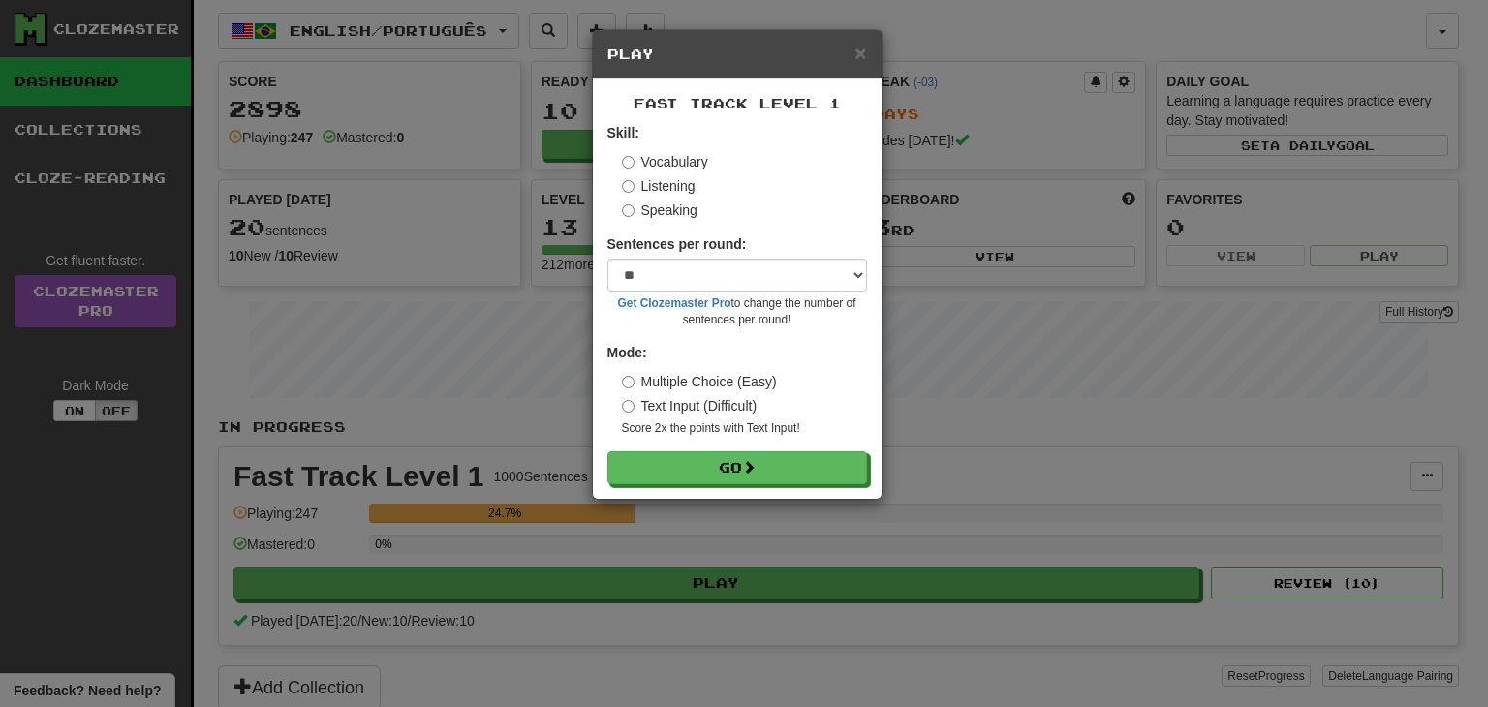
click at [671, 208] on label "Speaking" at bounding box center [660, 209] width 76 height 19
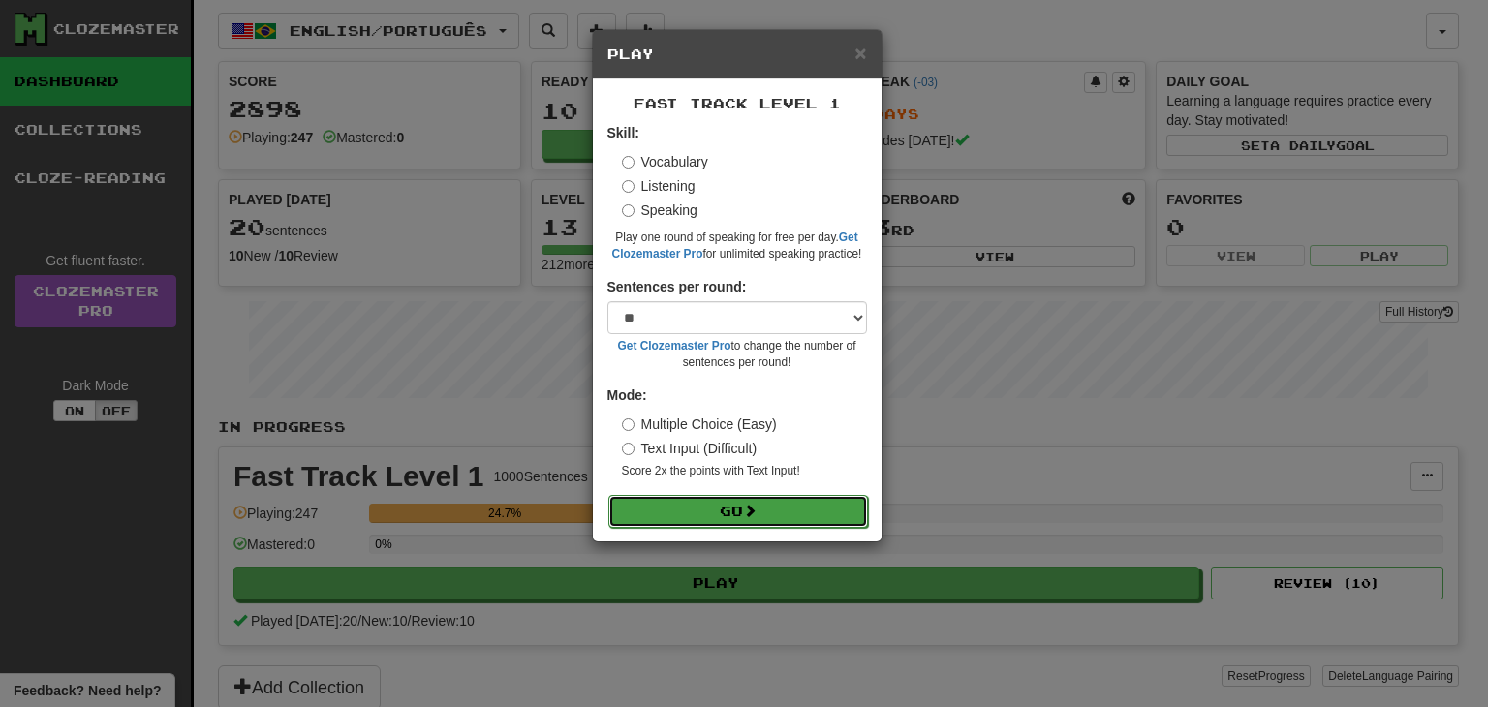
click at [729, 513] on button "Go" at bounding box center [738, 511] width 260 height 33
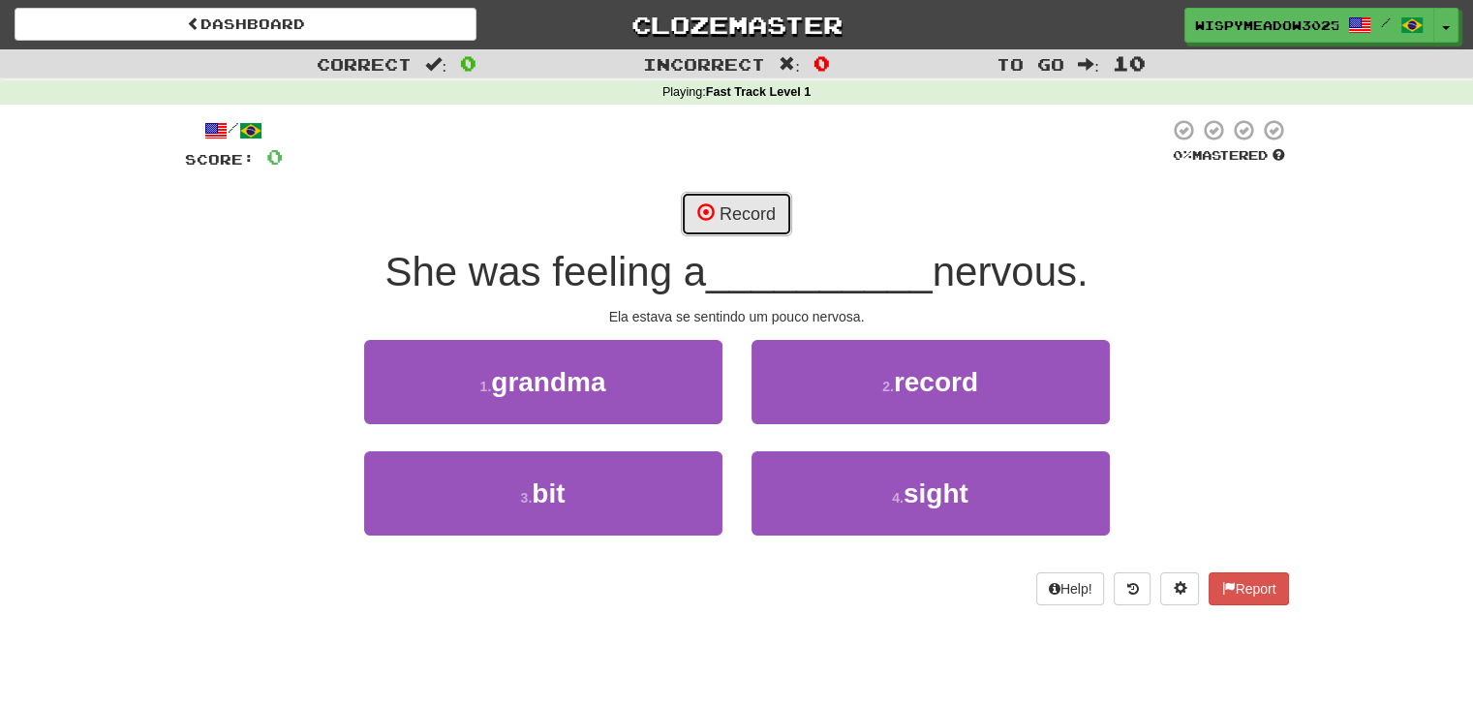
click at [744, 225] on button "Record" at bounding box center [736, 214] width 111 height 45
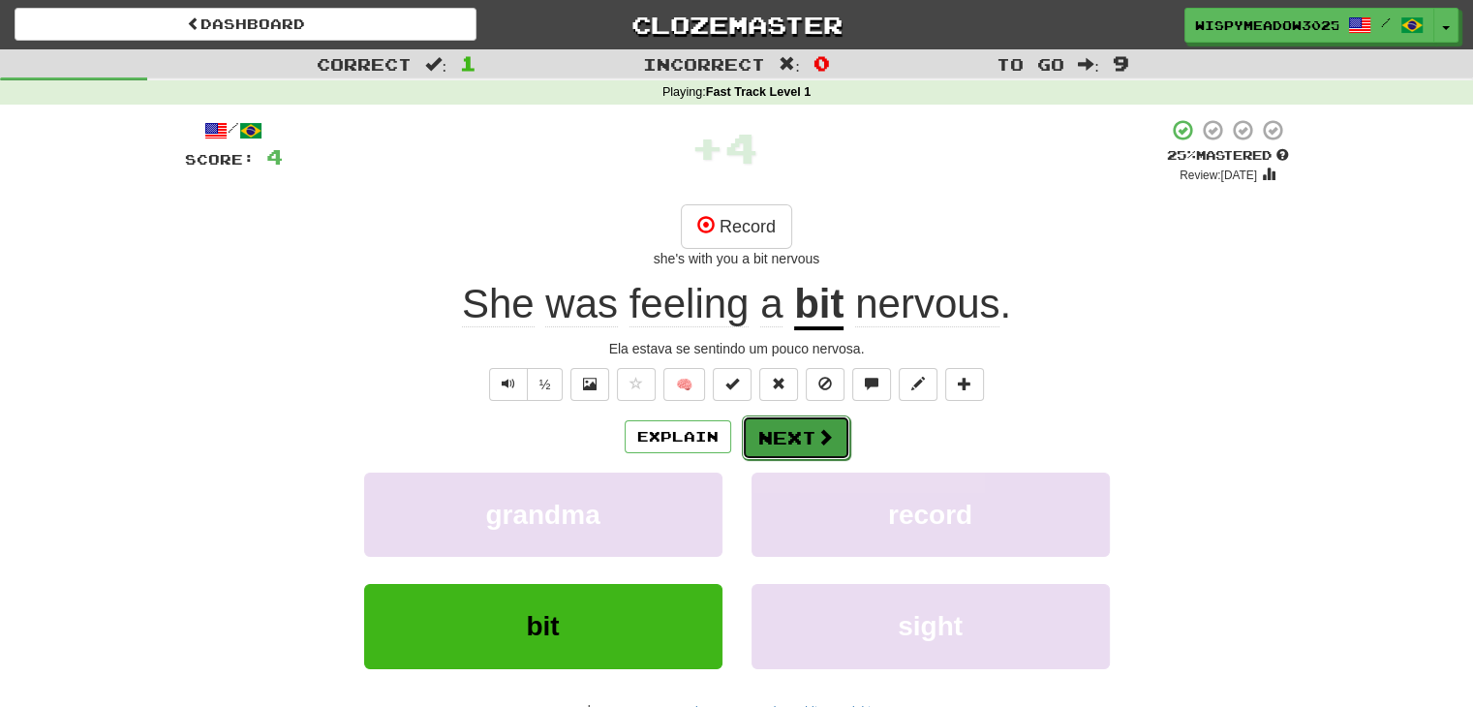
click at [781, 428] on button "Next" at bounding box center [796, 437] width 108 height 45
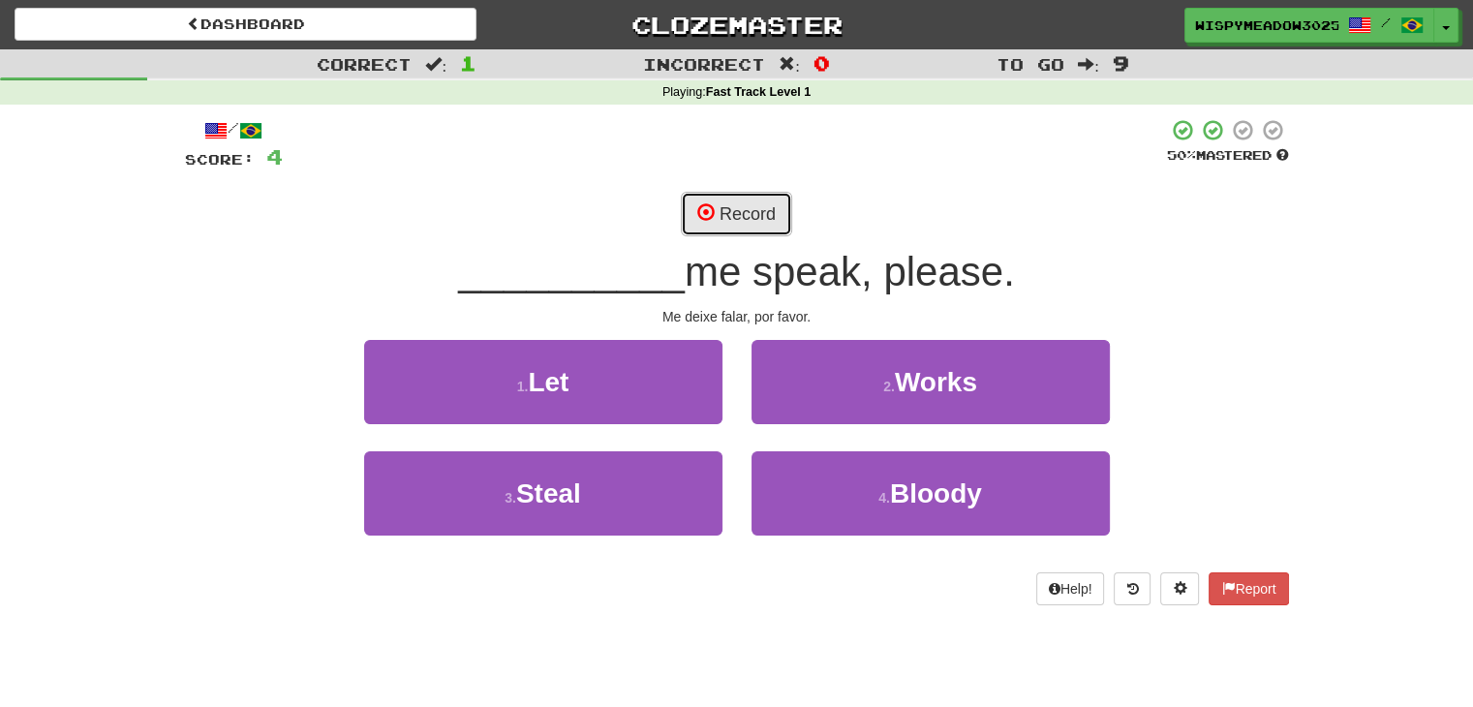
click at [778, 216] on button "Record" at bounding box center [736, 214] width 111 height 45
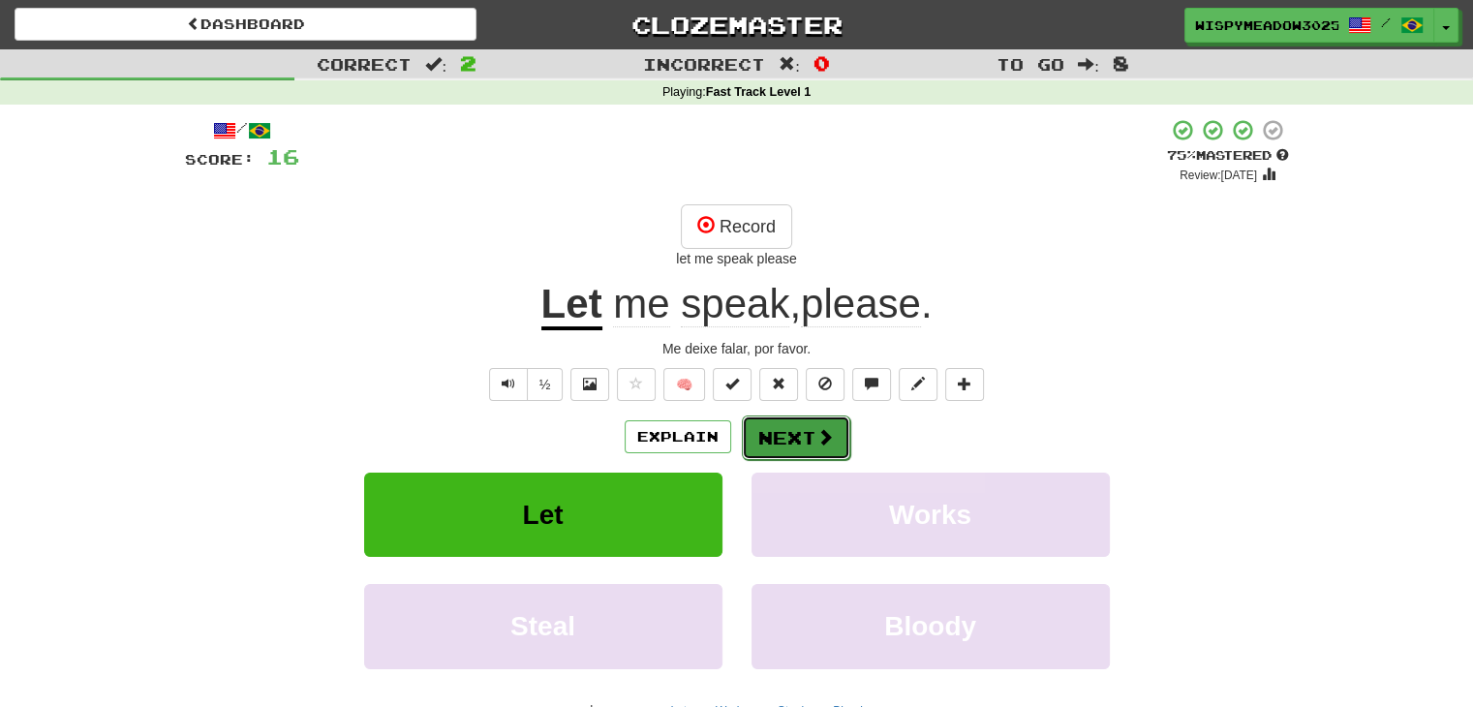
click at [807, 434] on button "Next" at bounding box center [796, 437] width 108 height 45
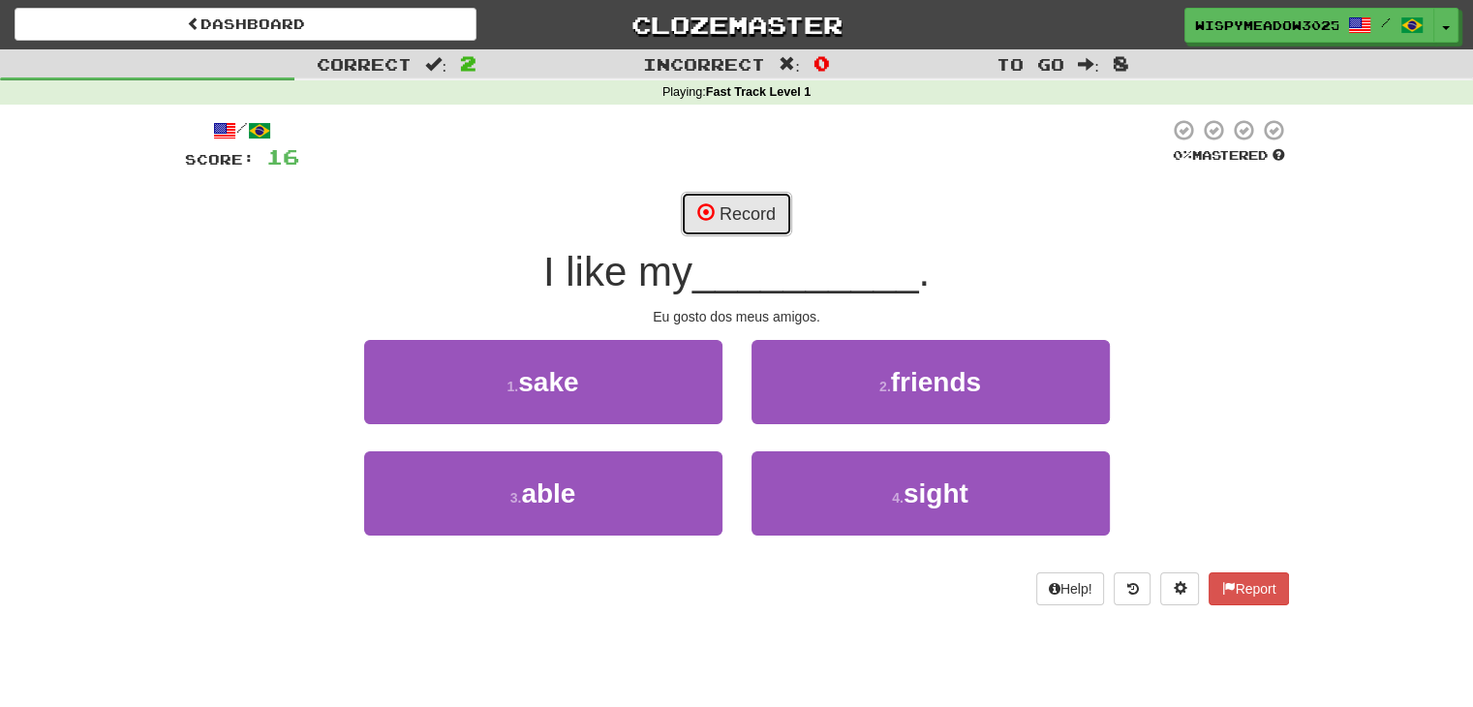
click at [755, 211] on button "Record" at bounding box center [736, 214] width 111 height 45
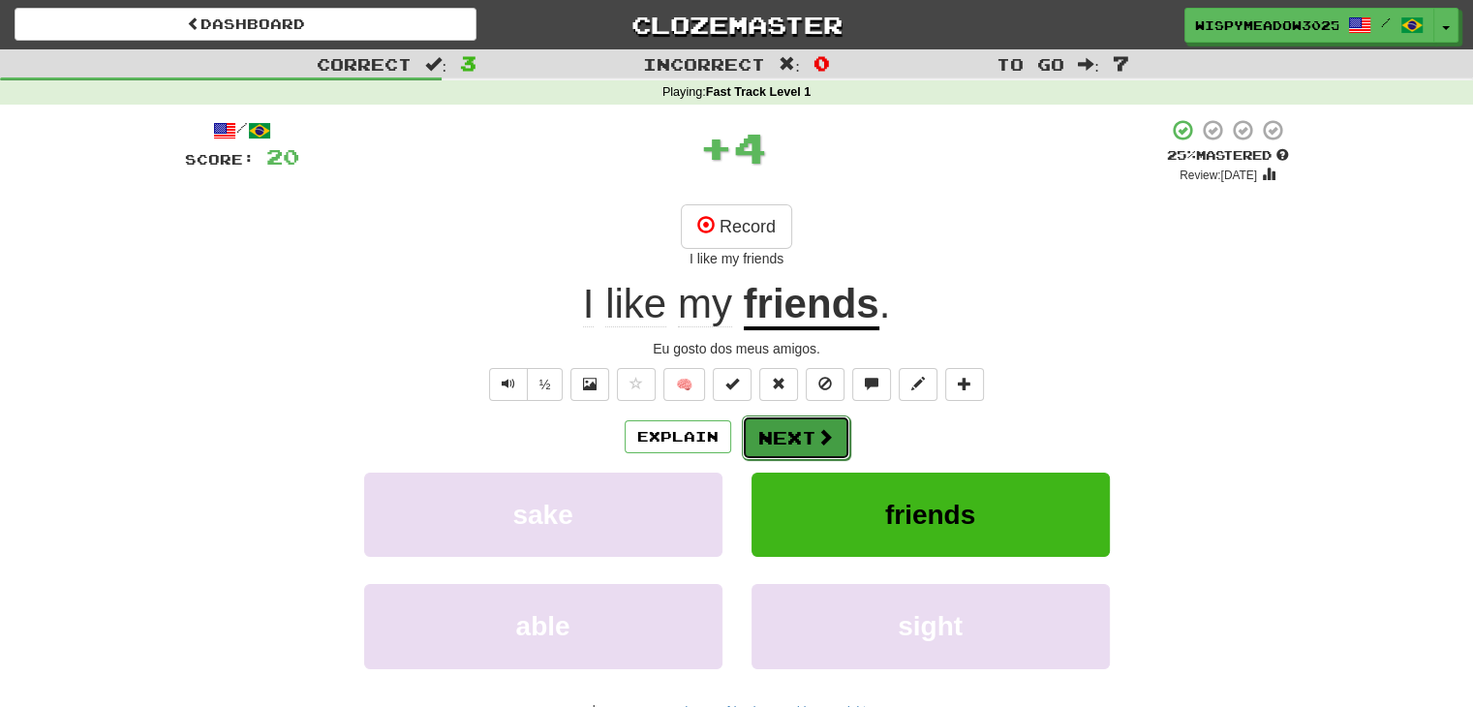
click at [832, 431] on button "Next" at bounding box center [796, 437] width 108 height 45
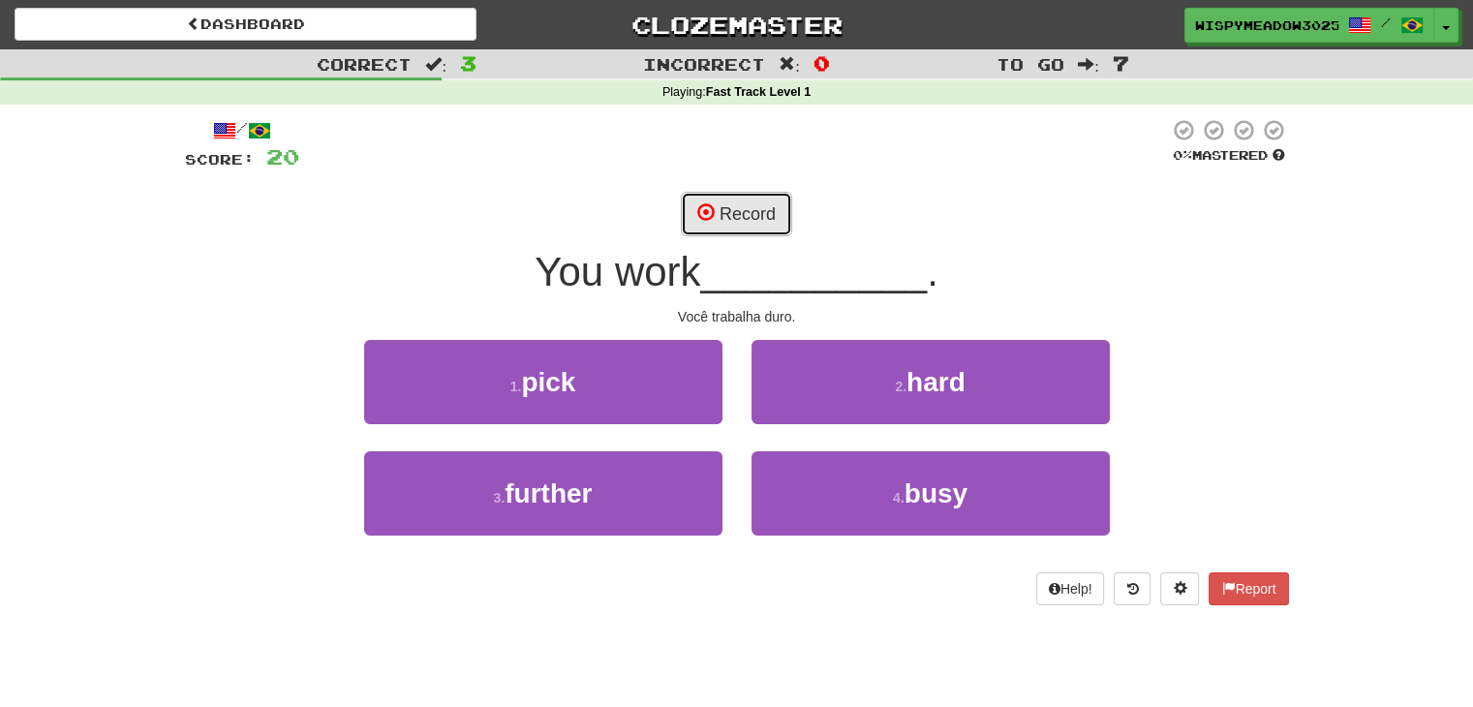
click at [775, 228] on button "Record" at bounding box center [736, 214] width 111 height 45
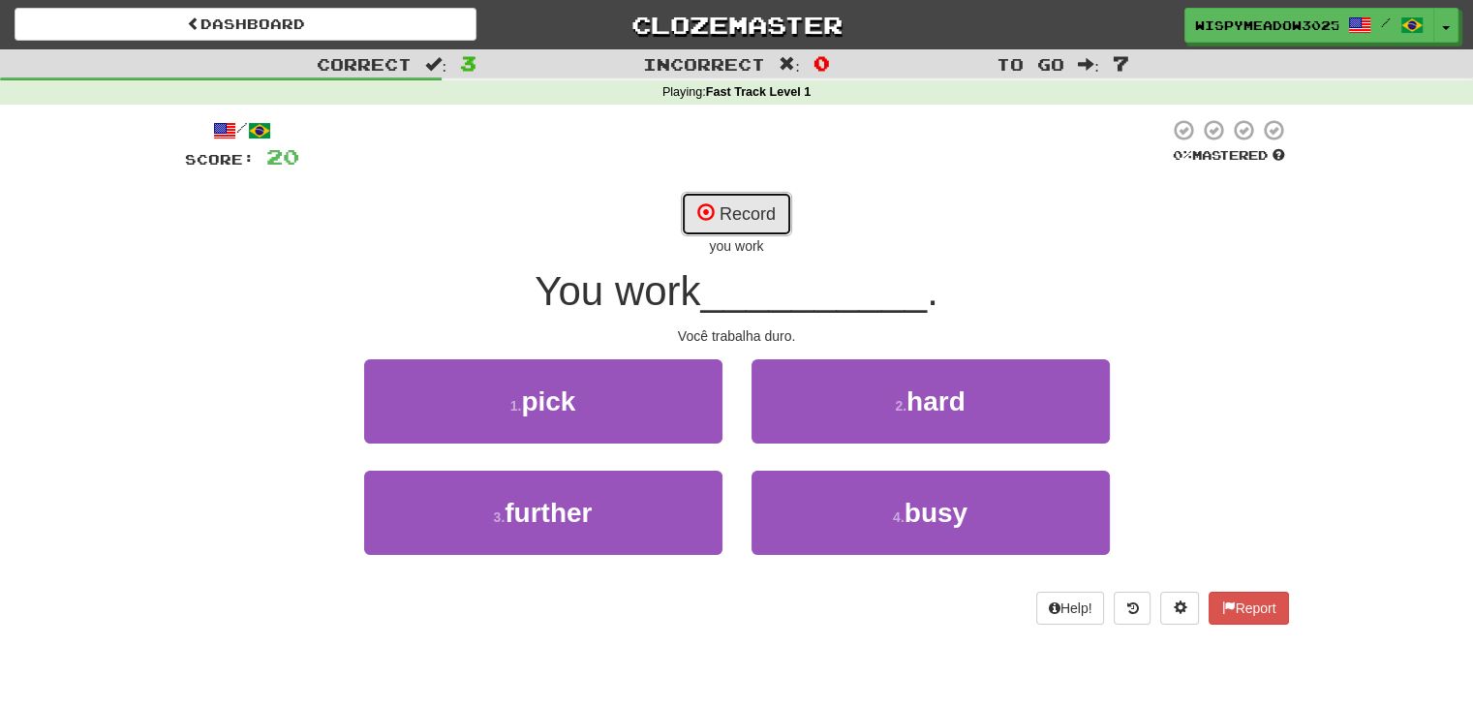
click at [775, 228] on button "Record" at bounding box center [736, 214] width 111 height 45
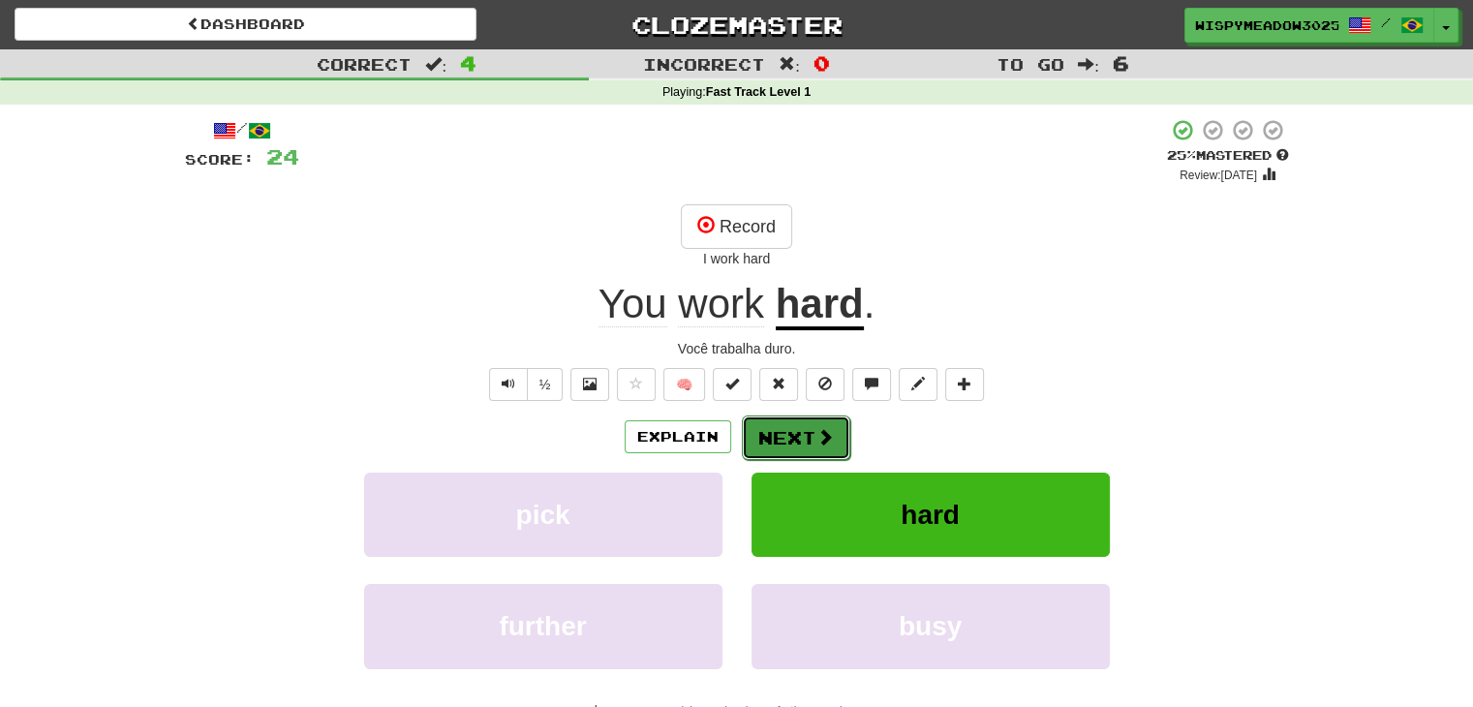
click at [774, 435] on button "Next" at bounding box center [796, 437] width 108 height 45
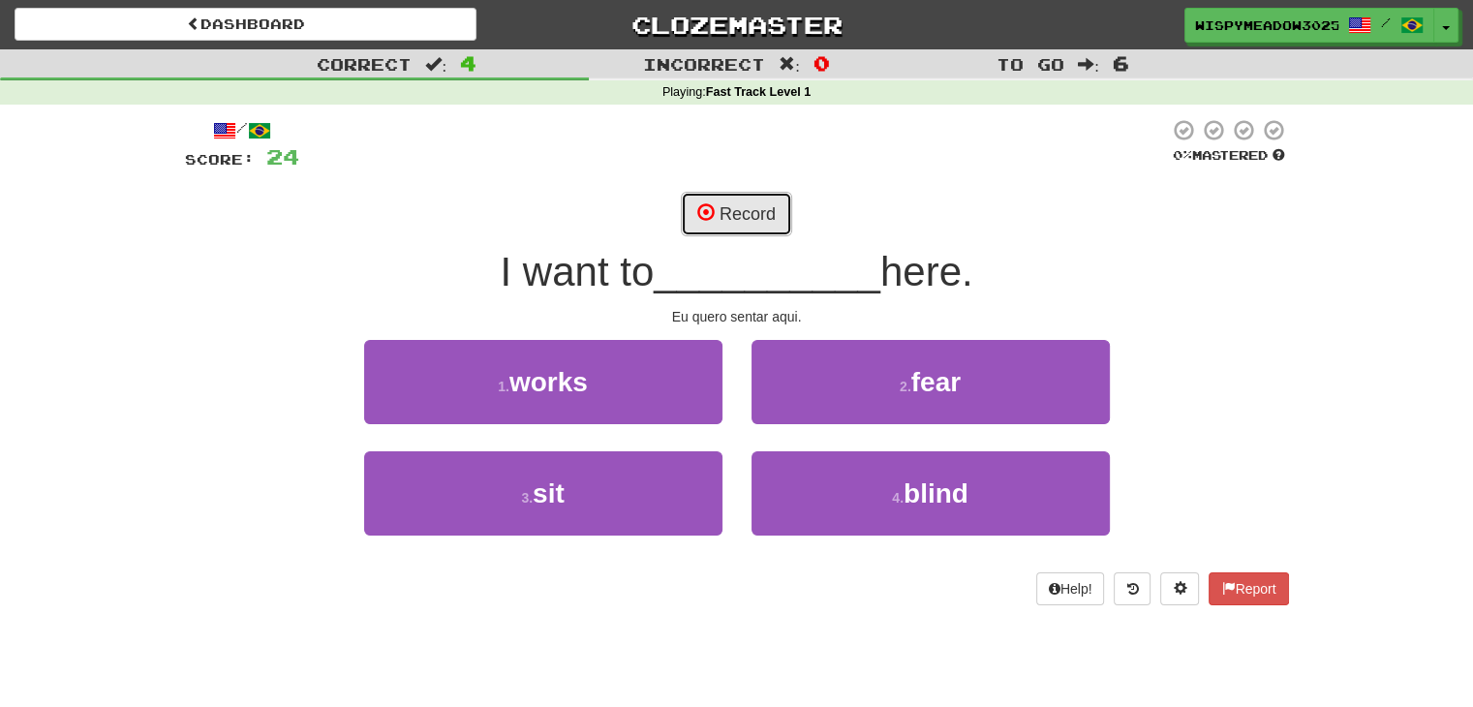
click at [763, 221] on button "Record" at bounding box center [736, 214] width 111 height 45
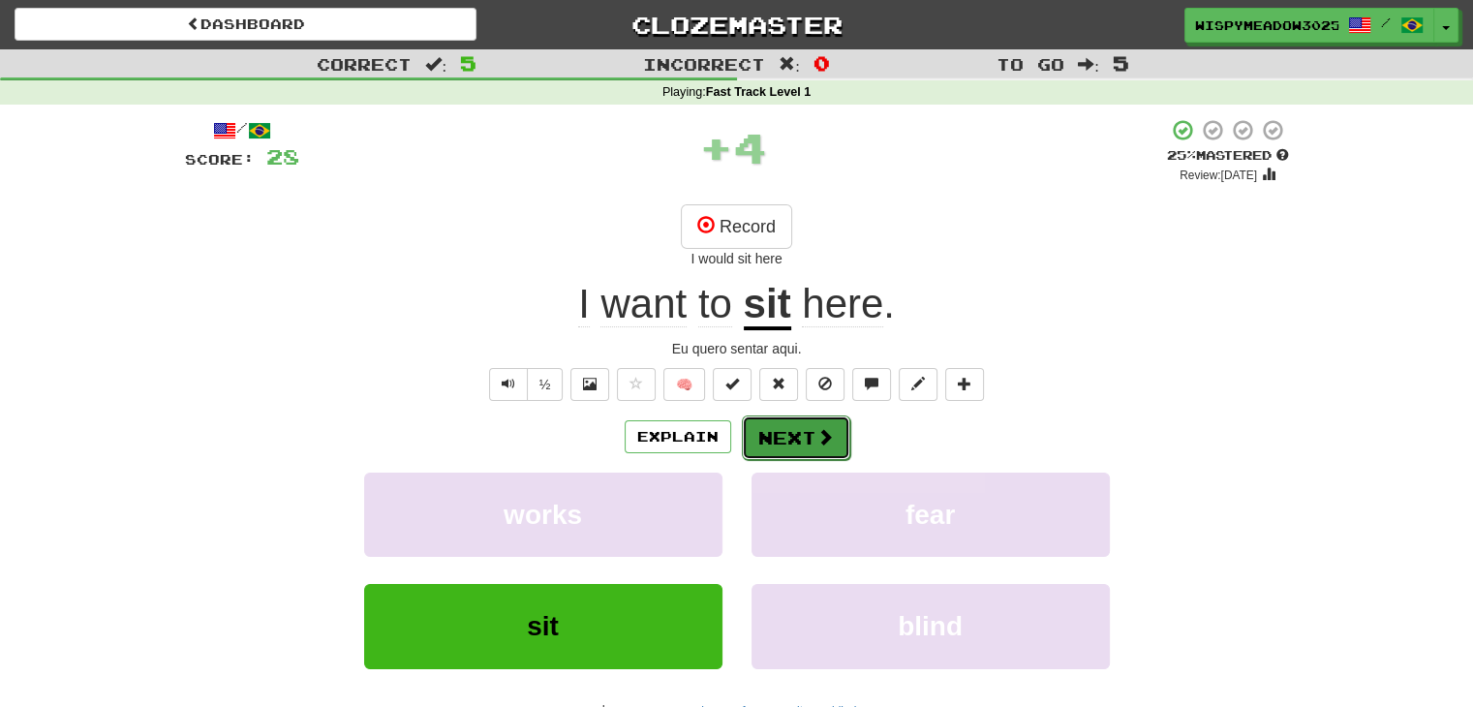
click at [832, 447] on button "Next" at bounding box center [796, 437] width 108 height 45
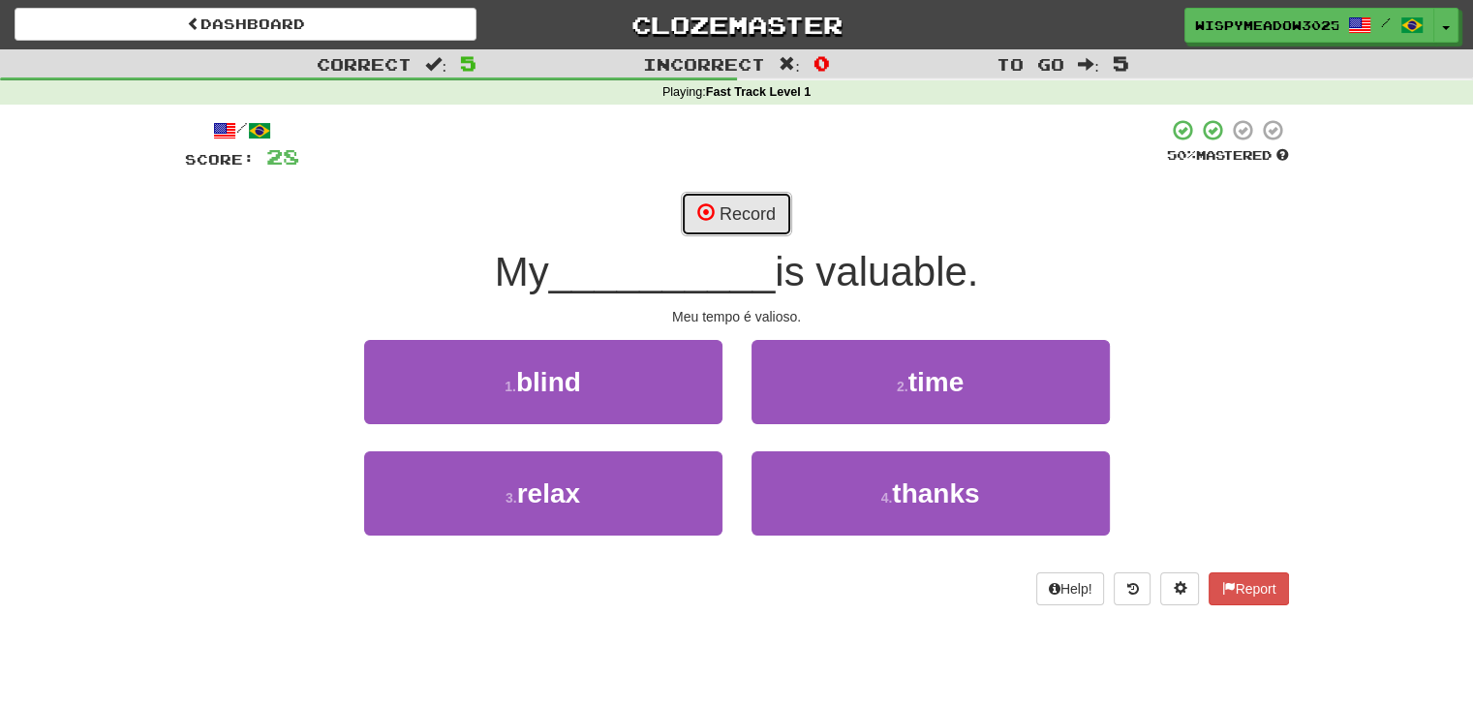
click at [760, 208] on button "Record" at bounding box center [736, 214] width 111 height 45
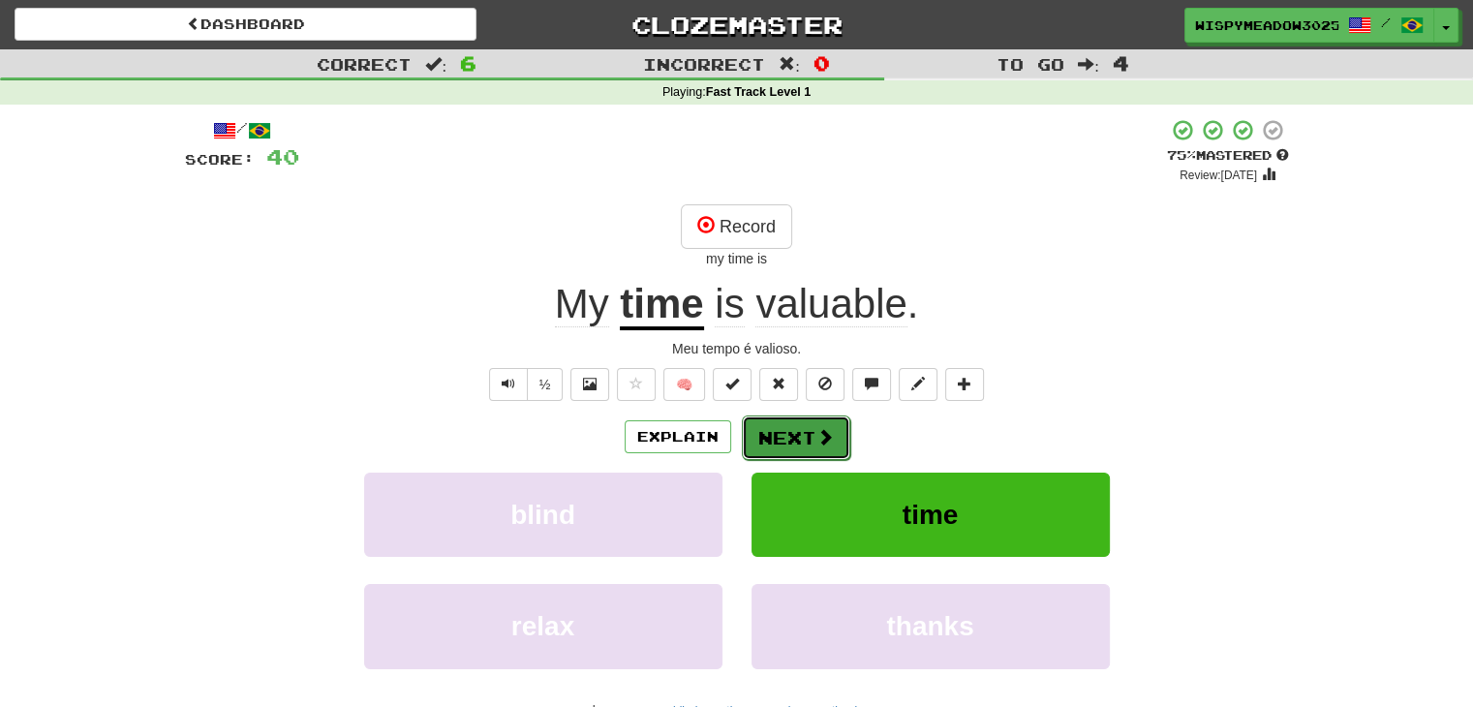
click at [821, 423] on button "Next" at bounding box center [796, 437] width 108 height 45
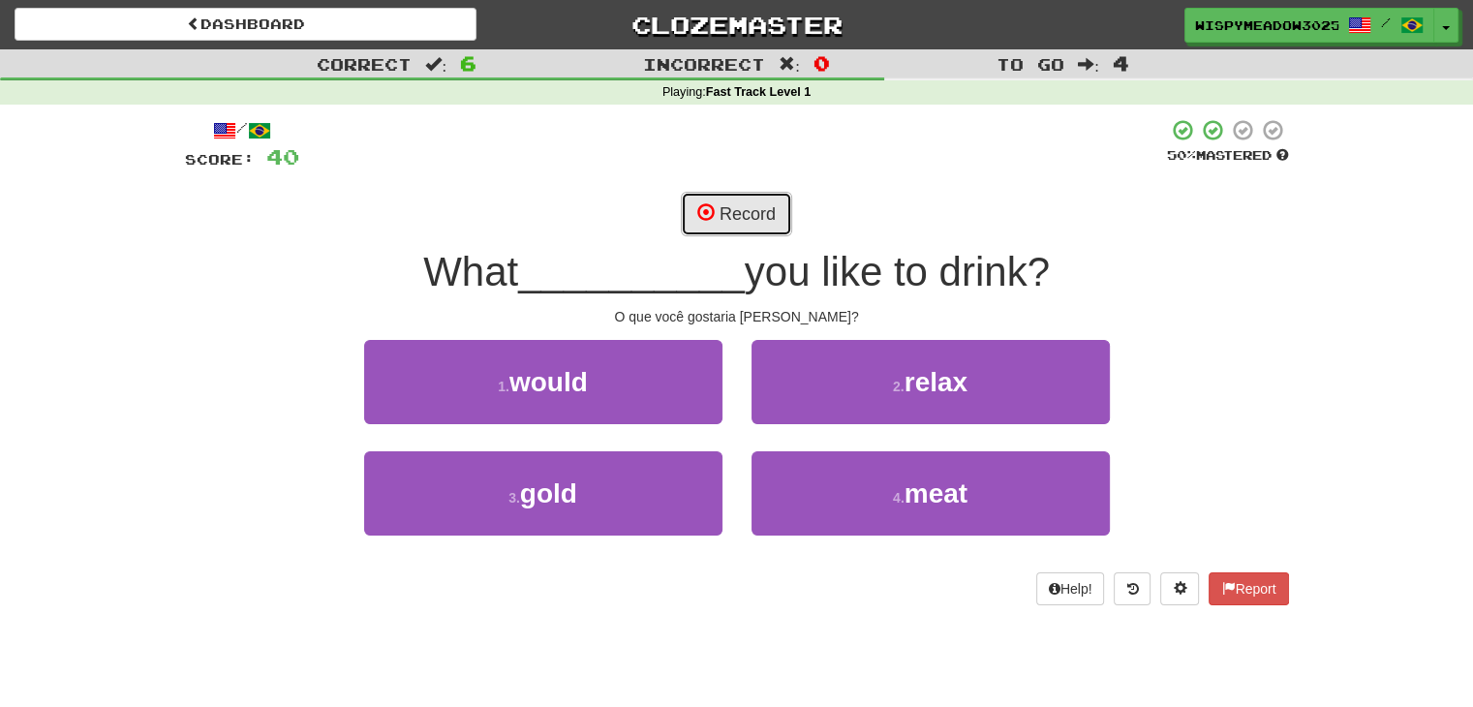
click at [779, 225] on button "Record" at bounding box center [736, 214] width 111 height 45
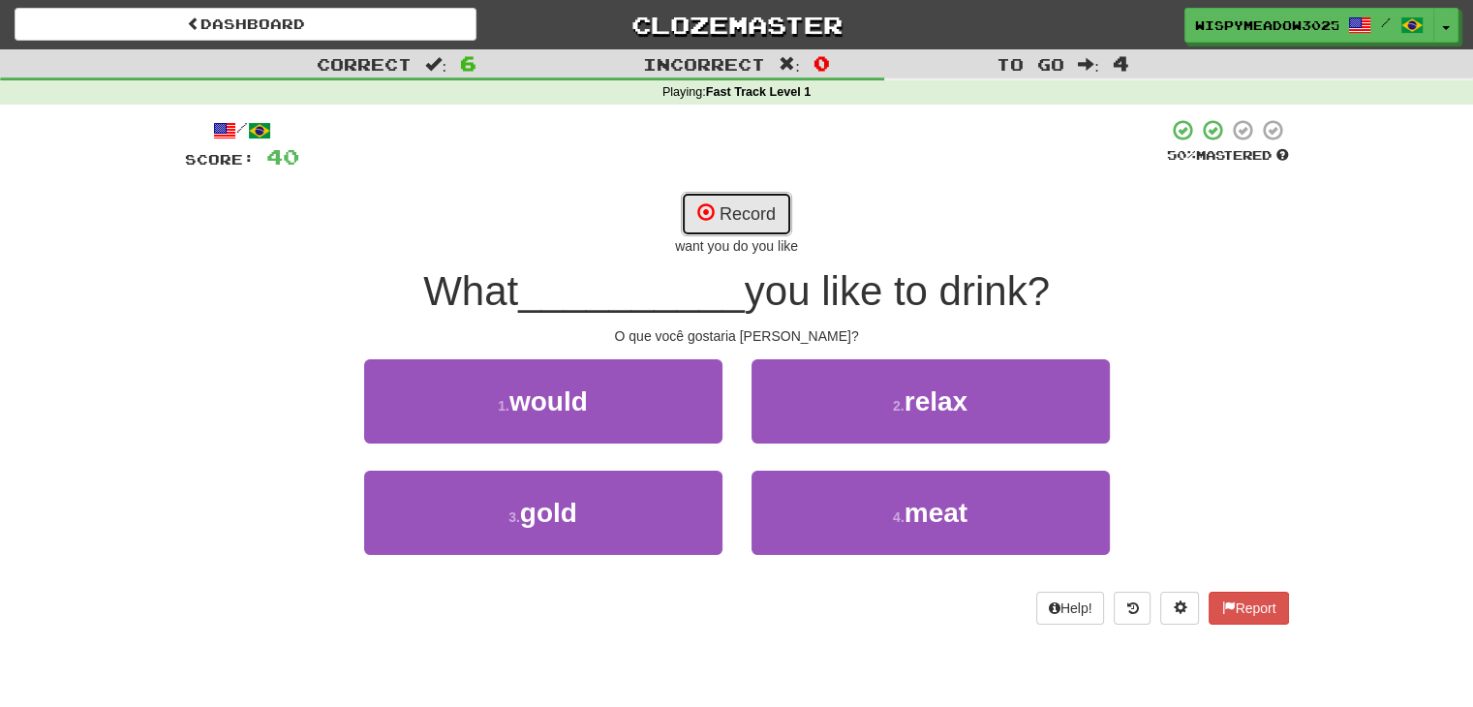
click at [755, 215] on button "Record" at bounding box center [736, 214] width 111 height 45
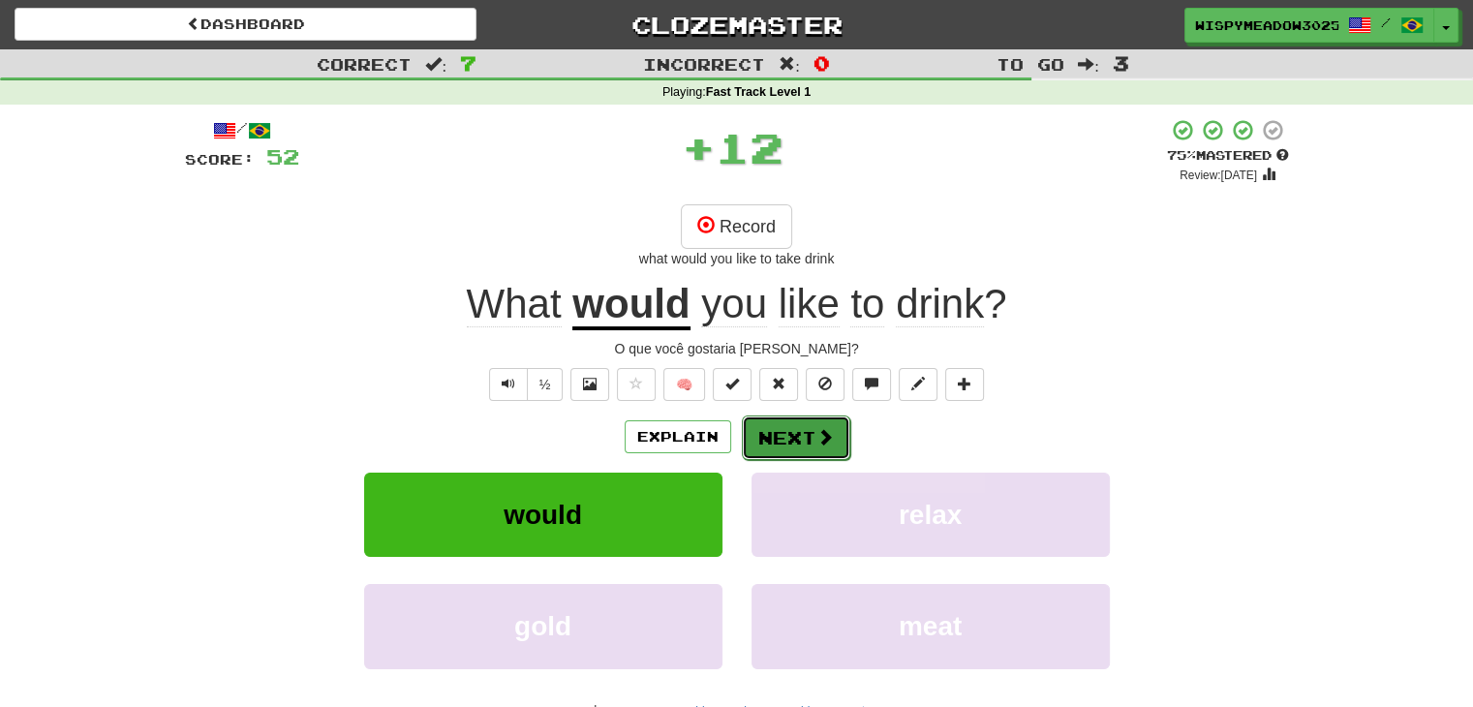
click at [817, 436] on span at bounding box center [824, 436] width 17 height 17
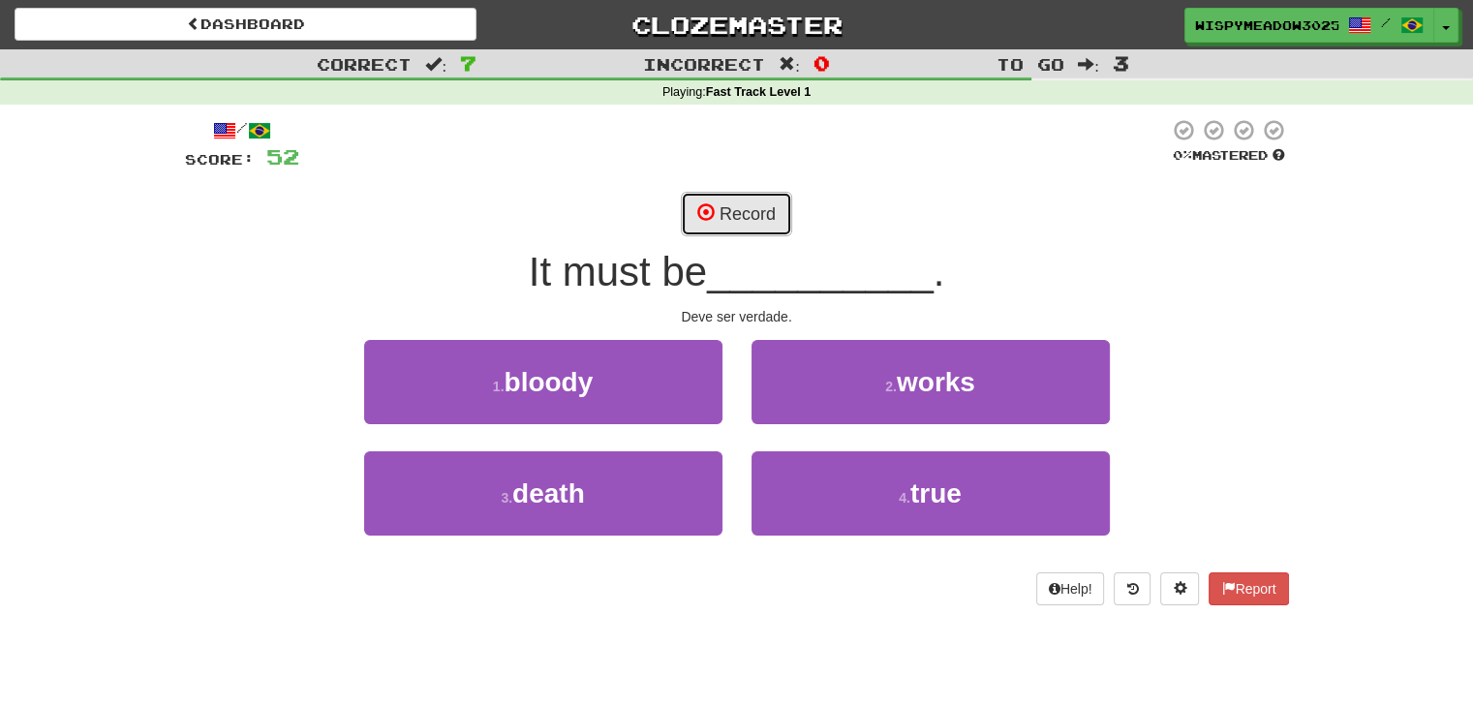
click at [744, 210] on button "Record" at bounding box center [736, 214] width 111 height 45
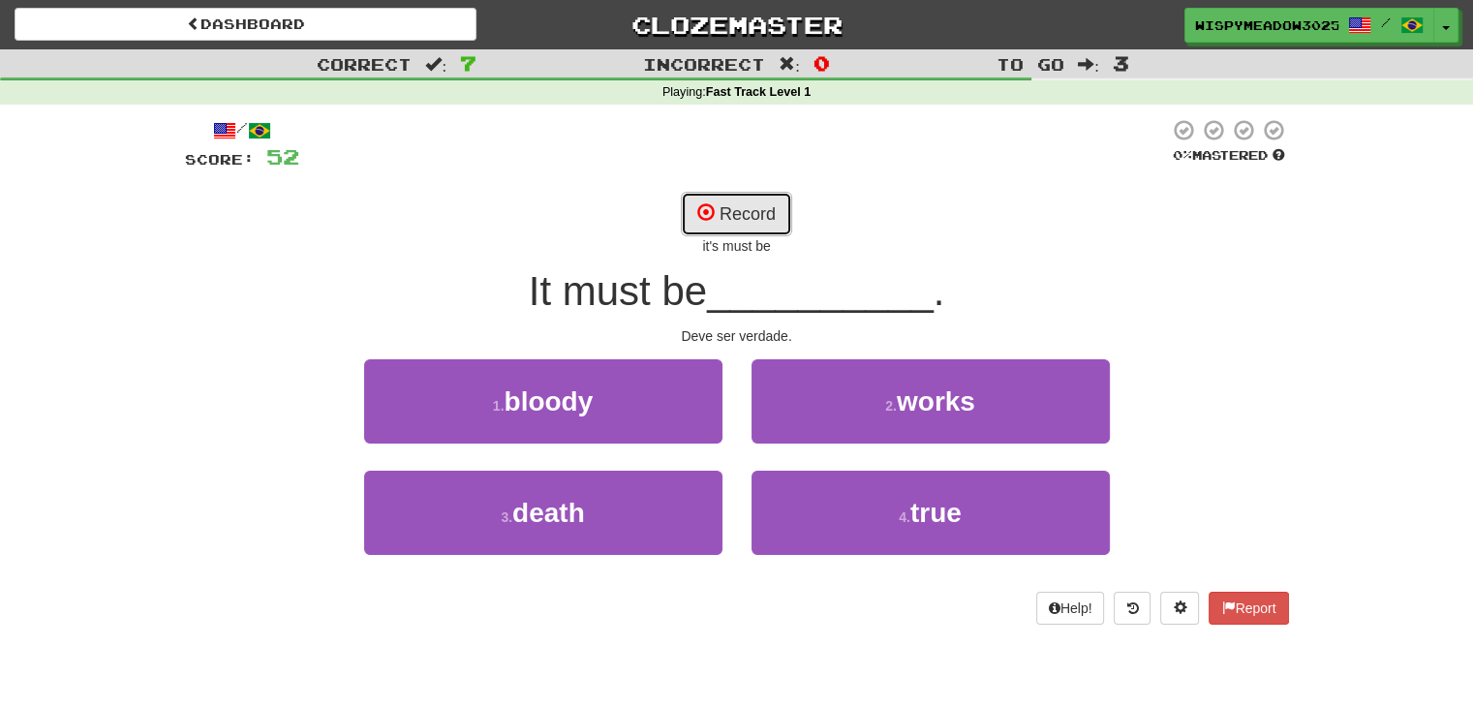
click at [744, 210] on button "Record" at bounding box center [736, 214] width 111 height 45
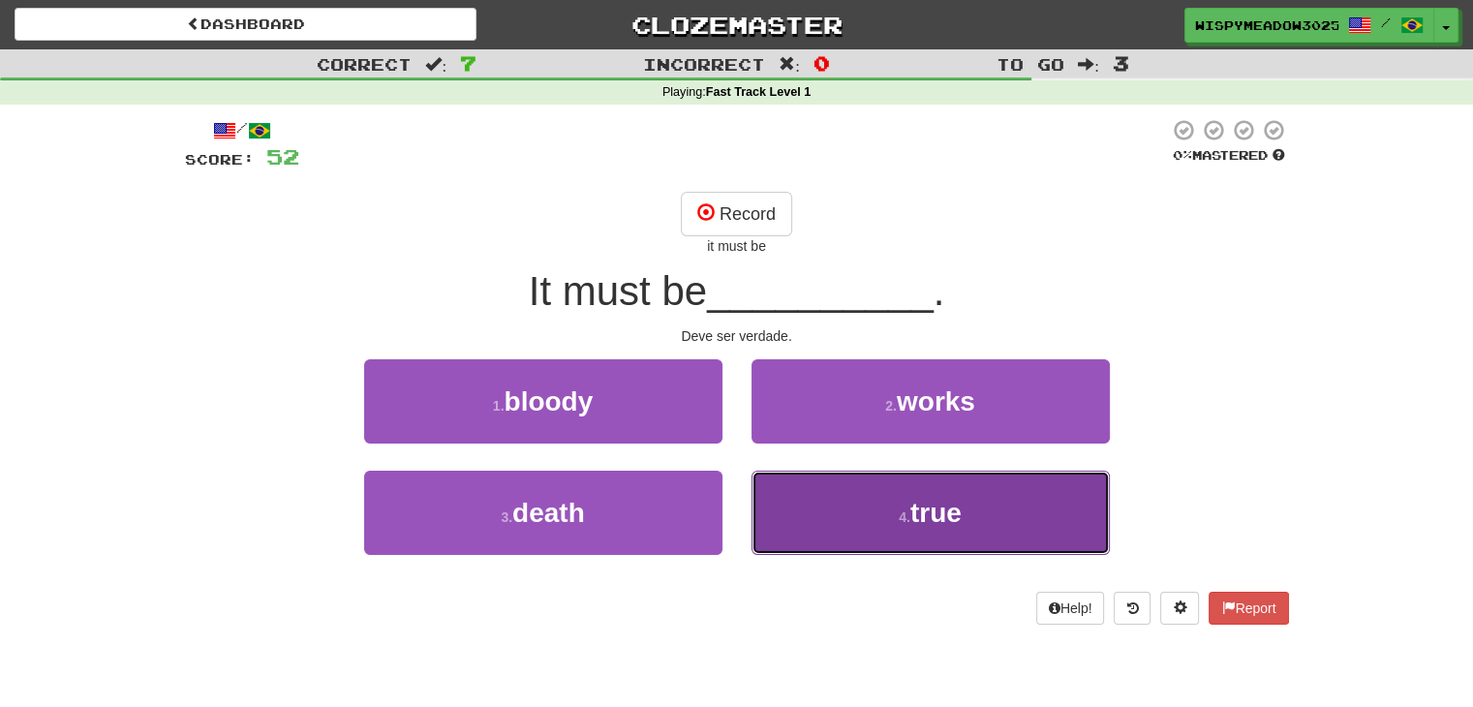
click at [875, 480] on button "4 . true" at bounding box center [931, 513] width 358 height 84
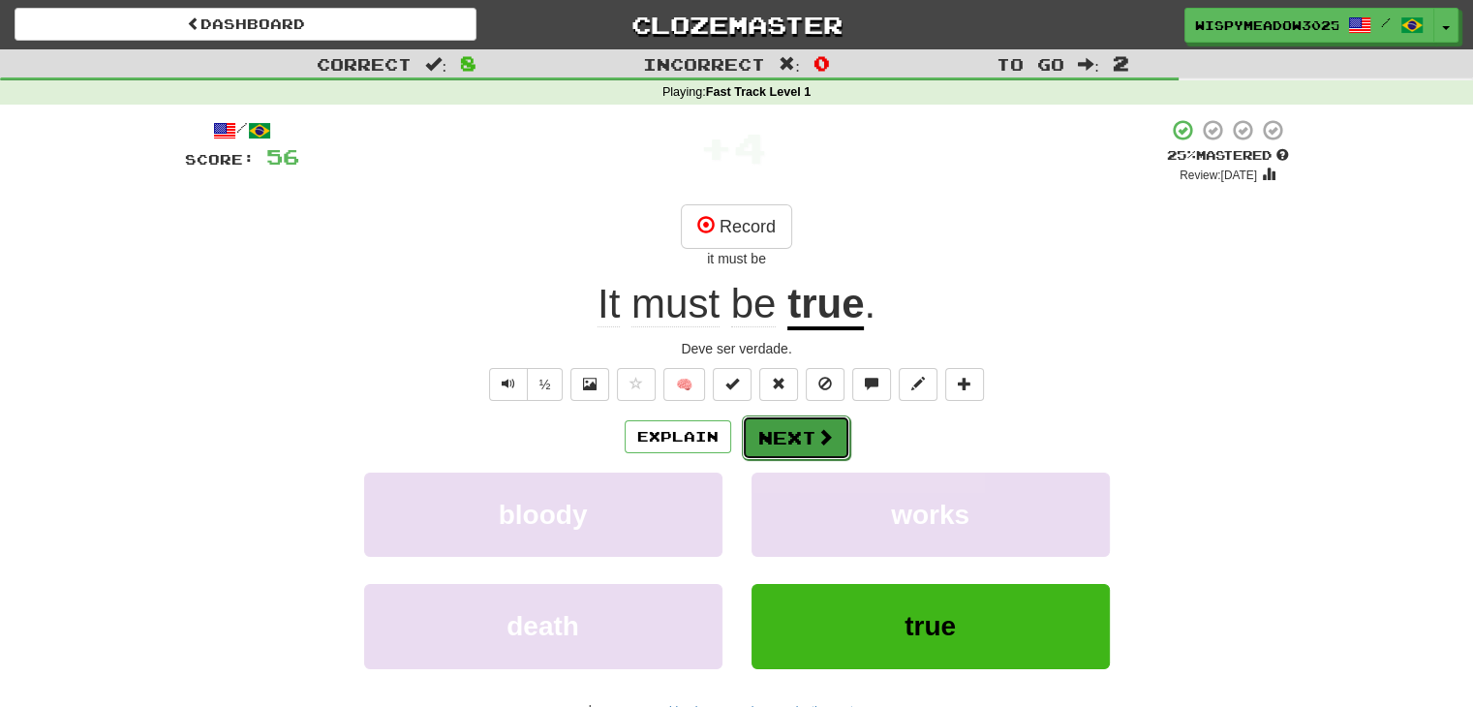
click at [825, 433] on span at bounding box center [824, 436] width 17 height 17
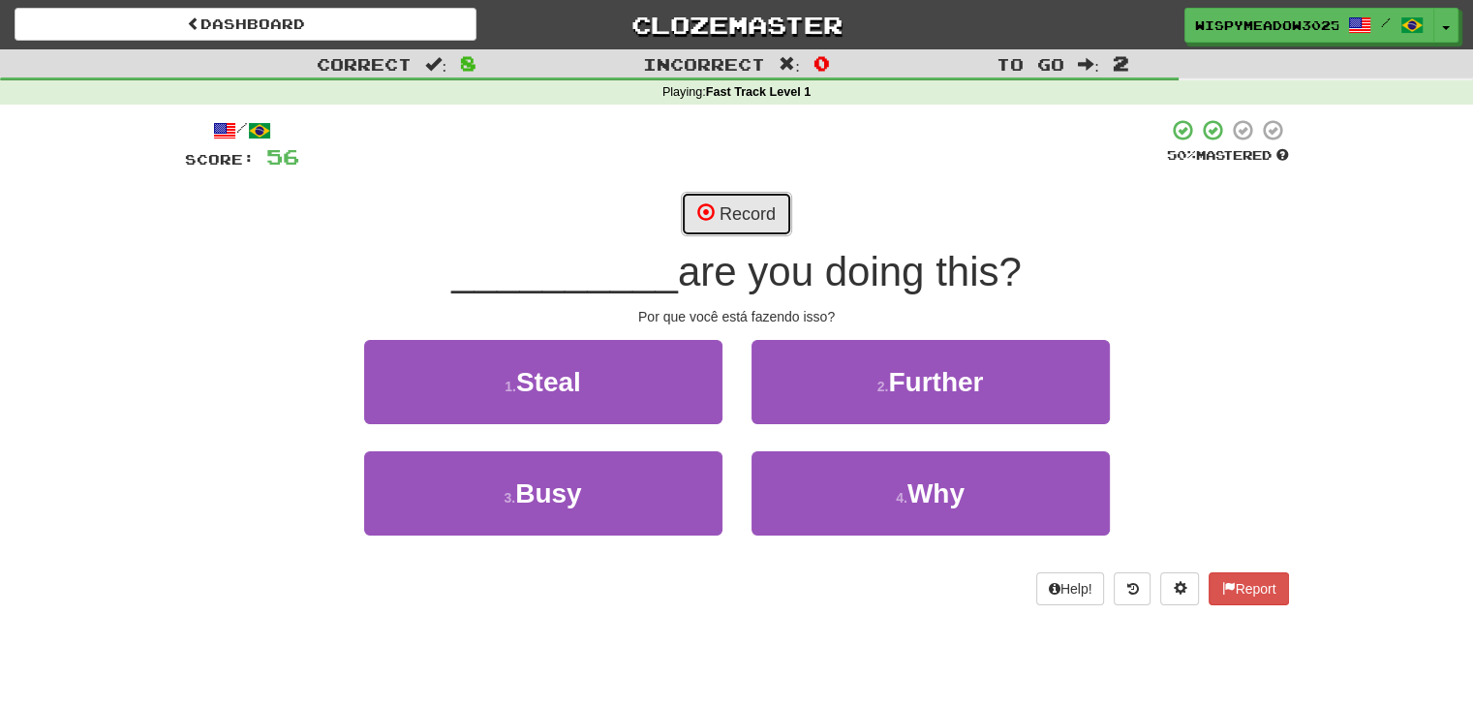
click at [743, 222] on button "Record" at bounding box center [736, 214] width 111 height 45
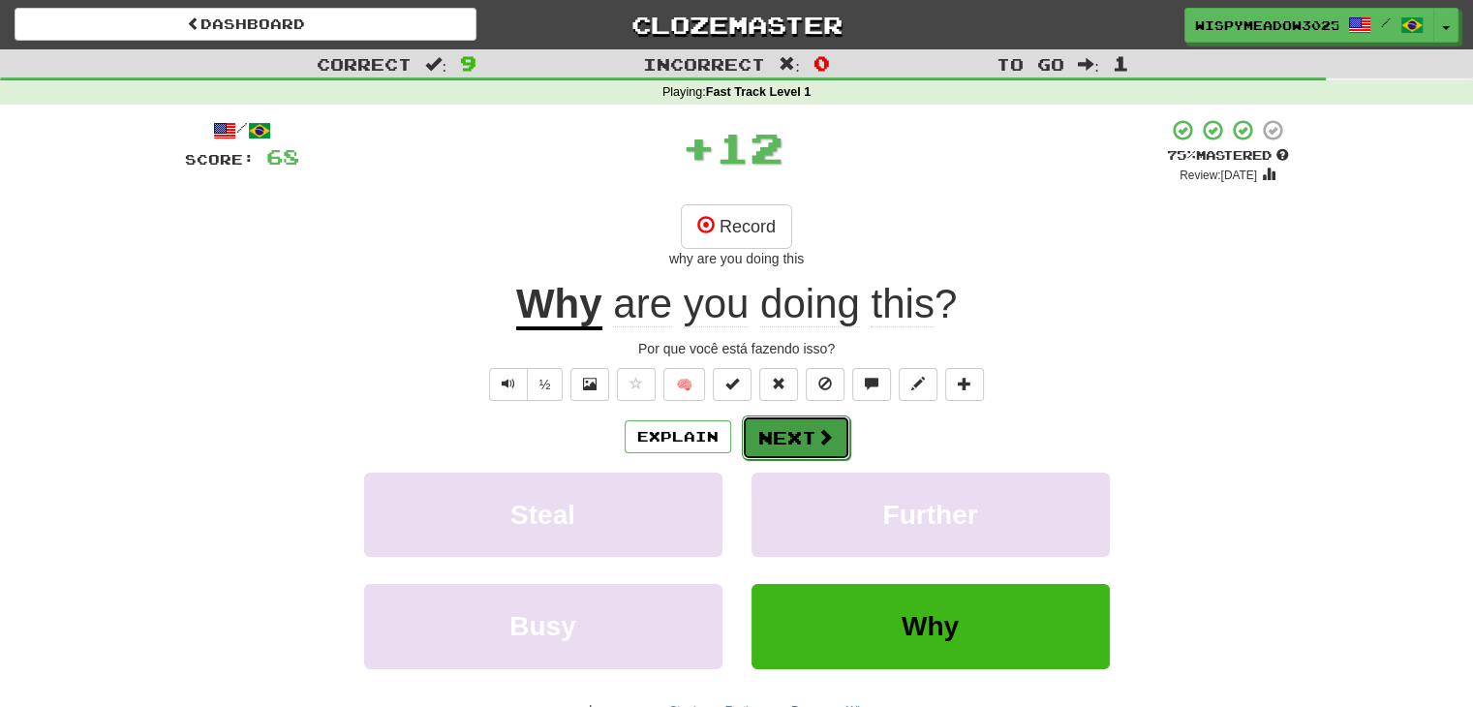
click at [798, 444] on button "Next" at bounding box center [796, 437] width 108 height 45
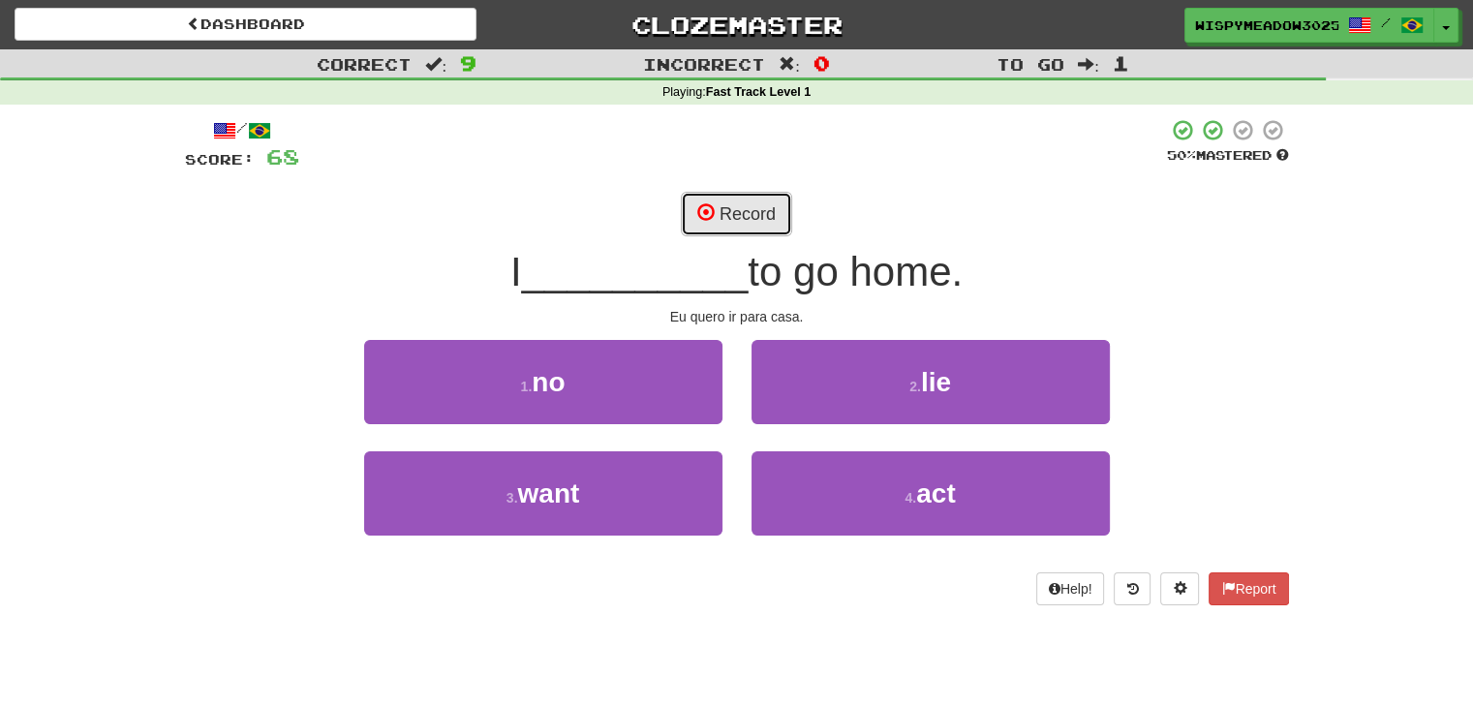
click at [772, 216] on button "Record" at bounding box center [736, 214] width 111 height 45
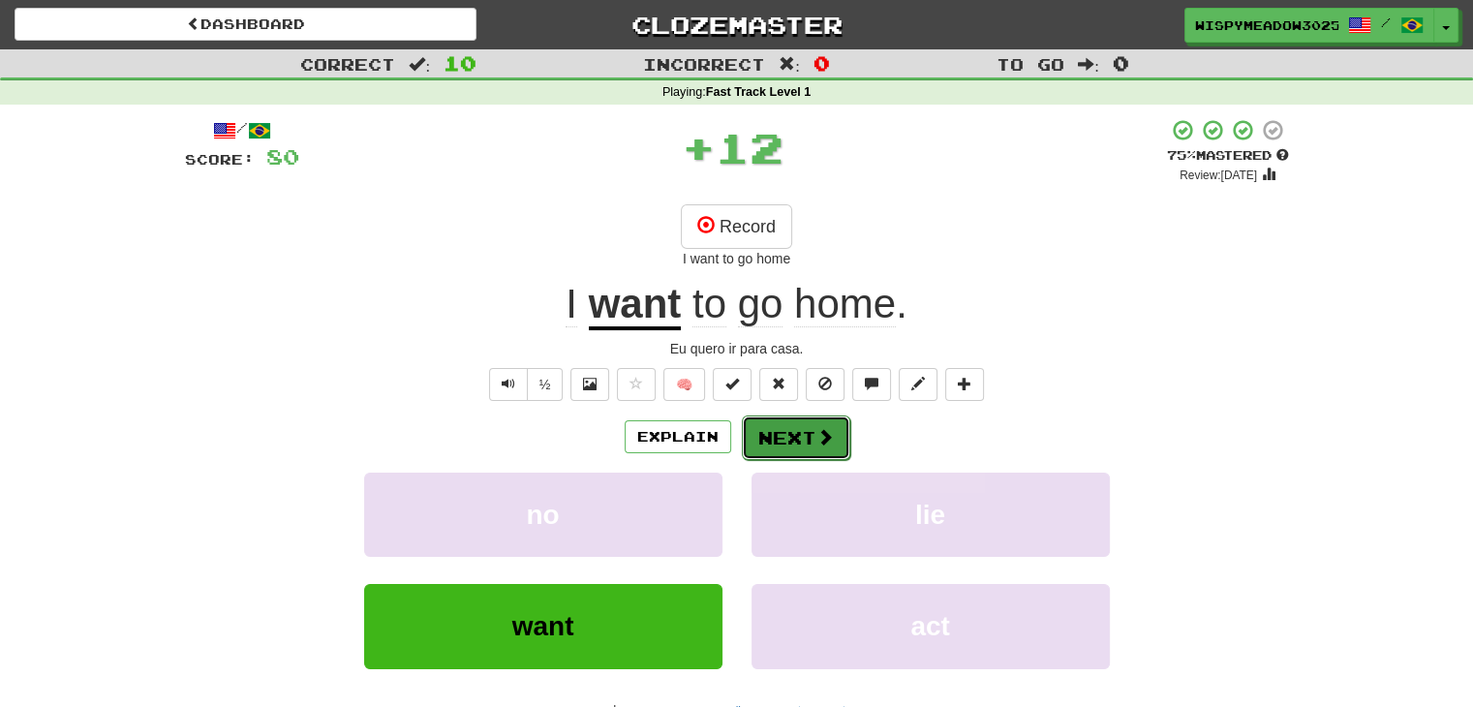
click at [793, 427] on button "Next" at bounding box center [796, 437] width 108 height 45
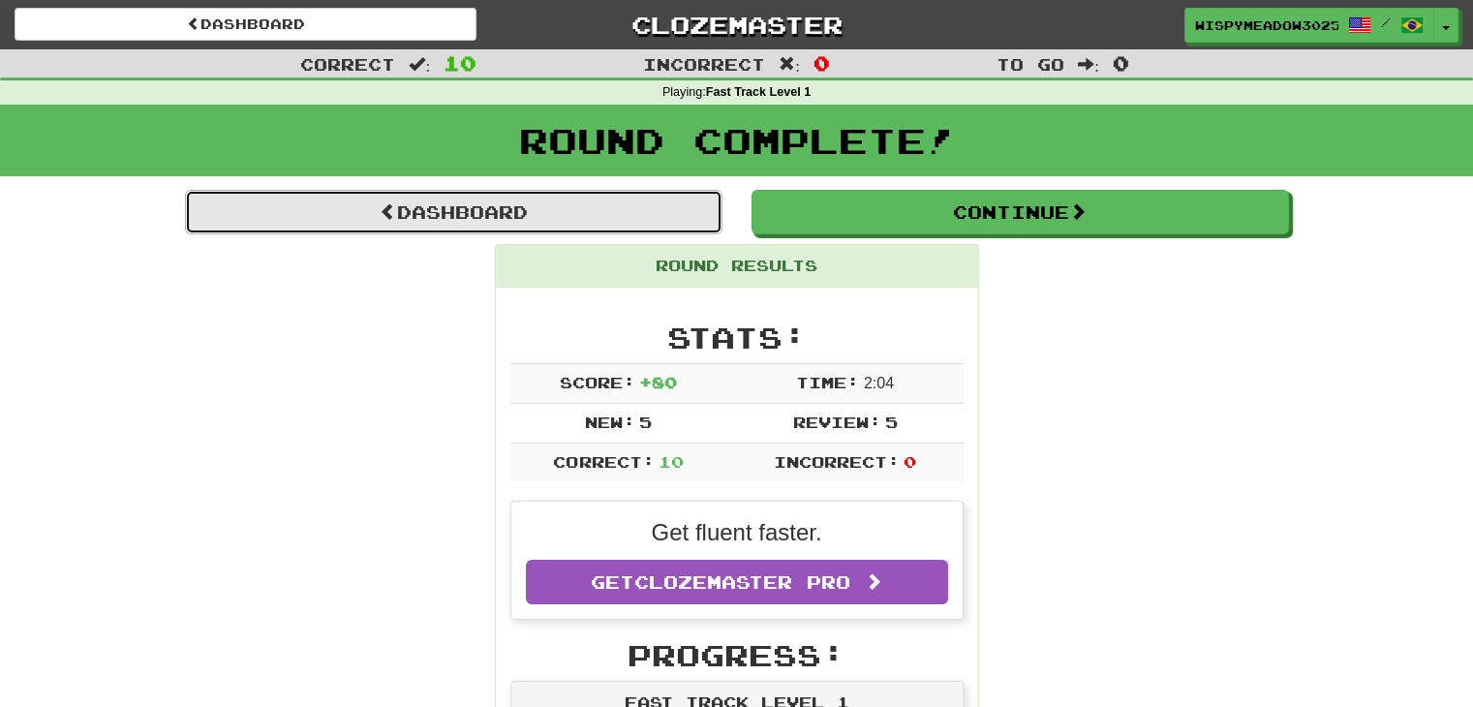
click at [573, 221] on link "Dashboard" at bounding box center [454, 212] width 538 height 45
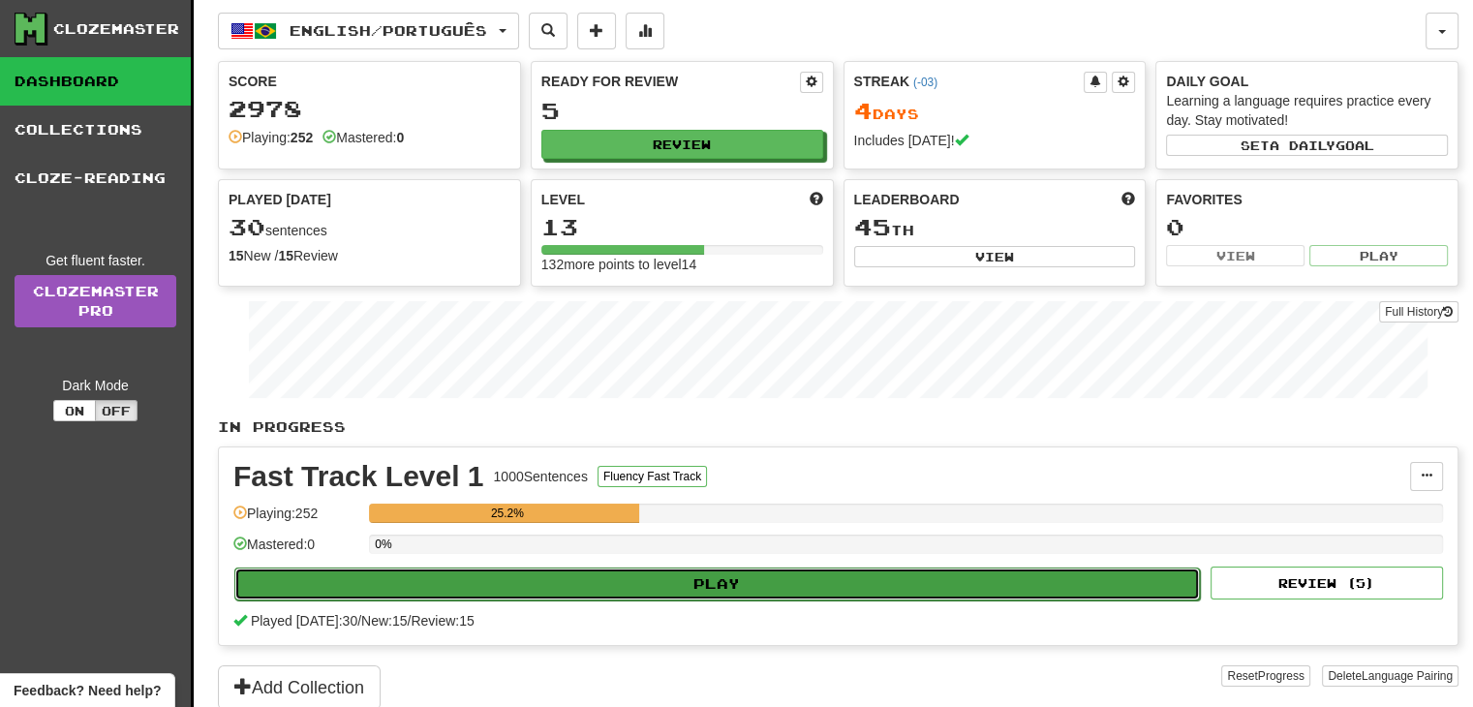
click at [687, 586] on button "Play" at bounding box center [717, 584] width 966 height 33
select select "**"
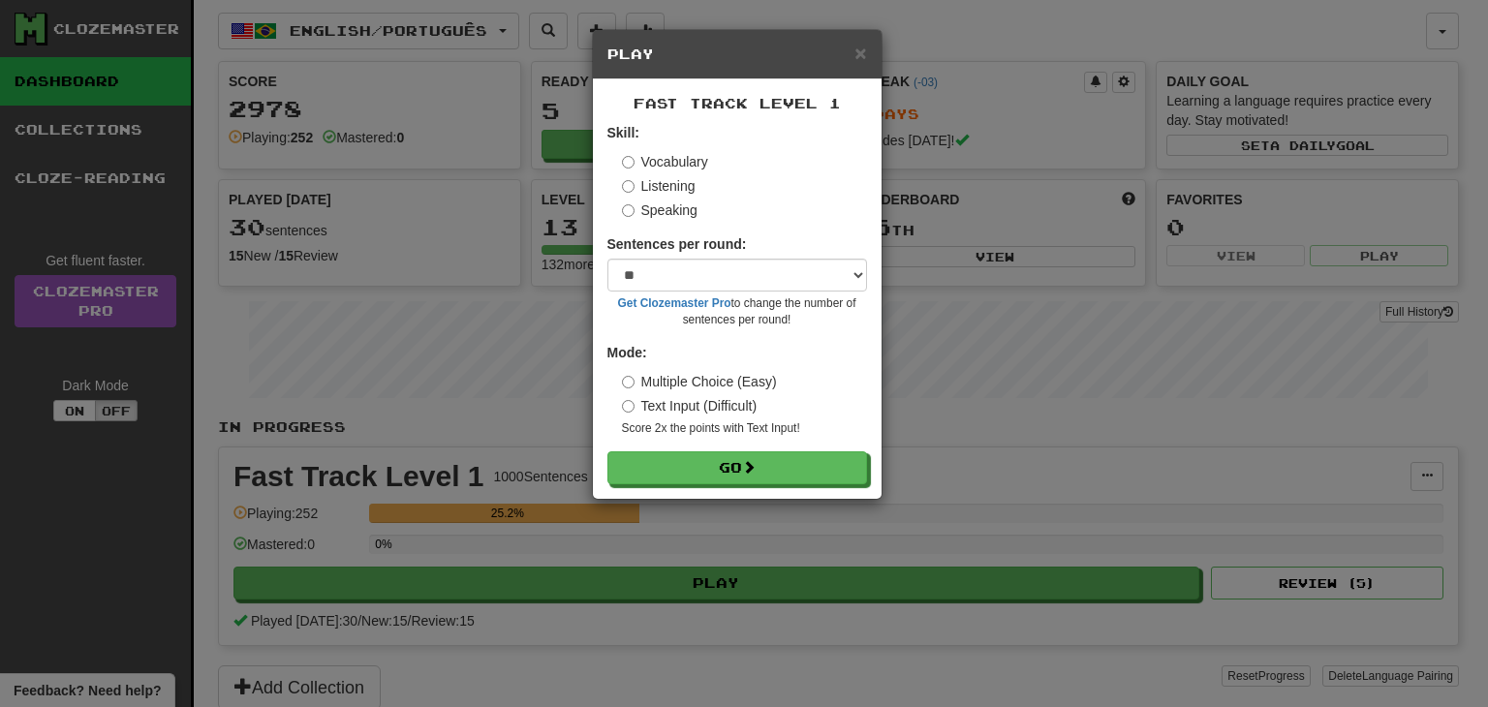
click at [669, 202] on label "Speaking" at bounding box center [660, 209] width 76 height 19
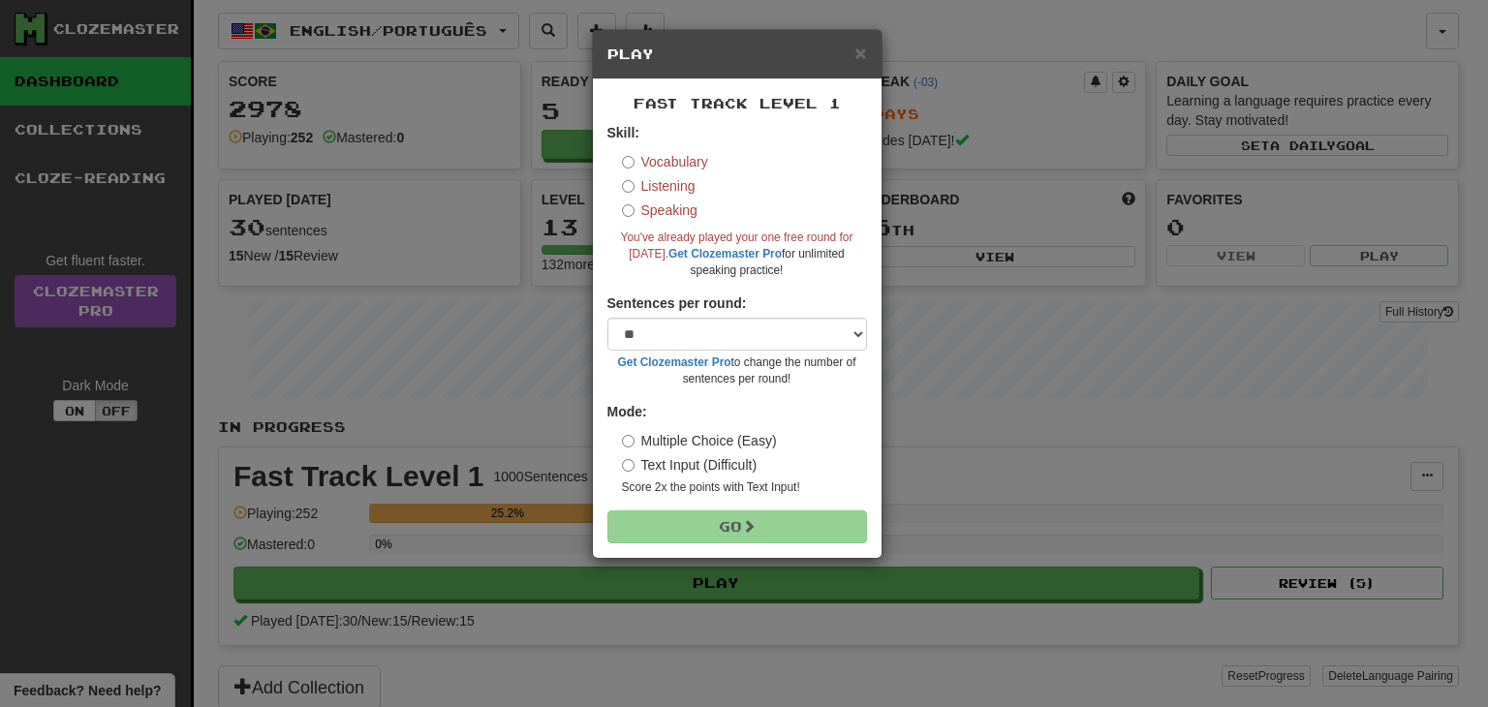
click at [670, 191] on label "Listening" at bounding box center [659, 185] width 74 height 19
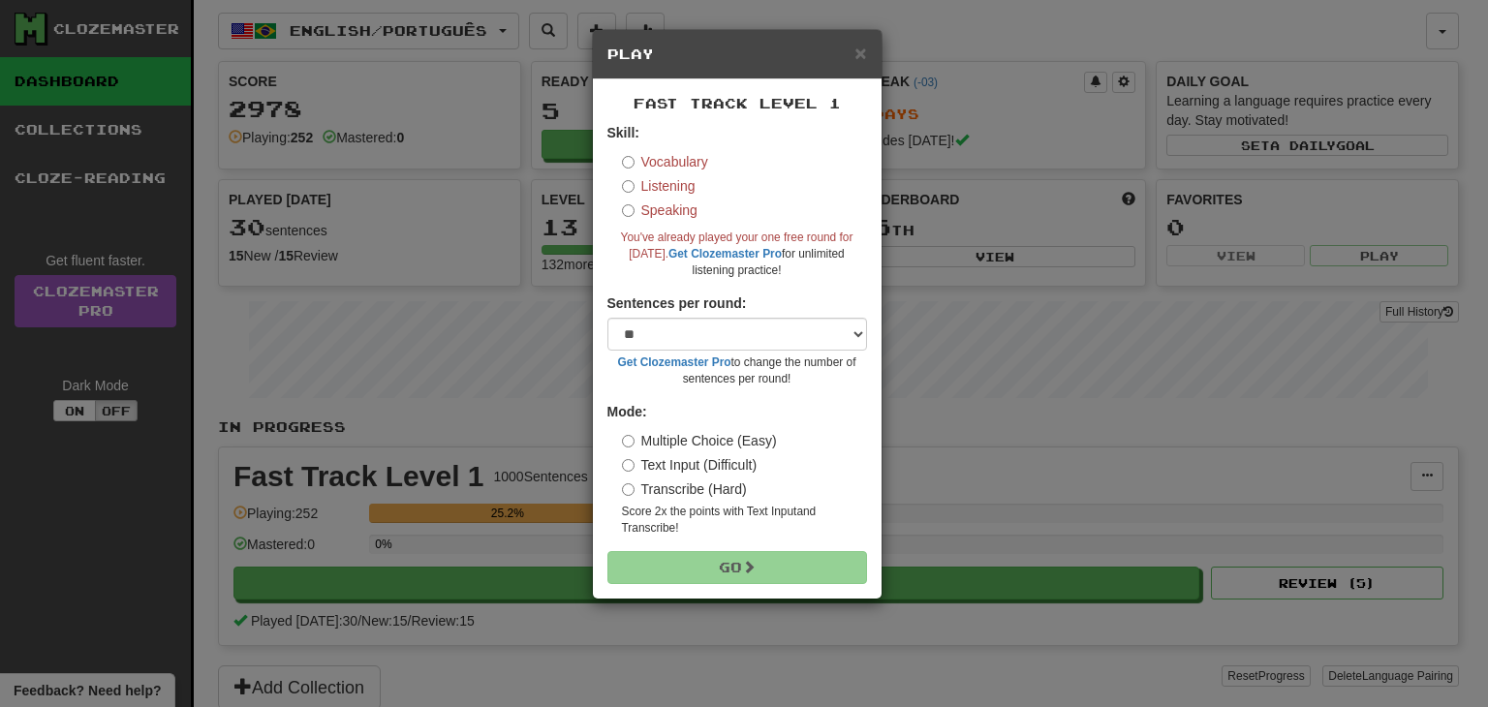
click at [677, 164] on label "Vocabulary" at bounding box center [665, 161] width 86 height 19
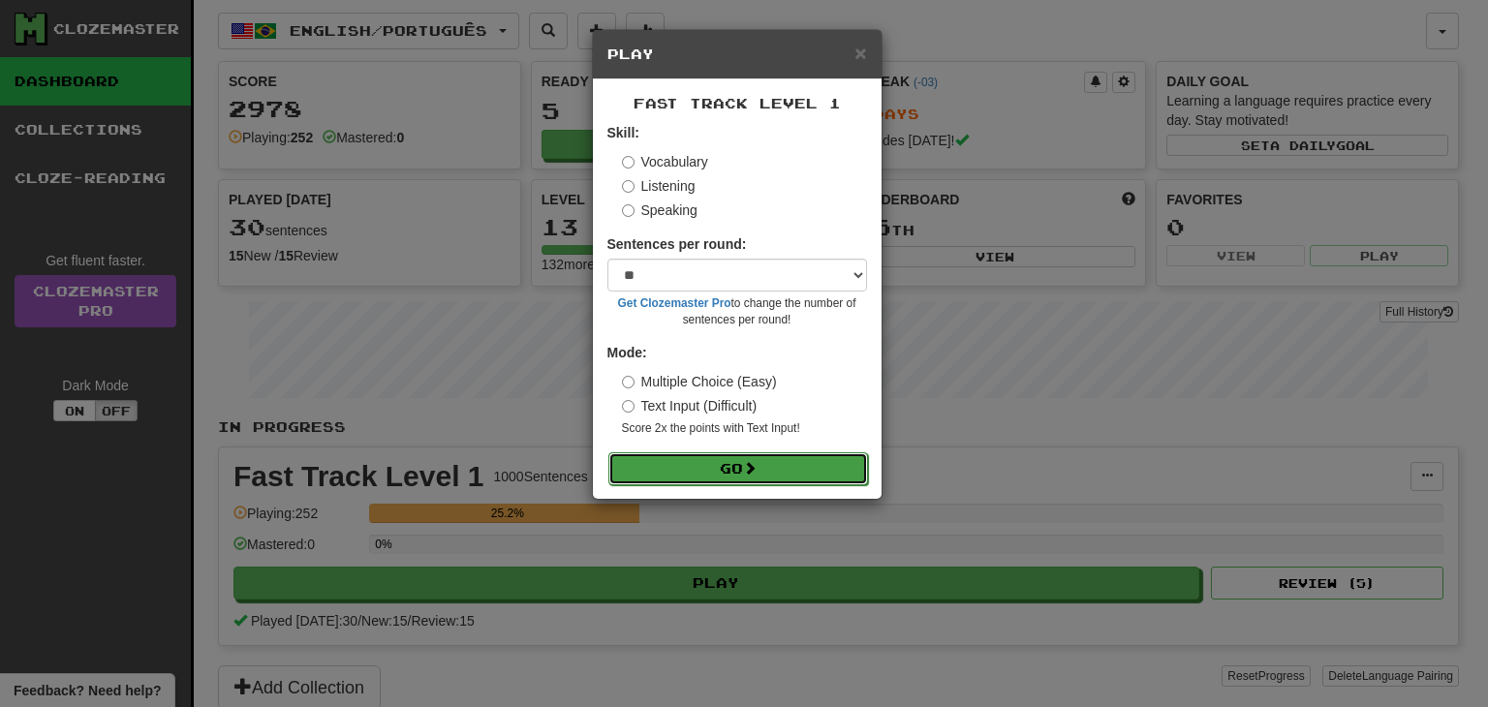
click at [755, 467] on span at bounding box center [750, 468] width 14 height 14
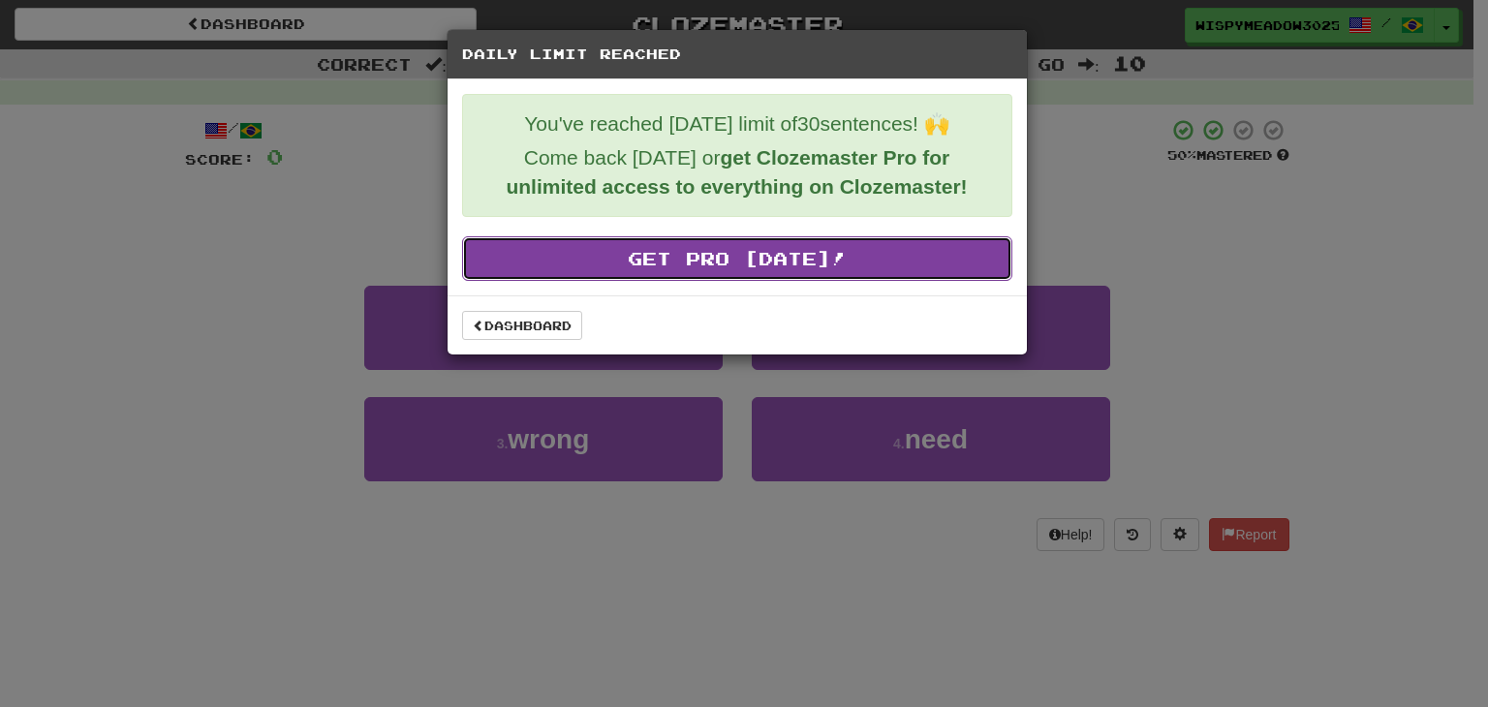
click at [771, 257] on link "Get Pro [DATE]!" at bounding box center [737, 258] width 550 height 45
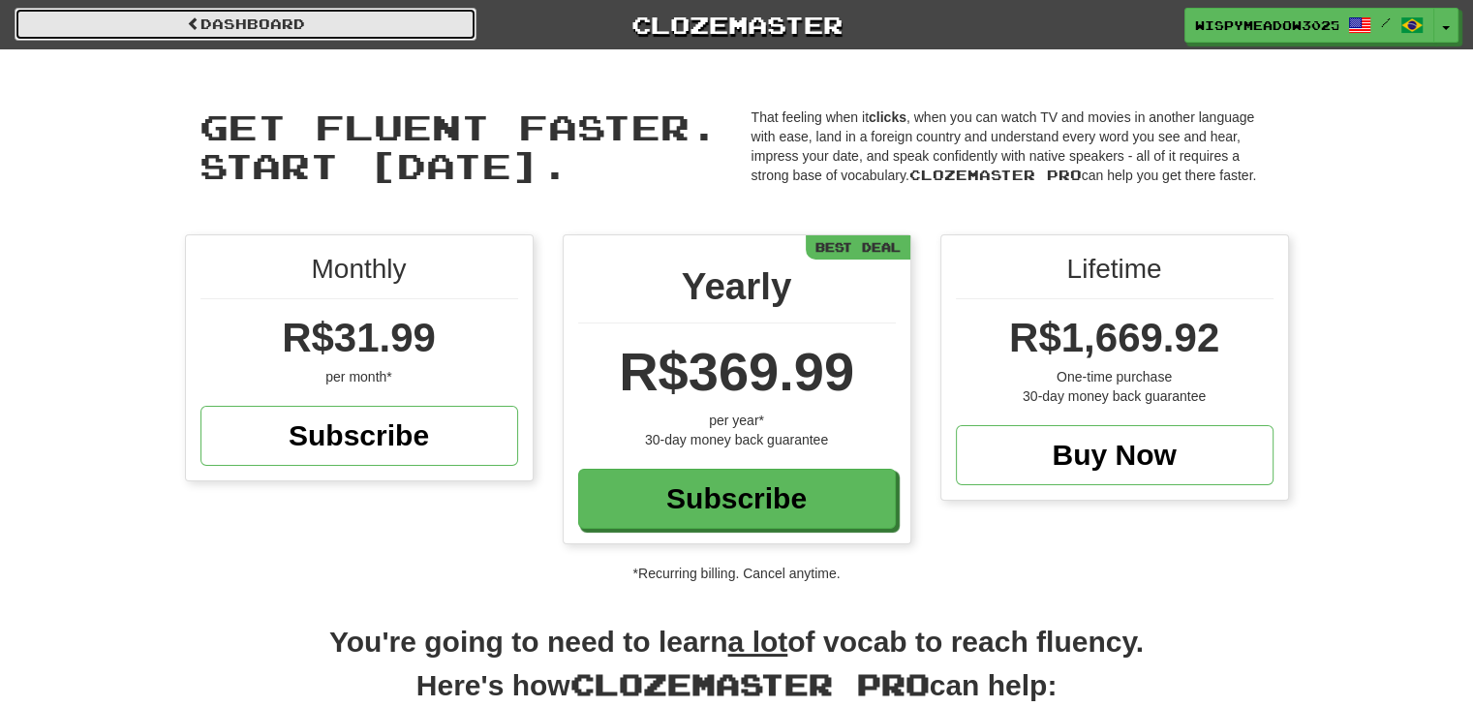
click at [223, 28] on link "Dashboard" at bounding box center [246, 24] width 462 height 33
